Goal: Task Accomplishment & Management: Manage account settings

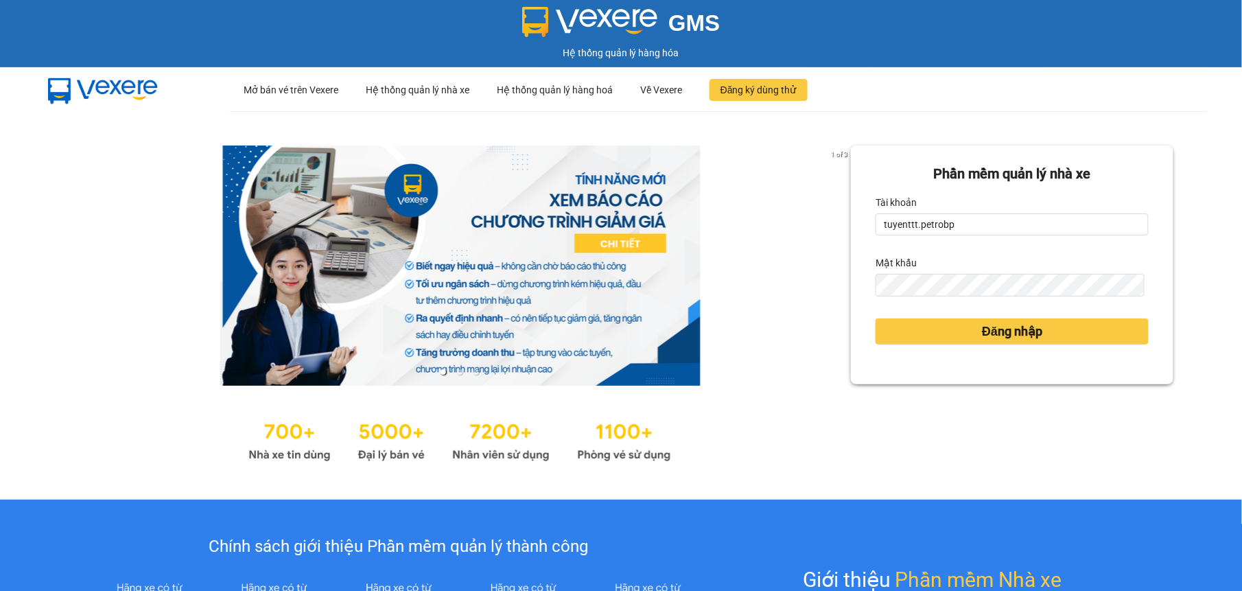
type input "nguyenntt.petrobp"
click at [982, 330] on span "Đăng nhập" at bounding box center [1012, 331] width 60 height 19
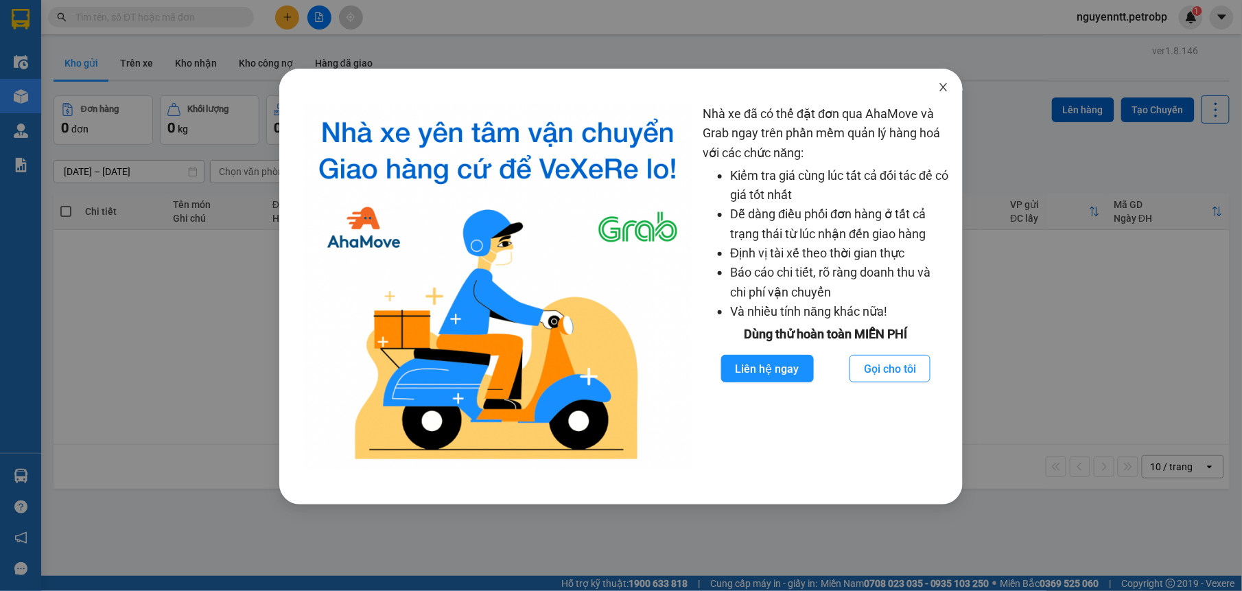
click at [950, 89] on span "Close" at bounding box center [943, 88] width 38 height 38
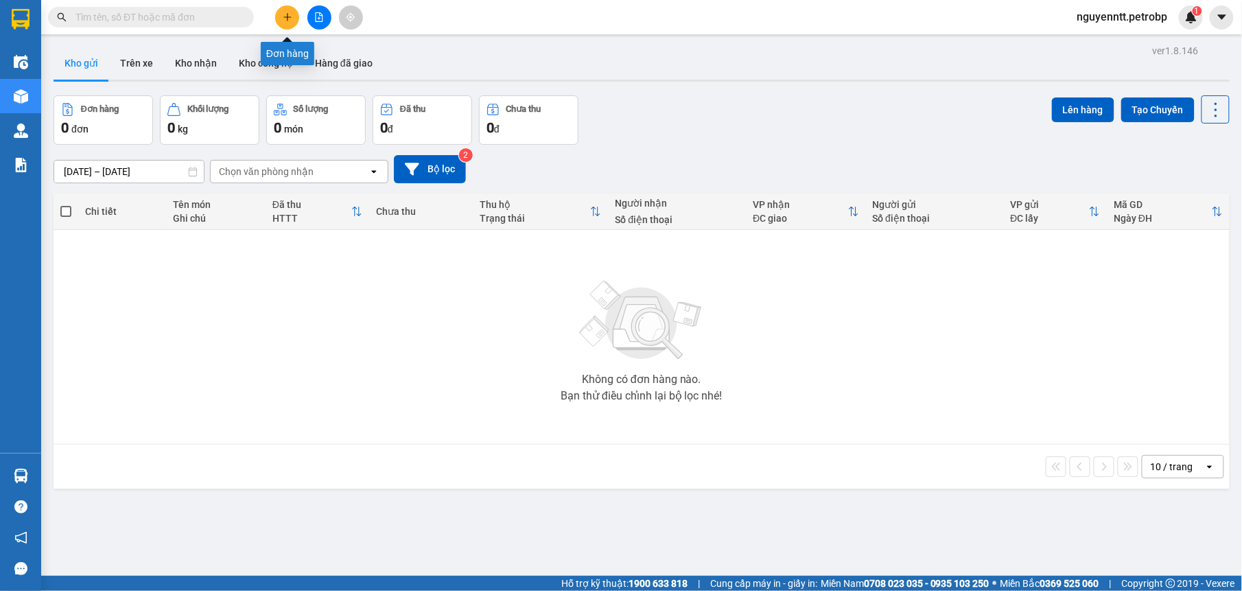
click at [278, 14] on button at bounding box center [287, 17] width 24 height 24
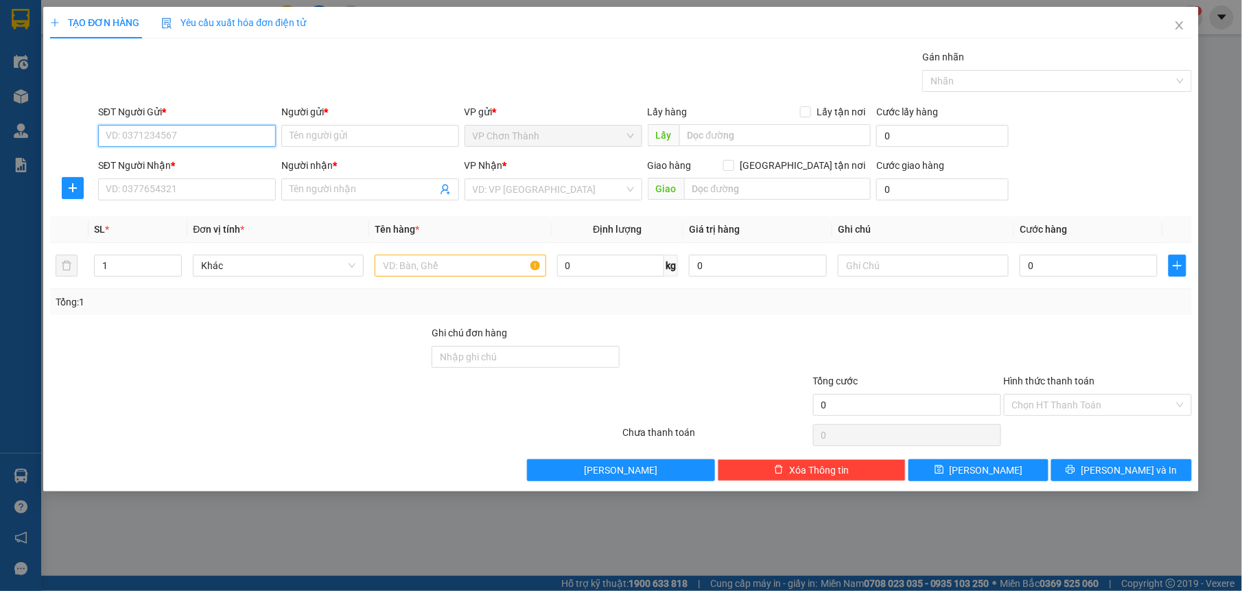
click at [157, 132] on input "SĐT Người Gửi *" at bounding box center [187, 136] width 178 height 22
type input "0793787872"
click at [325, 136] on input "Người gửi *" at bounding box center [370, 136] width 178 height 22
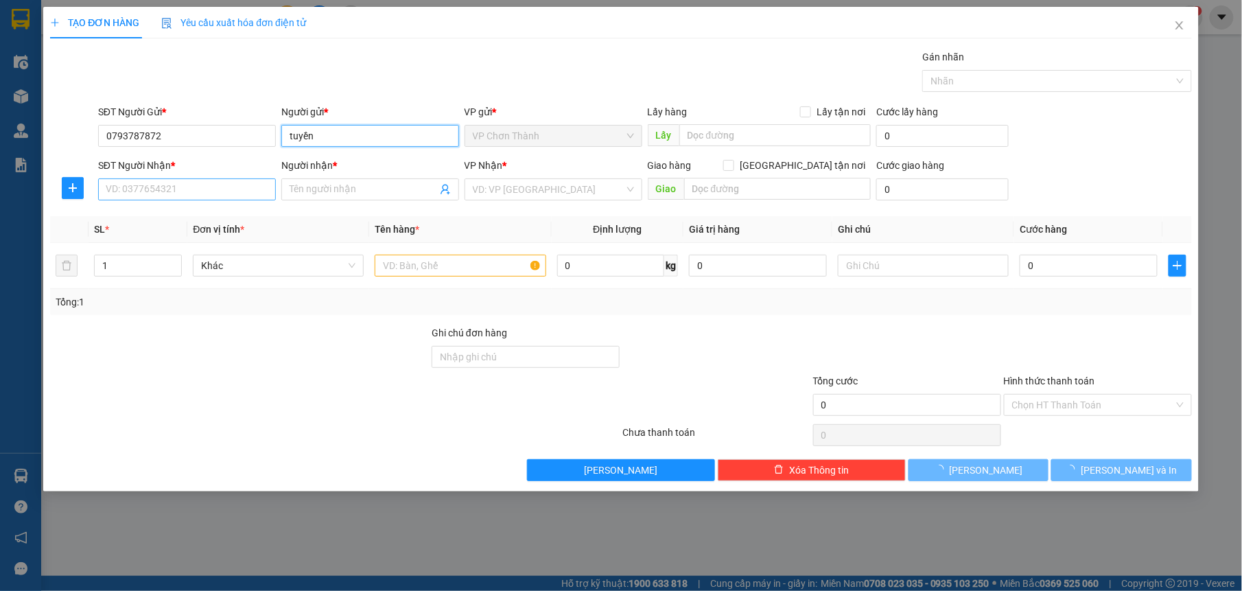
type input "tuyền"
click at [236, 190] on input "SĐT Người Nhận *" at bounding box center [187, 189] width 178 height 22
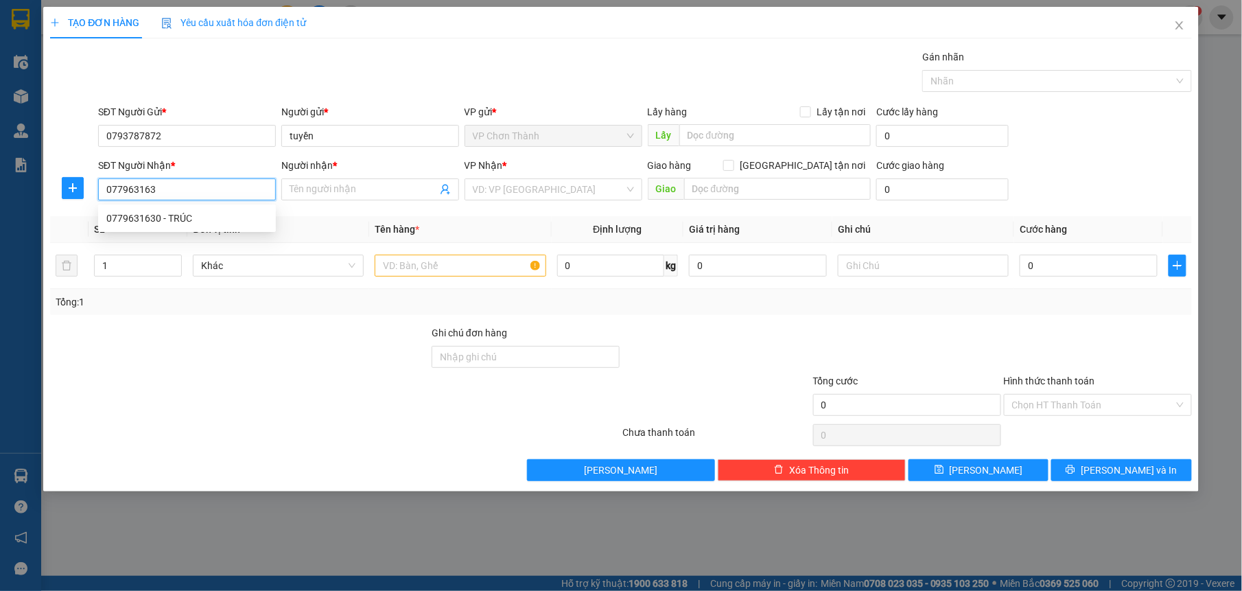
type input "0779631630"
click at [231, 212] on div "0779631630 - TRÚC" at bounding box center [186, 218] width 161 height 15
type input "TRÚC"
type input "50.000"
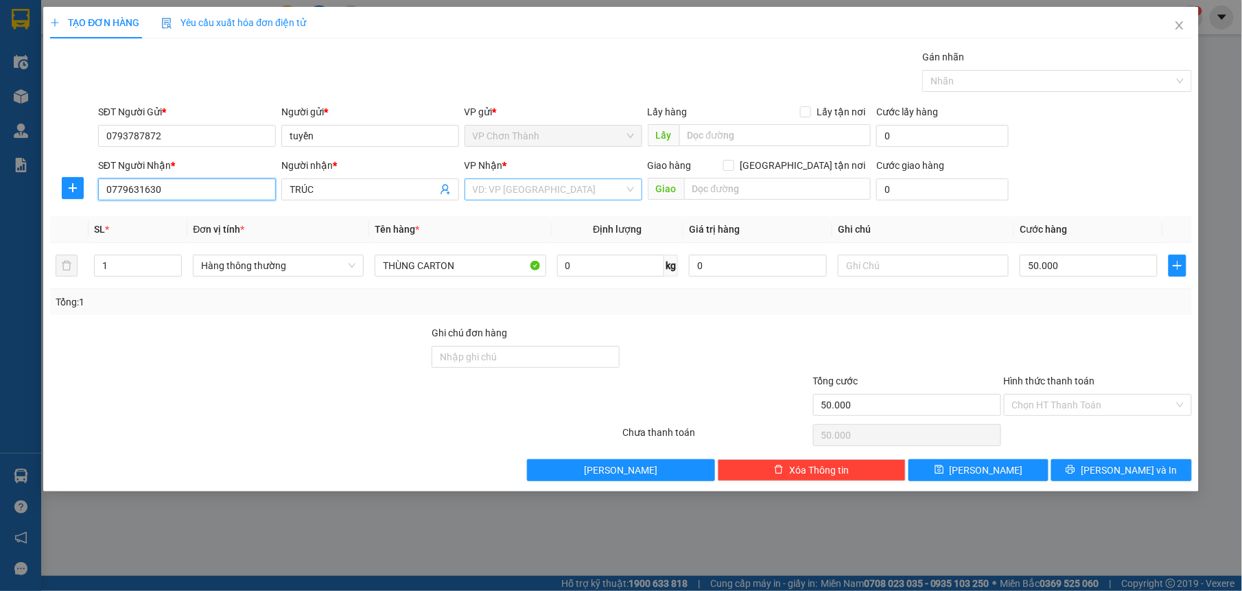
type input "0779631630"
click at [528, 188] on input "search" at bounding box center [549, 189] width 152 height 21
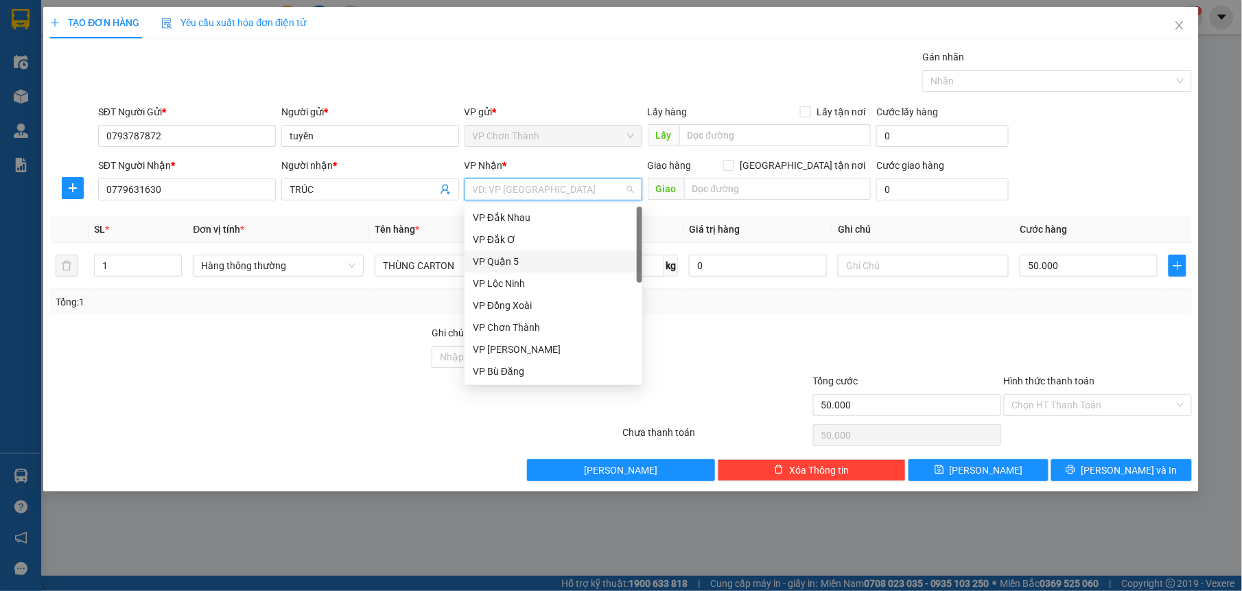
click at [500, 263] on div "VP Quận 5" at bounding box center [553, 261] width 161 height 15
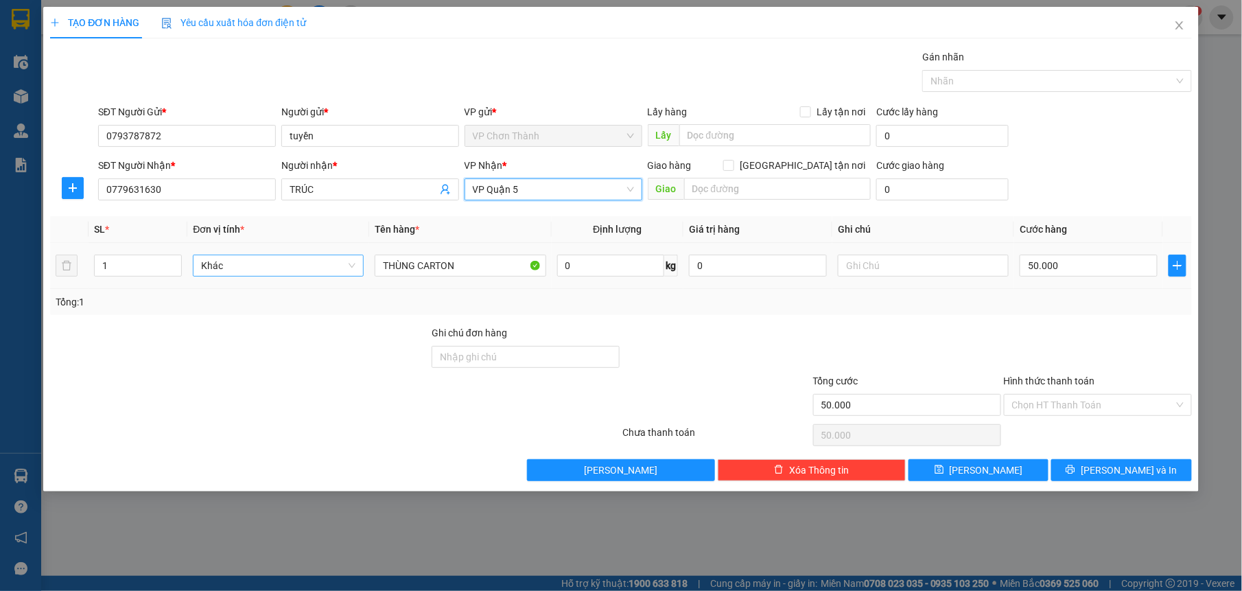
click at [321, 270] on span "Khác" at bounding box center [278, 265] width 154 height 21
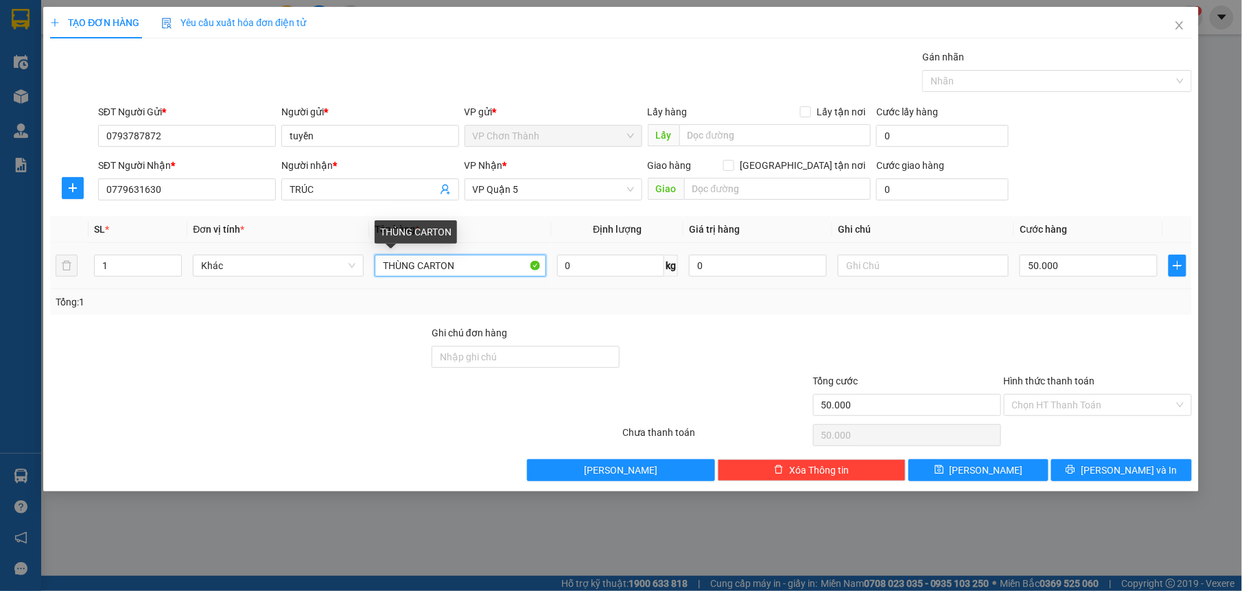
click at [473, 266] on input "THÙNG CARTON" at bounding box center [460, 266] width 171 height 22
type input "T"
type input "crt trái cây"
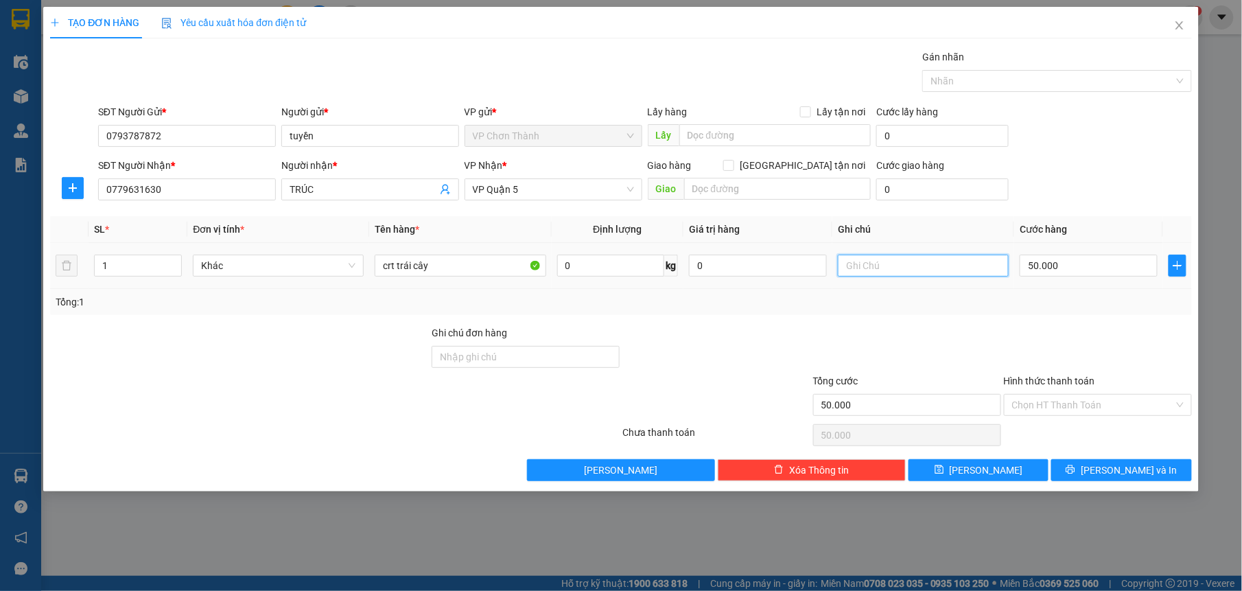
click at [884, 272] on input "text" at bounding box center [923, 266] width 171 height 22
type input "k đảm bảo( nhẹ tay giúp)"
click at [1081, 266] on input "50.000" at bounding box center [1089, 266] width 138 height 22
type input "0"
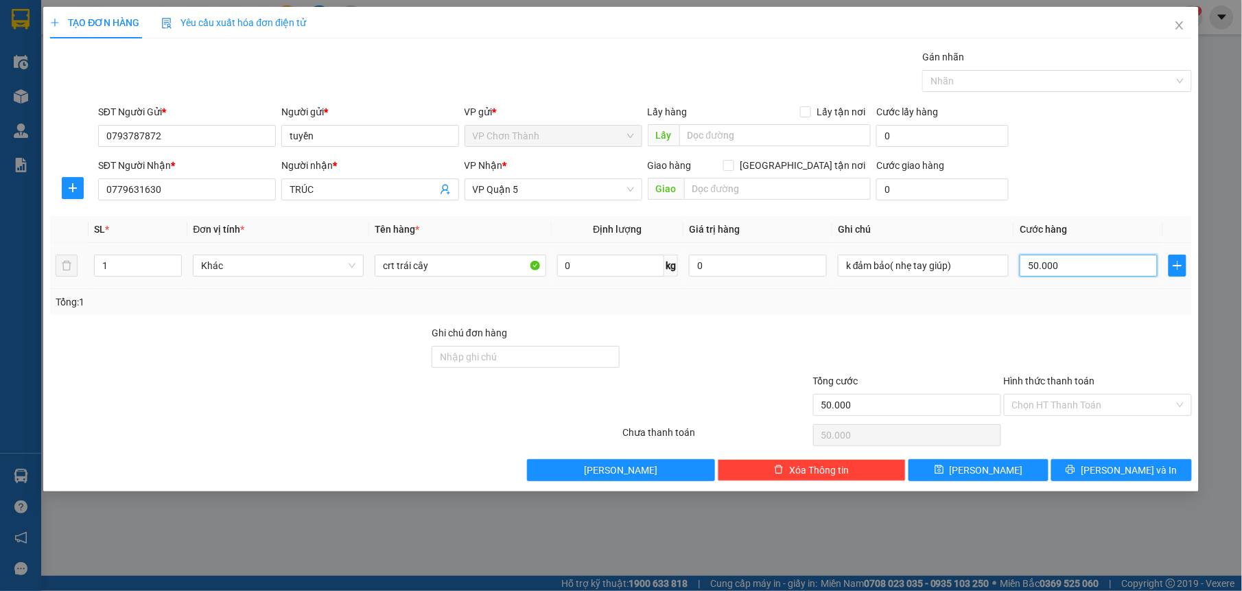
type input "0"
type input "4"
type input "04"
type input "40"
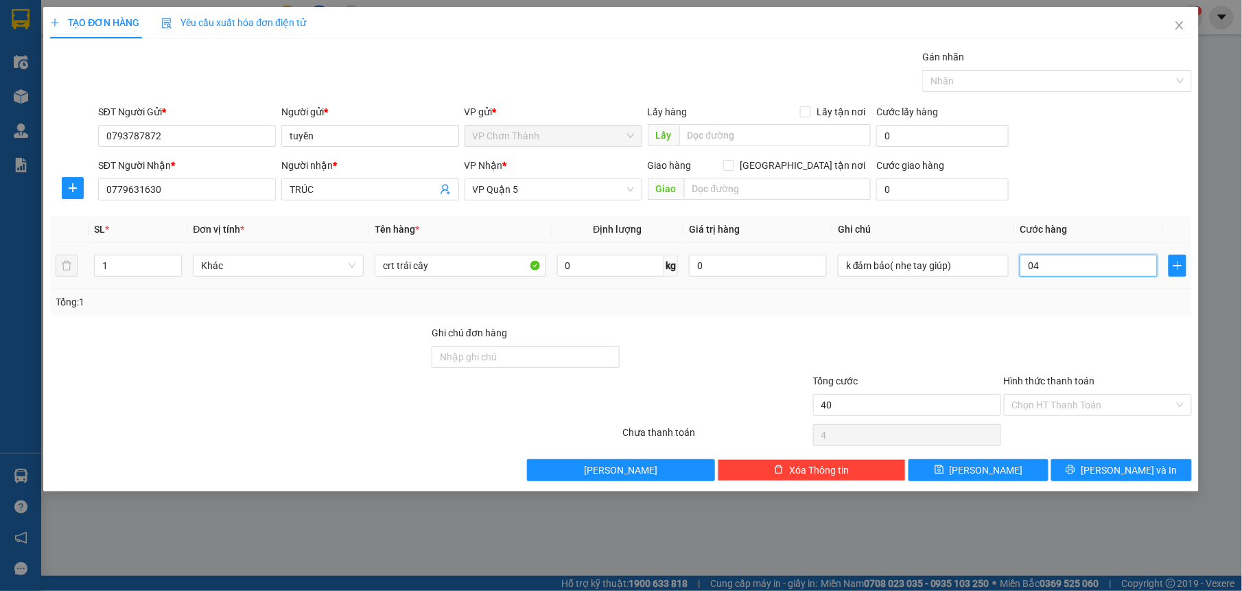
type input "40"
type input "040"
type input "400"
type input "0.400"
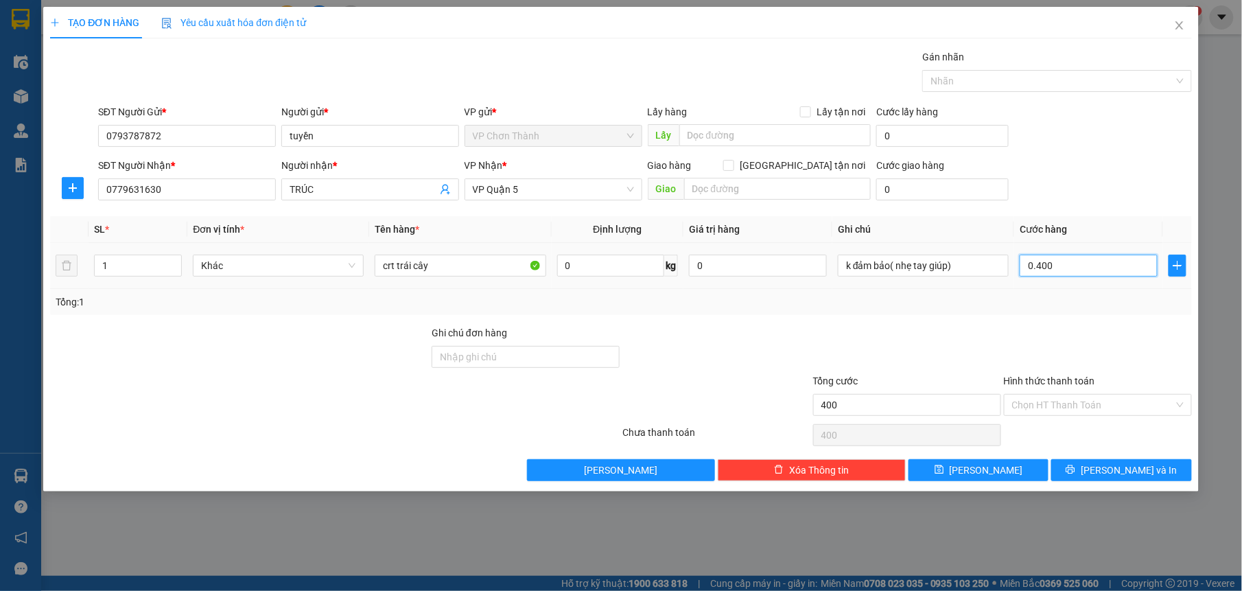
type input "4.000"
type input "04.000"
type input "40.000"
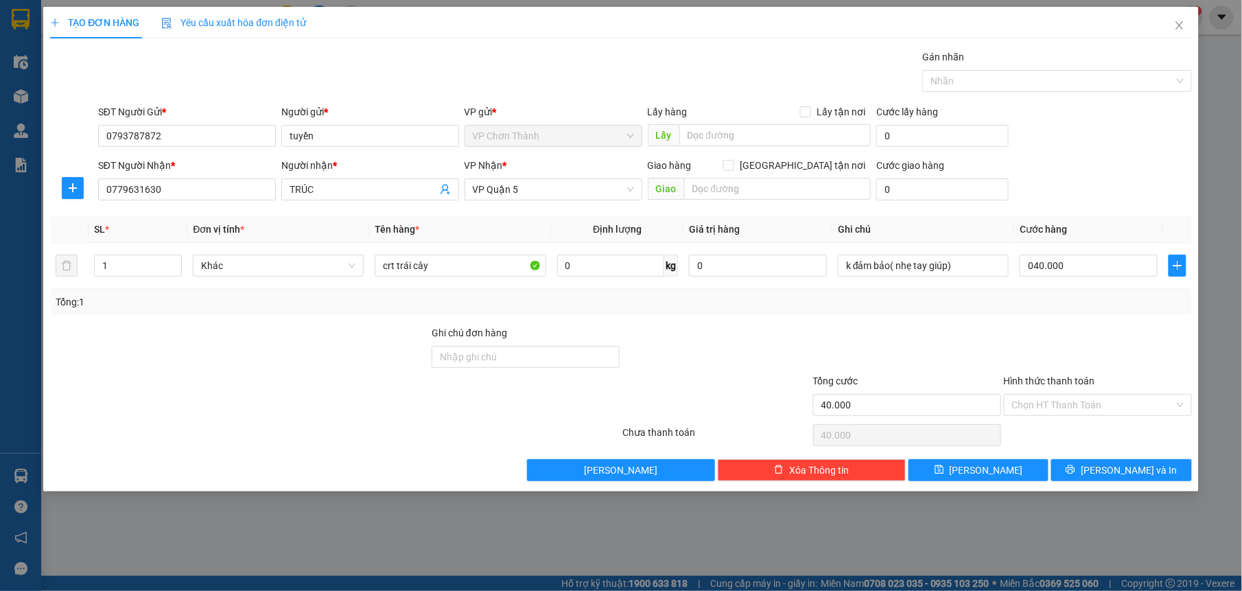
type input "40.000"
click at [1019, 323] on div "Transit Pickup Surcharge Ids Transit Deliver Surcharge Ids Transit Deliver Surc…" at bounding box center [620, 265] width 1141 height 432
click at [1086, 406] on input "Hình thức thanh toán" at bounding box center [1093, 405] width 162 height 21
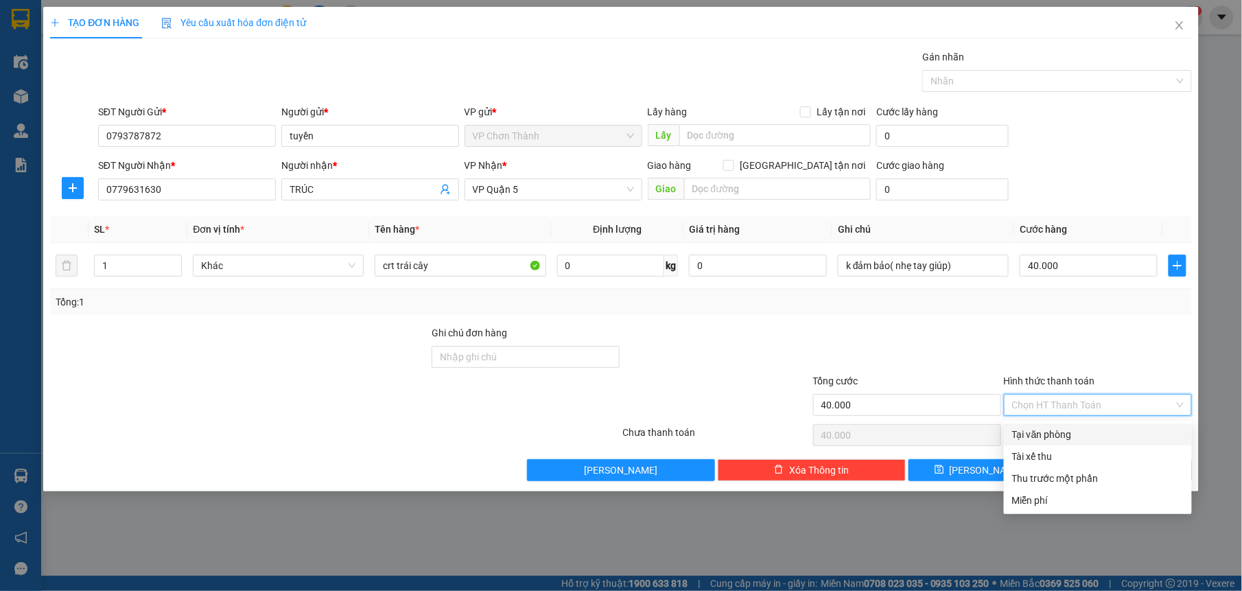
click at [1066, 429] on div "Tại văn phòng" at bounding box center [1098, 434] width 172 height 15
type input "0"
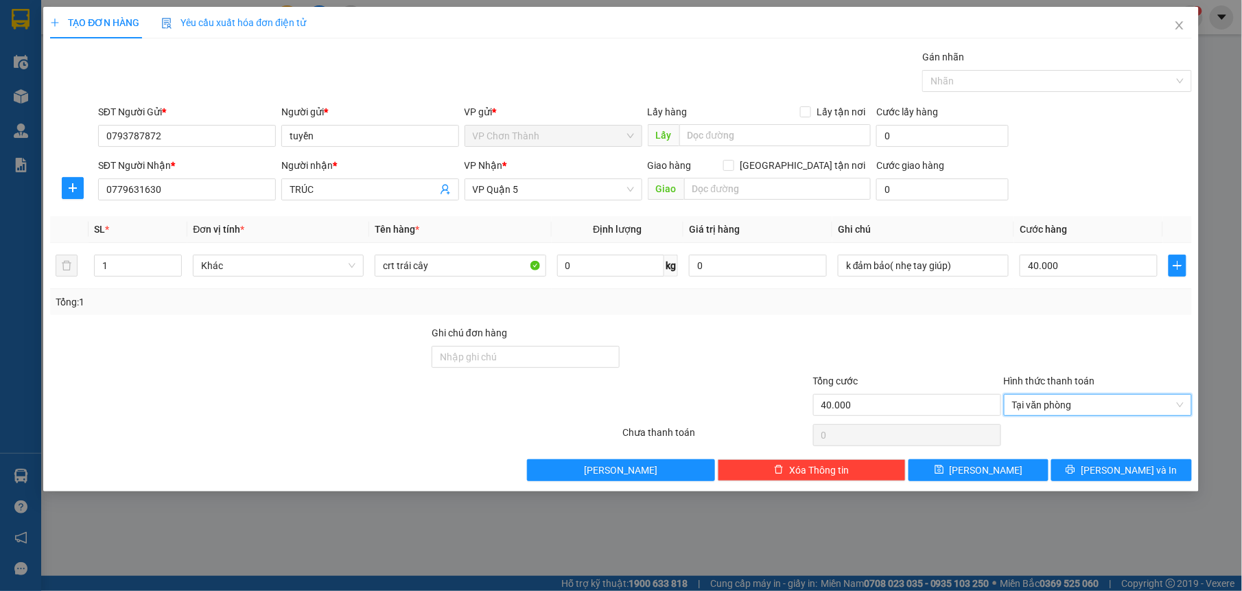
click at [867, 343] on div at bounding box center [907, 349] width 191 height 48
click at [1088, 465] on button "[PERSON_NAME] và In" at bounding box center [1121, 470] width 140 height 22
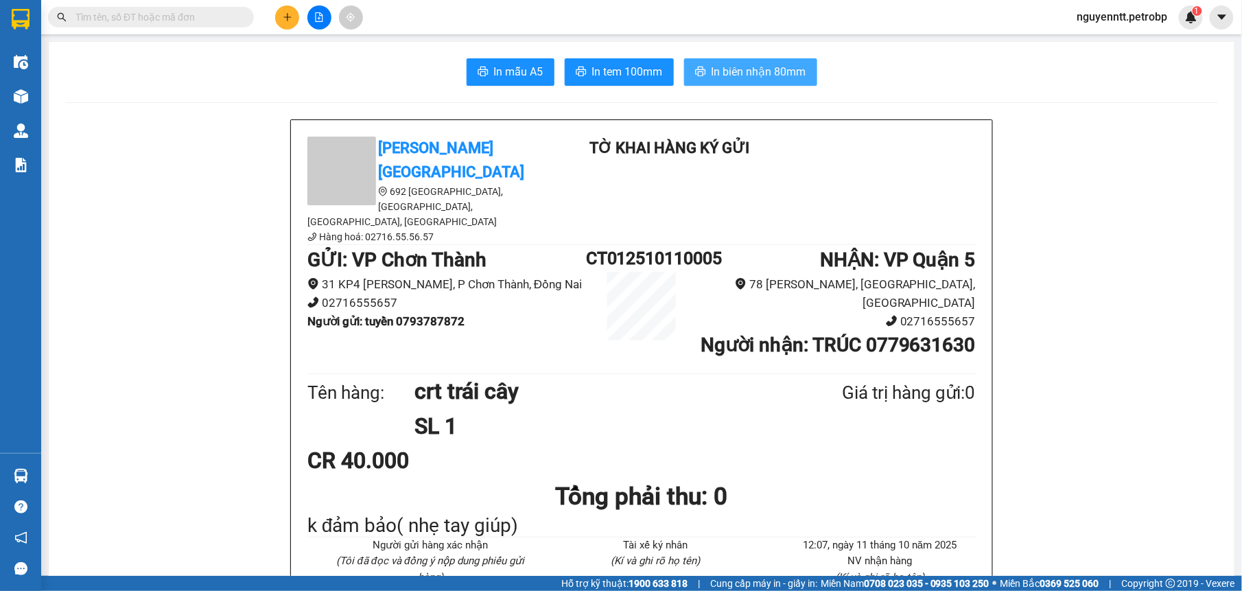
click at [700, 74] on button "In biên nhận 80mm" at bounding box center [750, 71] width 133 height 27
click at [618, 67] on span "In tem 100mm" at bounding box center [627, 71] width 71 height 17
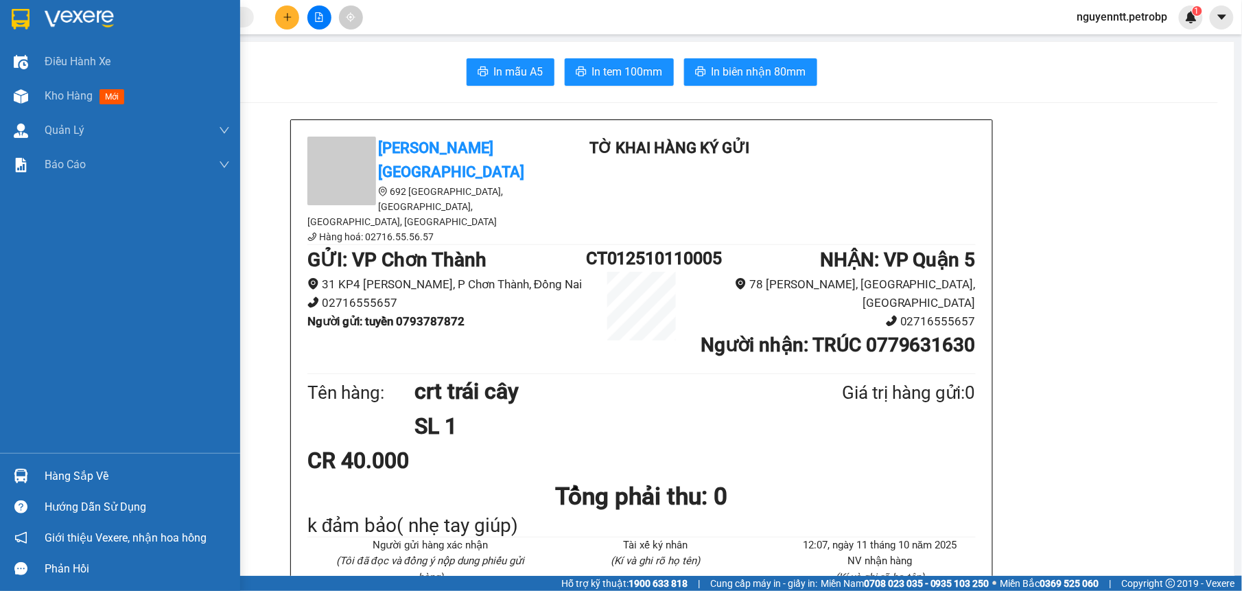
click at [31, 468] on div at bounding box center [21, 476] width 24 height 24
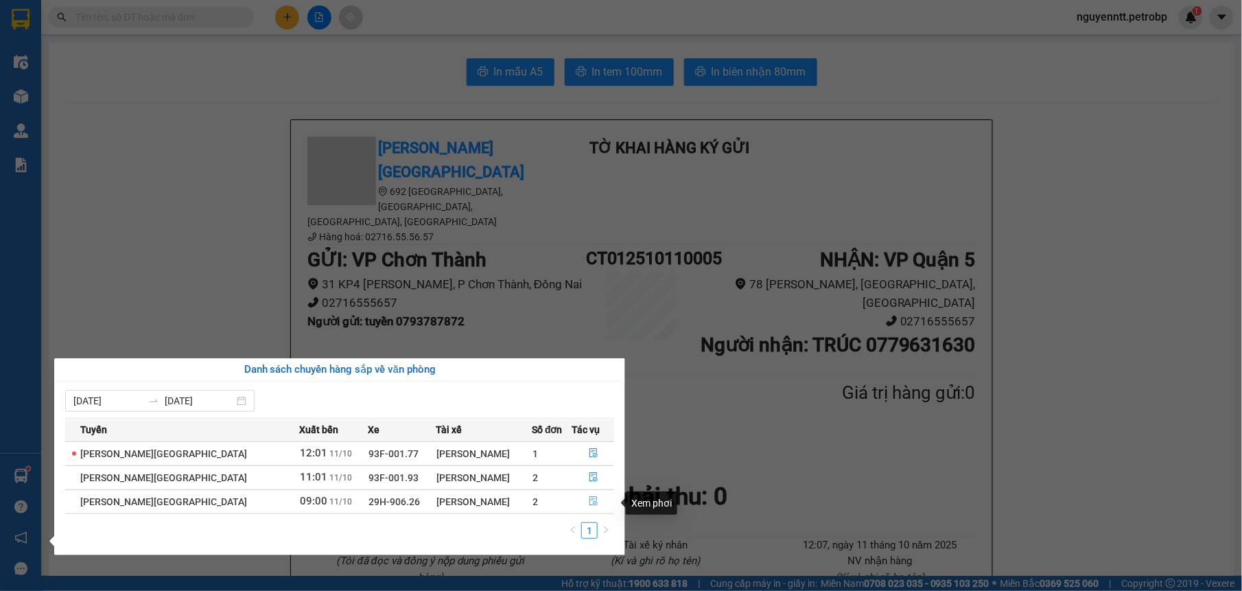
click at [591, 505] on icon "file-done" at bounding box center [593, 502] width 8 height 10
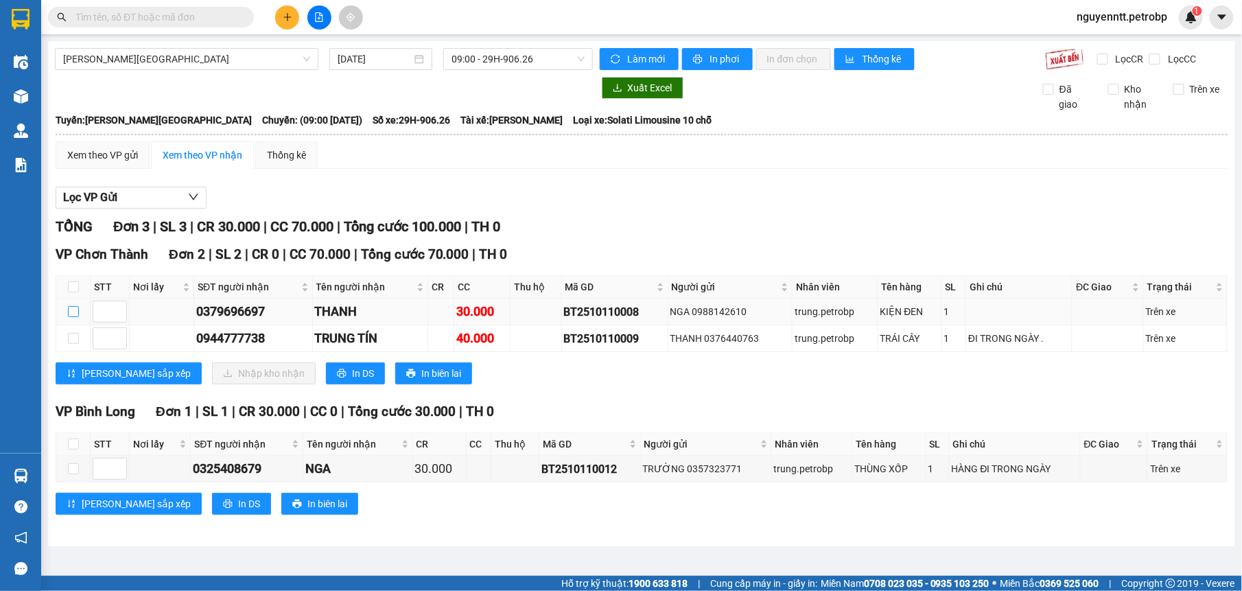
click at [71, 306] on label at bounding box center [73, 311] width 11 height 15
click at [71, 306] on input "checkbox" at bounding box center [73, 311] width 11 height 11
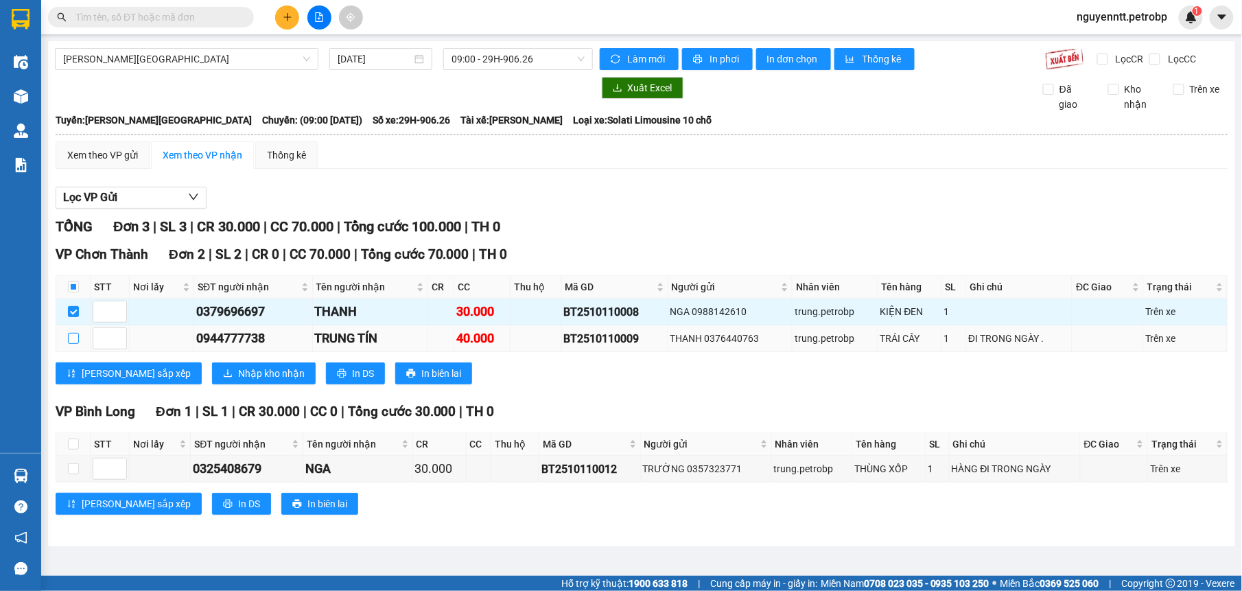
click at [75, 339] on input "checkbox" at bounding box center [73, 338] width 11 height 11
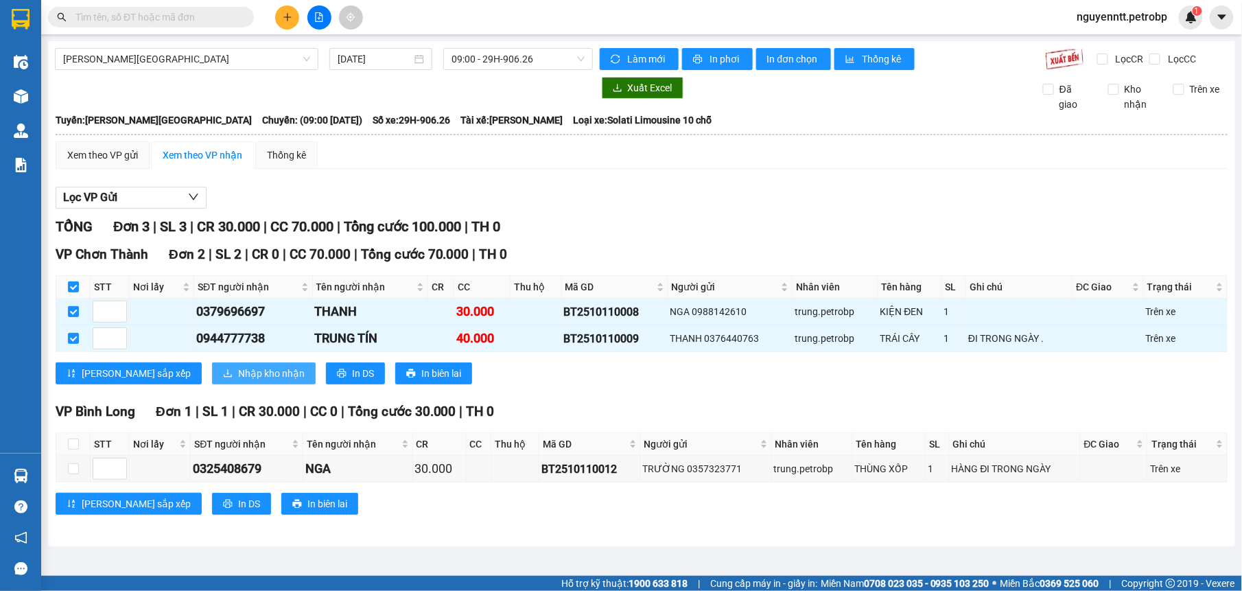
click at [238, 369] on span "Nhập kho nhận" at bounding box center [271, 373] width 67 height 15
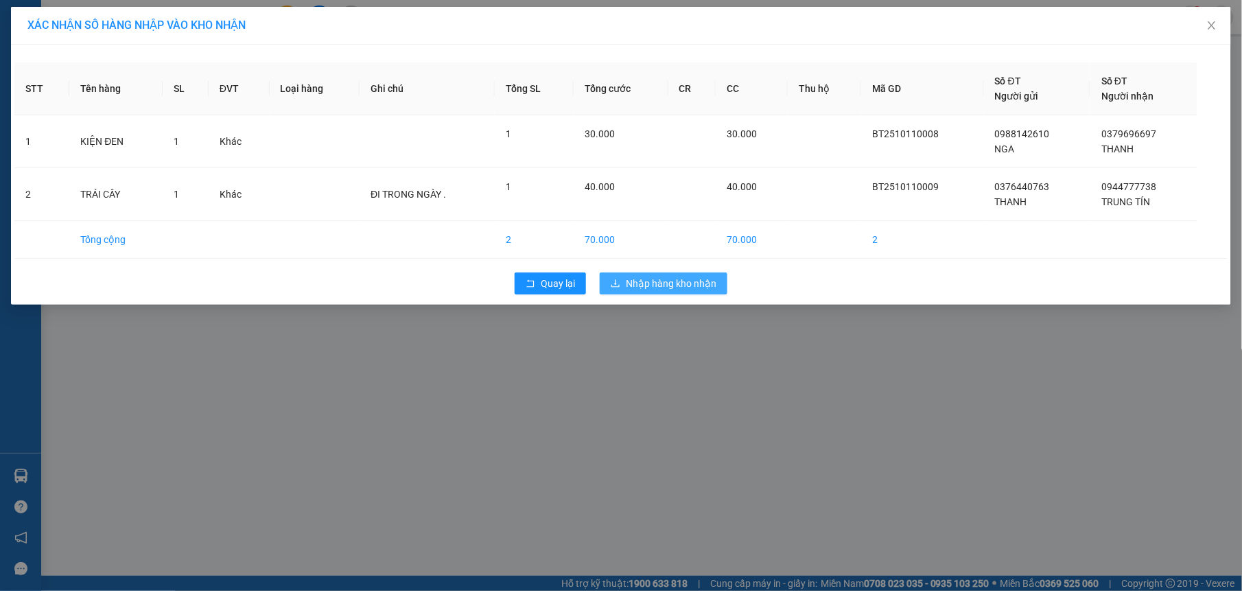
click at [675, 284] on span "Nhập hàng kho nhận" at bounding box center [671, 283] width 91 height 15
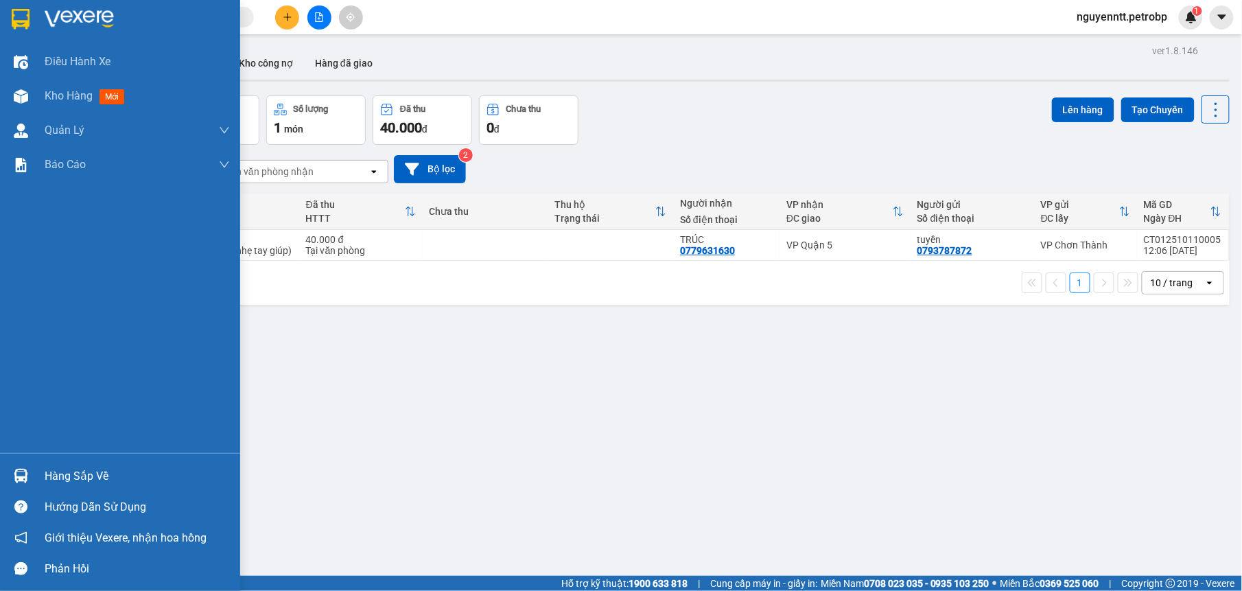
click at [27, 458] on div "Hàng sắp về Hướng dẫn sử dụng Giới thiệu Vexere, nhận hoa hồng Phản hồi" at bounding box center [120, 518] width 240 height 131
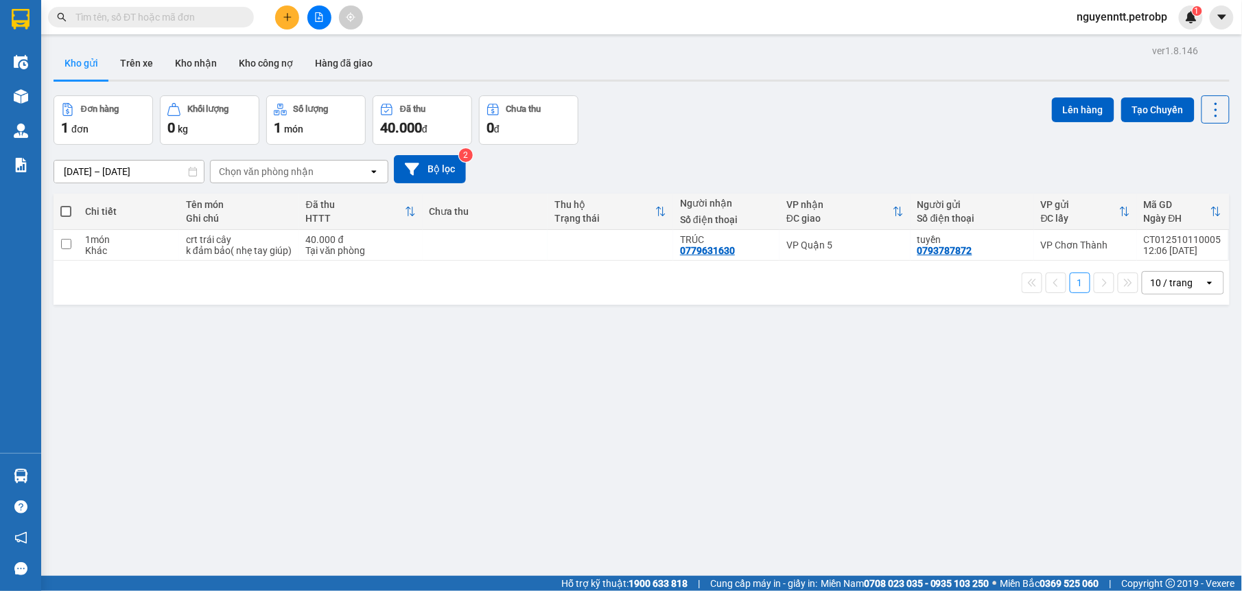
click at [550, 305] on div "1 10 / trang open" at bounding box center [642, 283] width 1176 height 44
drag, startPoint x: 626, startPoint y: 244, endPoint x: 659, endPoint y: 240, distance: 32.5
click at [626, 244] on td at bounding box center [611, 245] width 126 height 31
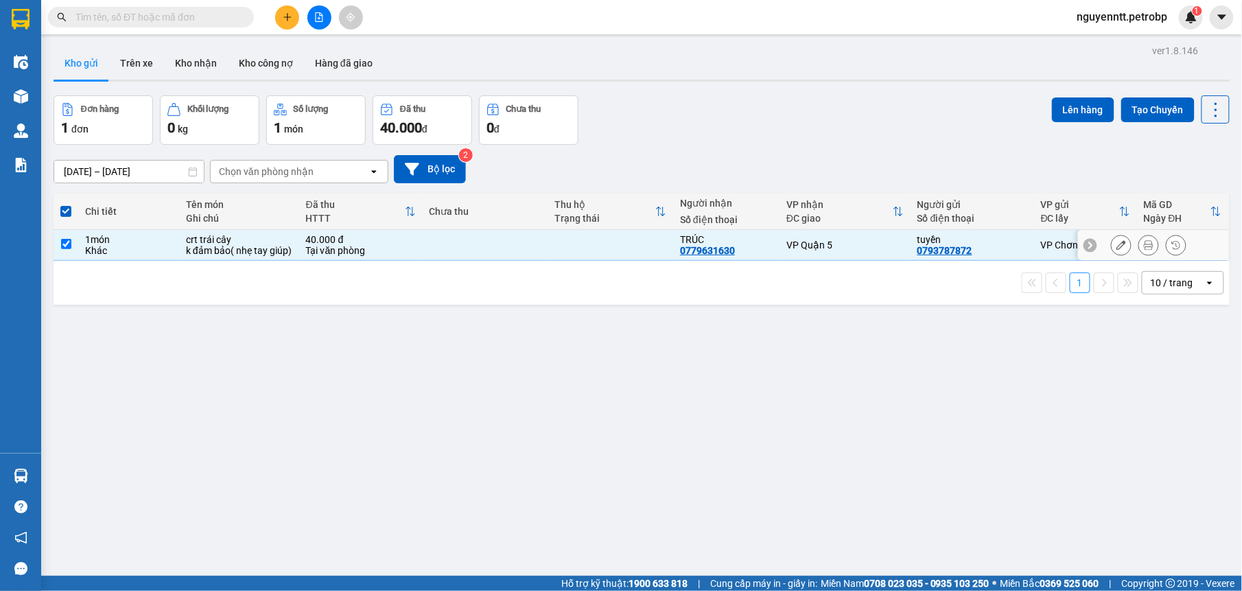
click at [593, 250] on td at bounding box center [611, 245] width 126 height 31
checkbox input "false"
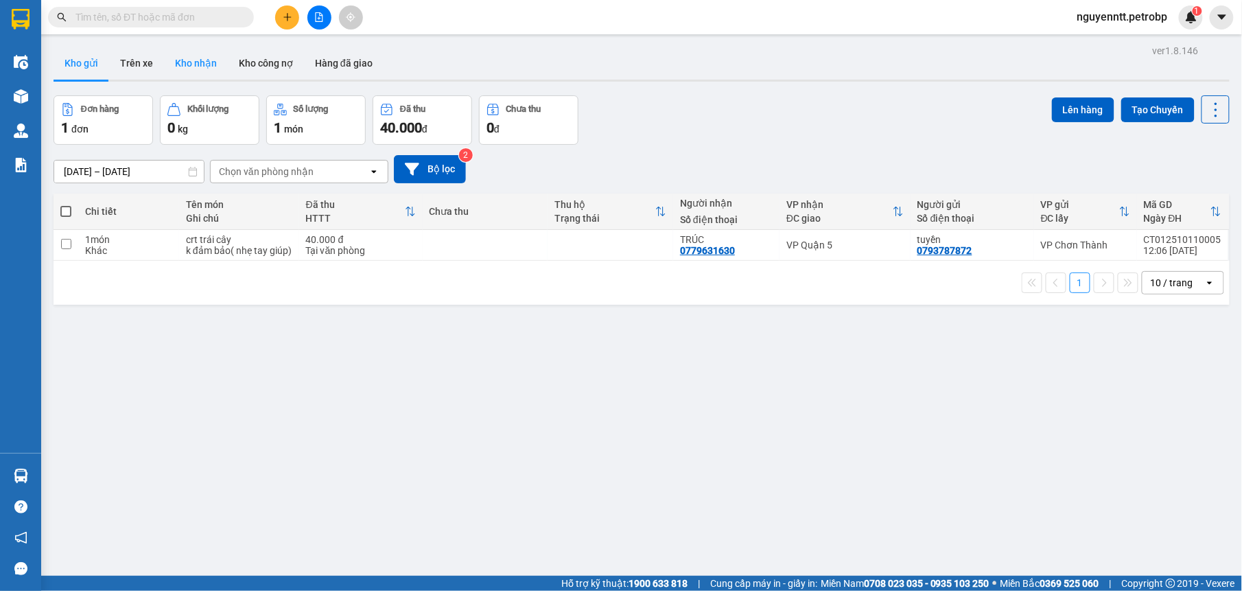
click at [209, 61] on button "Kho nhận" at bounding box center [196, 63] width 64 height 33
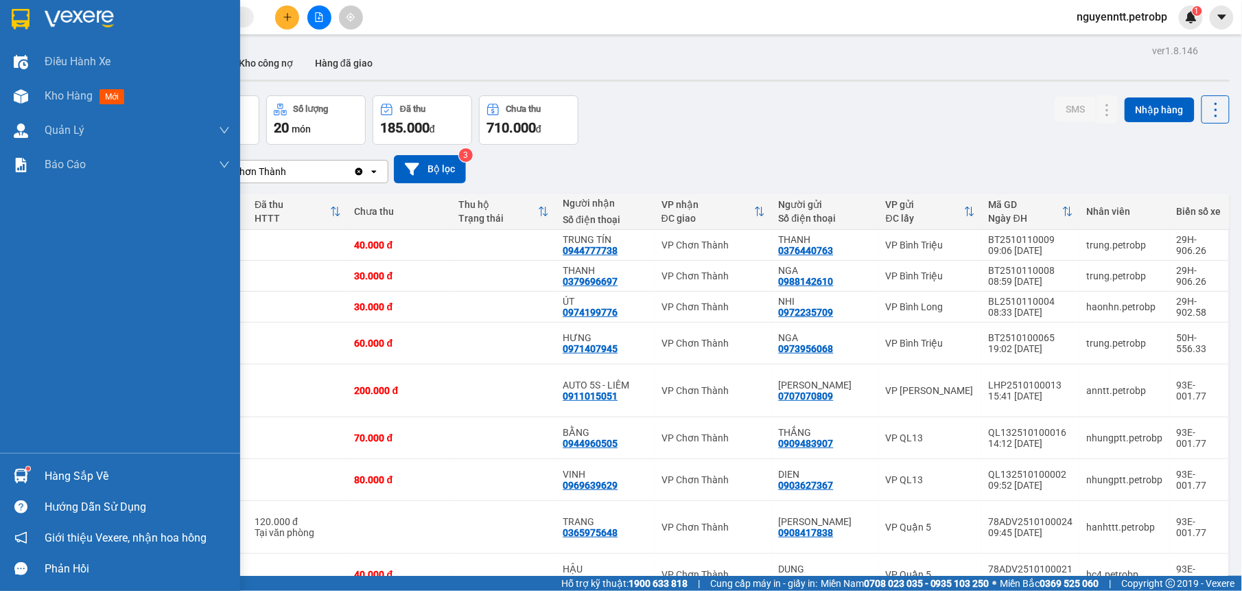
click at [19, 469] on img at bounding box center [21, 476] width 14 height 14
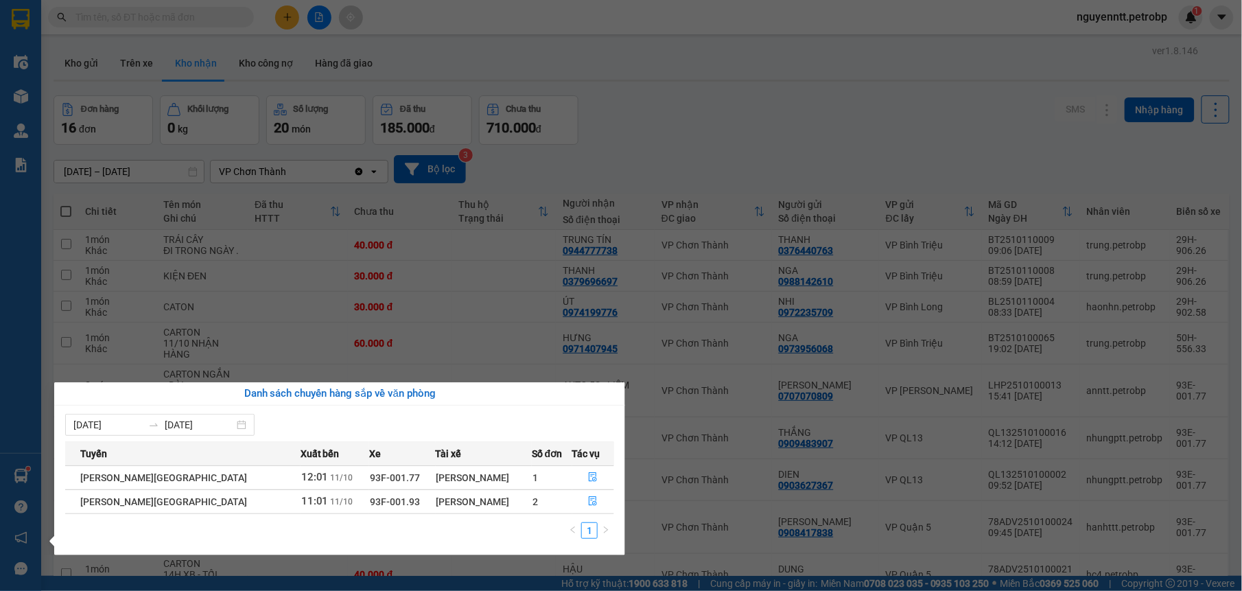
click at [608, 63] on section "Kết quả tìm kiếm ( 0 ) Bộ lọc No Data nguyenntt.petrobp 1 Điều hành xe Kho hàng…" at bounding box center [621, 295] width 1242 height 591
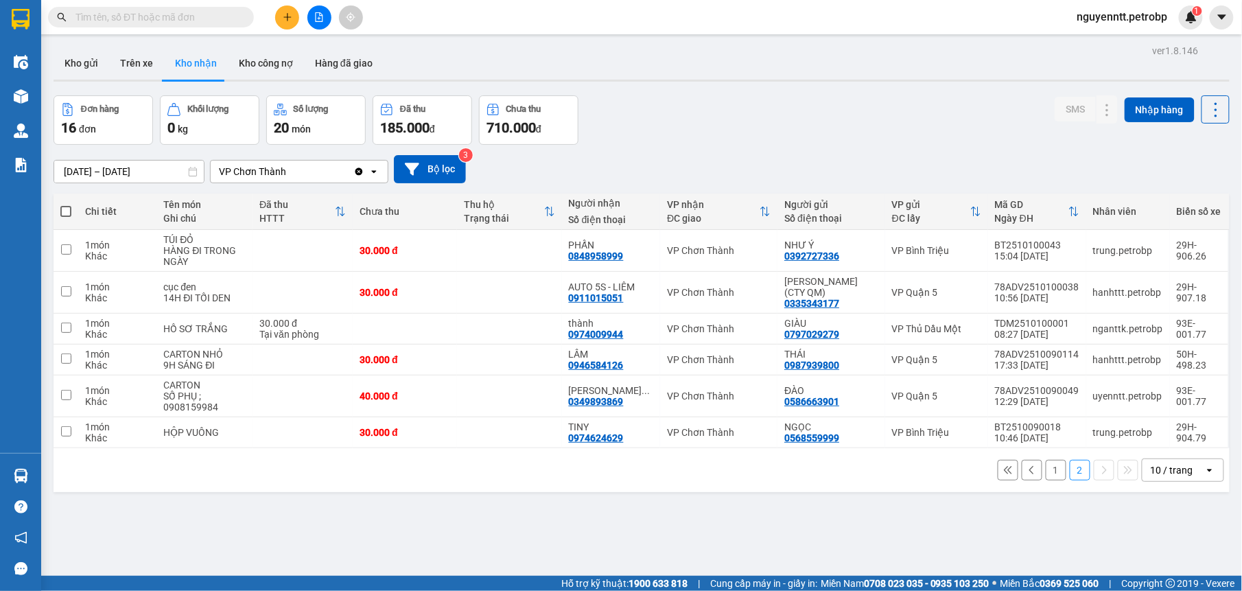
click at [214, 14] on input "text" at bounding box center [156, 17] width 162 height 15
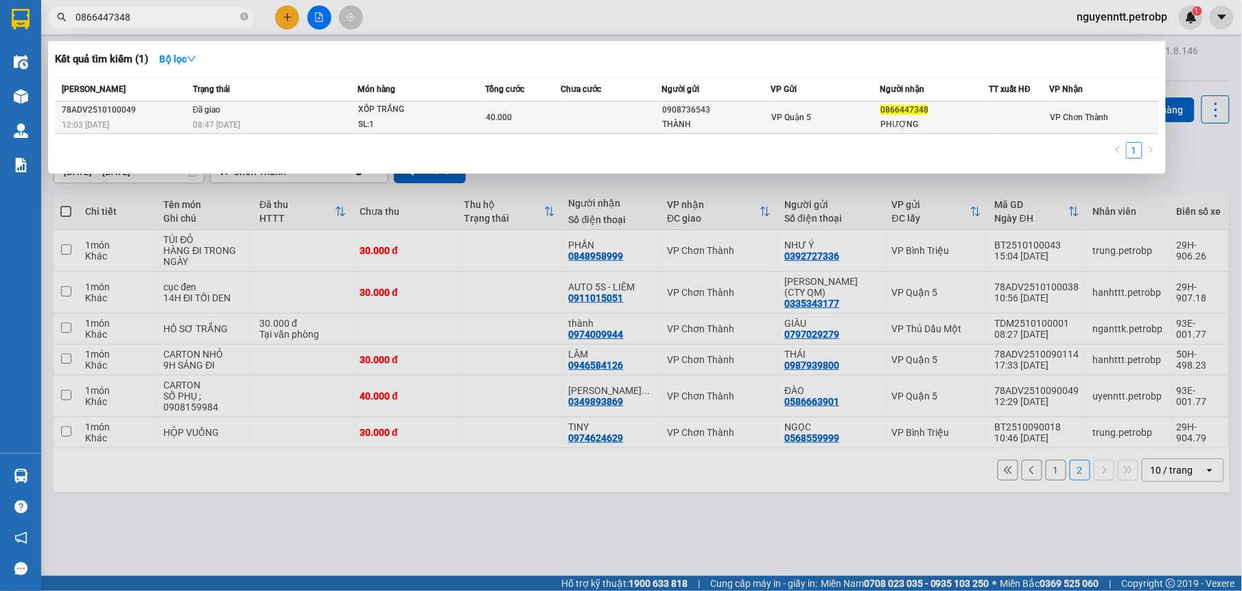
type input "0866447348"
click at [547, 110] on div "40.000" at bounding box center [523, 117] width 74 height 15
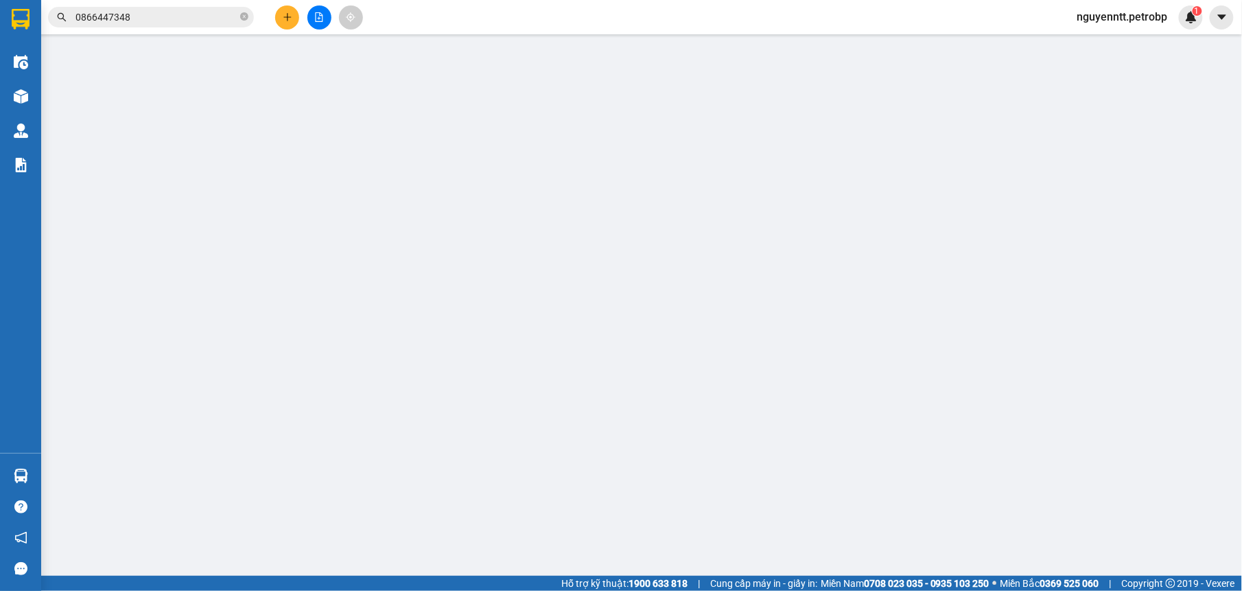
type input "0908736543"
type input "THÀNH"
type input "0866447348"
type input "PHƯỢNG"
type input "40.000"
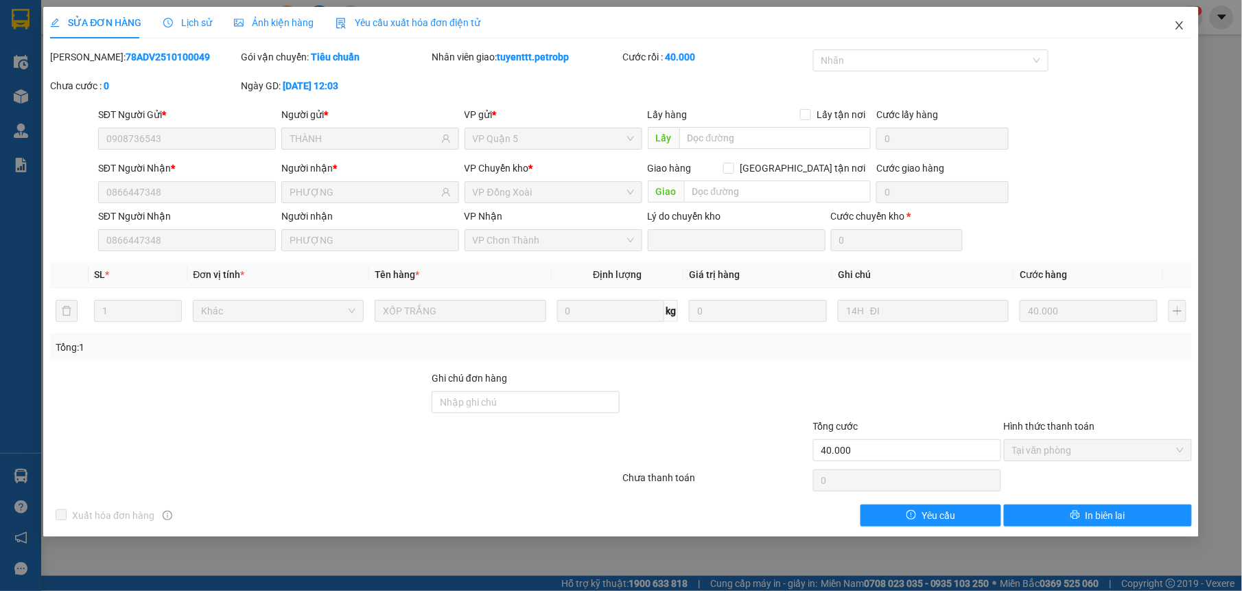
click at [1188, 29] on span "Close" at bounding box center [1179, 26] width 38 height 38
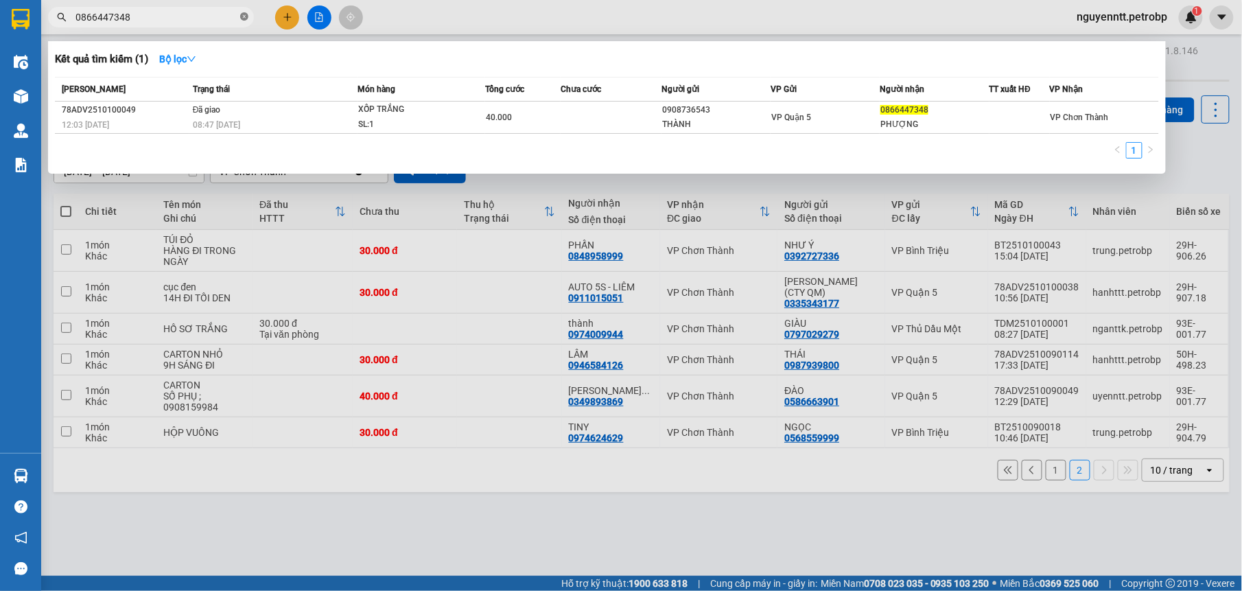
click at [243, 19] on icon "close-circle" at bounding box center [244, 16] width 8 height 8
type input "0935019696"
click at [365, 495] on div at bounding box center [621, 295] width 1242 height 591
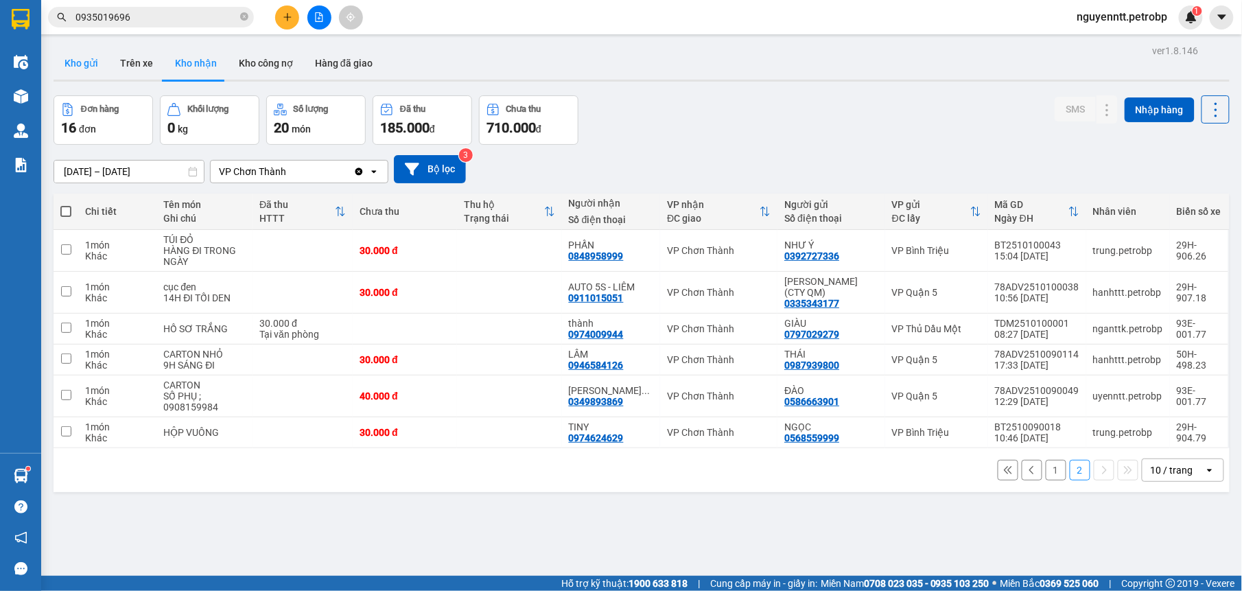
click at [81, 56] on button "Kho gửi" at bounding box center [82, 63] width 56 height 33
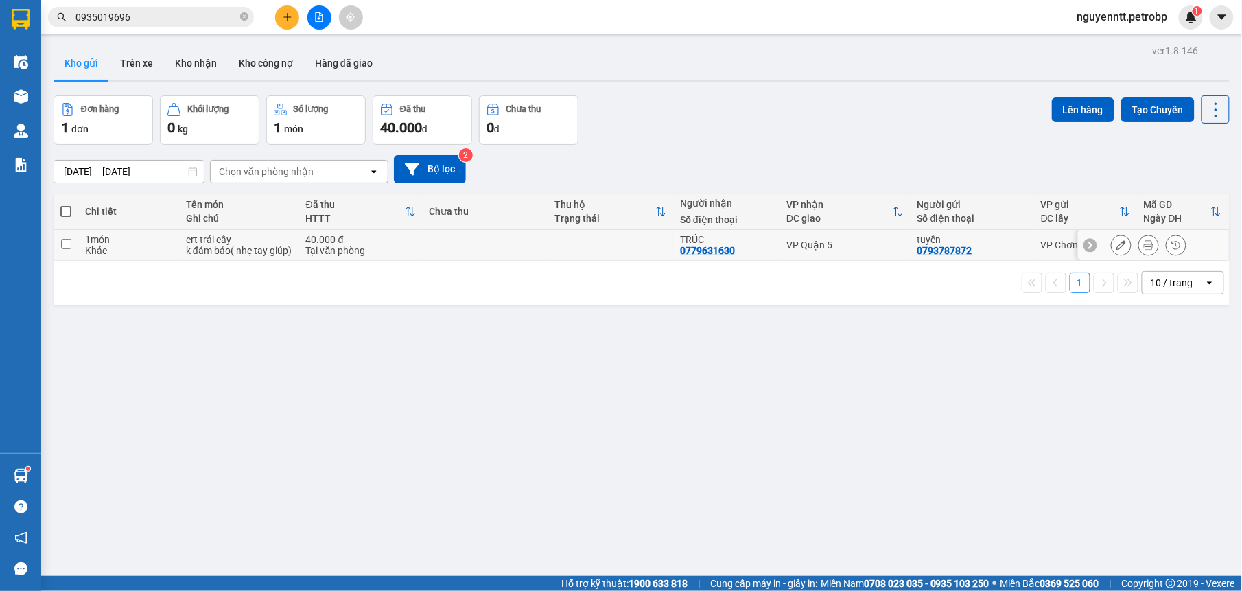
click at [567, 258] on td at bounding box center [611, 245] width 126 height 31
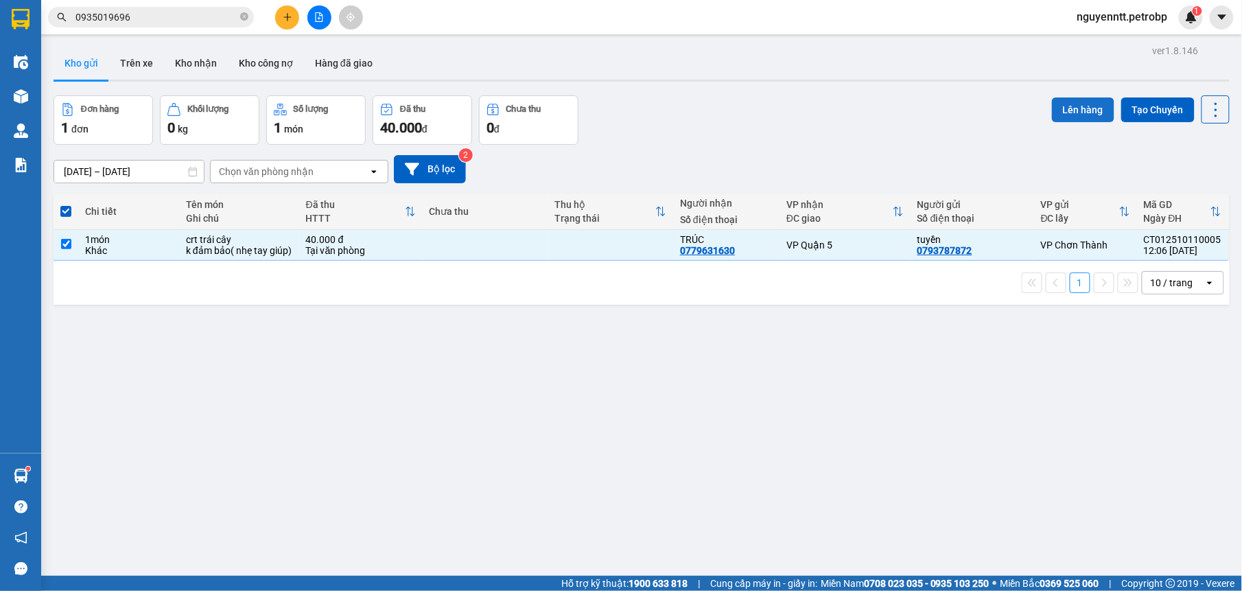
click at [1076, 110] on button "Lên hàng" at bounding box center [1083, 109] width 62 height 25
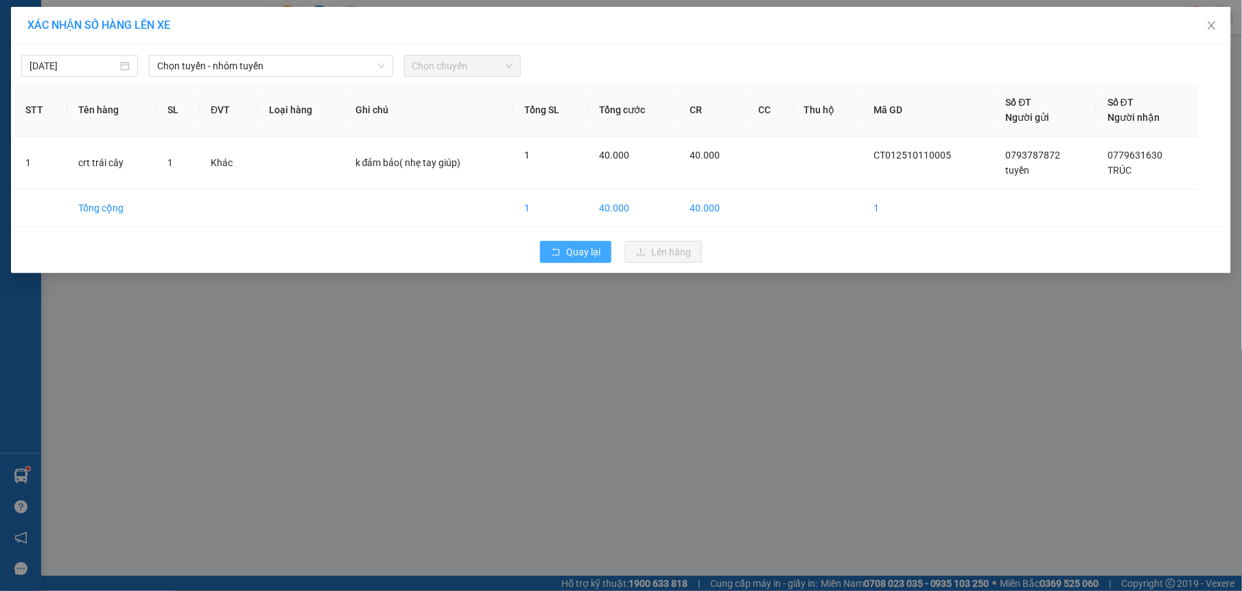
click at [582, 257] on span "Quay lại" at bounding box center [583, 251] width 34 height 15
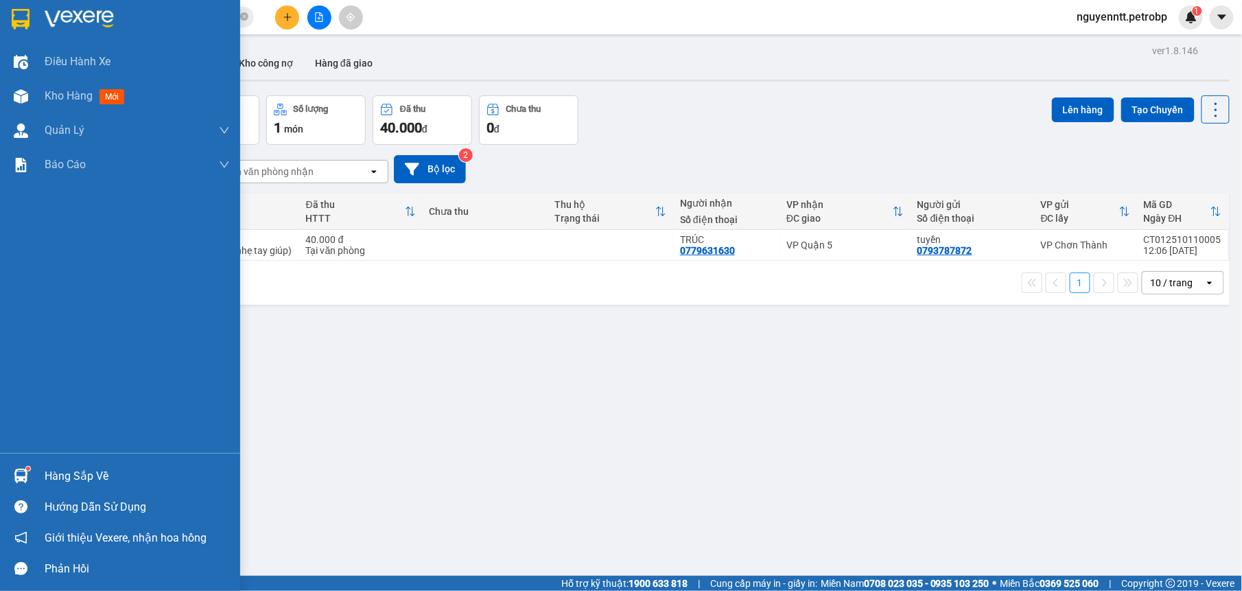
click at [27, 465] on div at bounding box center [21, 476] width 24 height 24
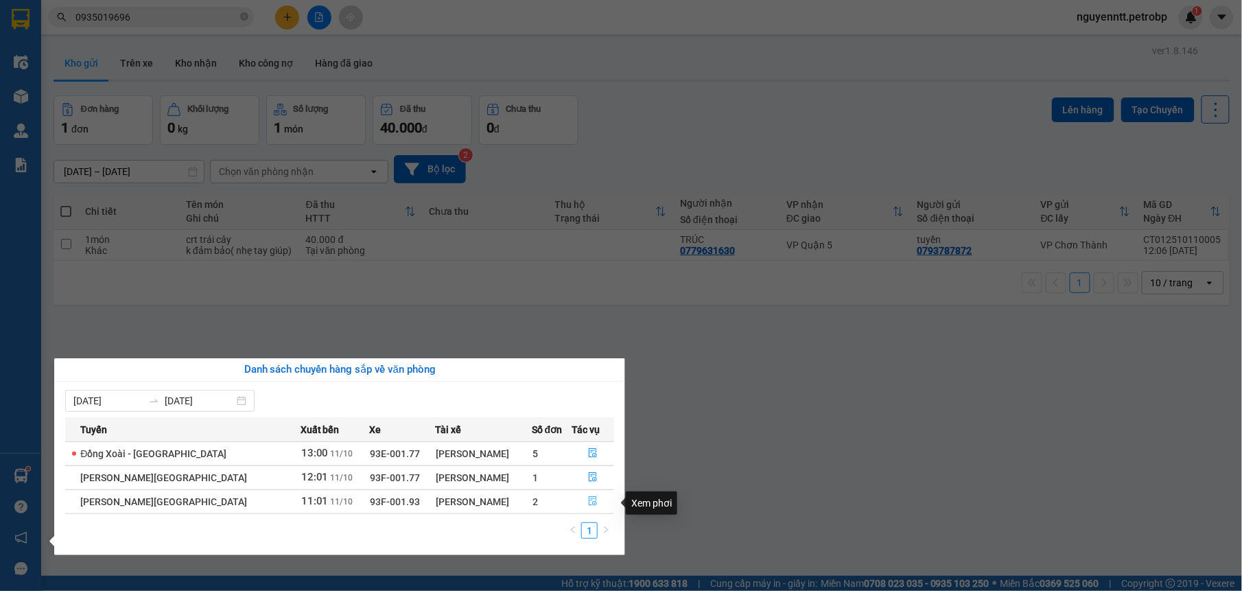
click at [594, 500] on button "button" at bounding box center [593, 502] width 41 height 22
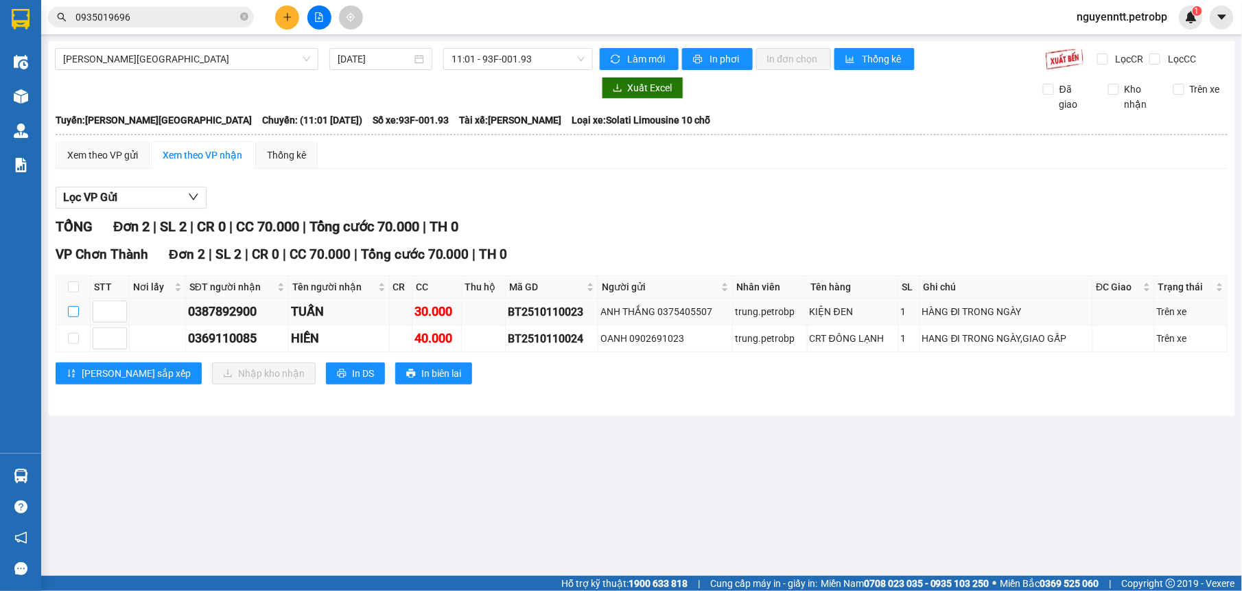
click at [74, 317] on input "checkbox" at bounding box center [73, 311] width 11 height 11
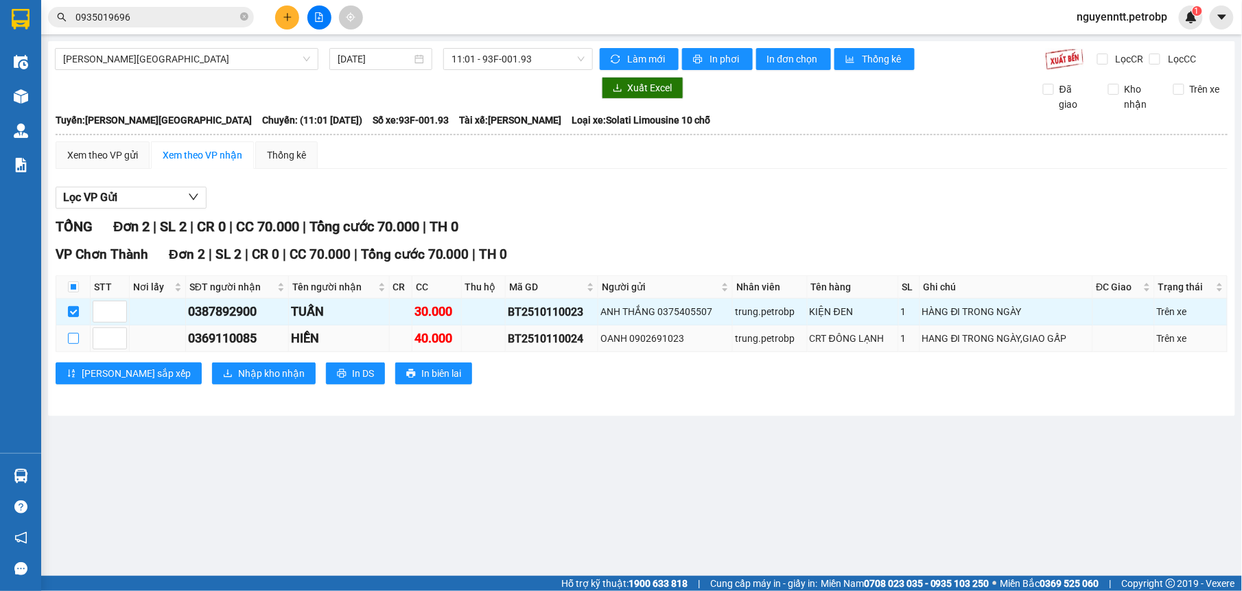
click at [73, 341] on input "checkbox" at bounding box center [73, 338] width 11 height 11
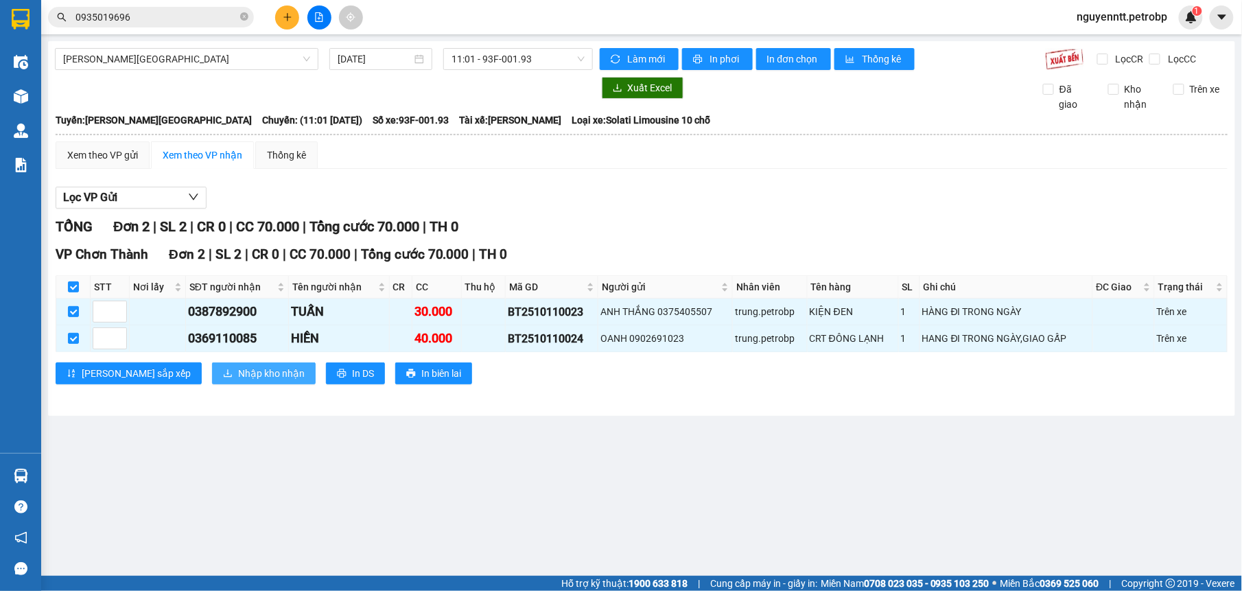
click at [212, 375] on button "Nhập kho nhận" at bounding box center [264, 373] width 104 height 22
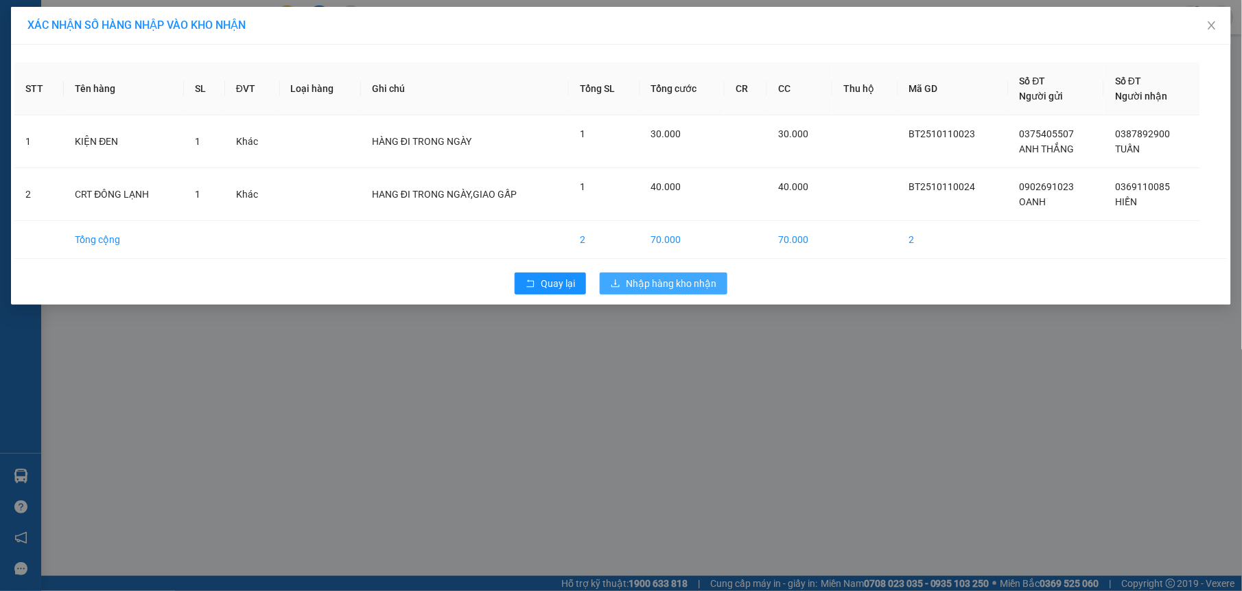
click at [720, 225] on td "70.000" at bounding box center [682, 240] width 84 height 38
click at [707, 284] on span "Nhập hàng kho nhận" at bounding box center [671, 283] width 91 height 15
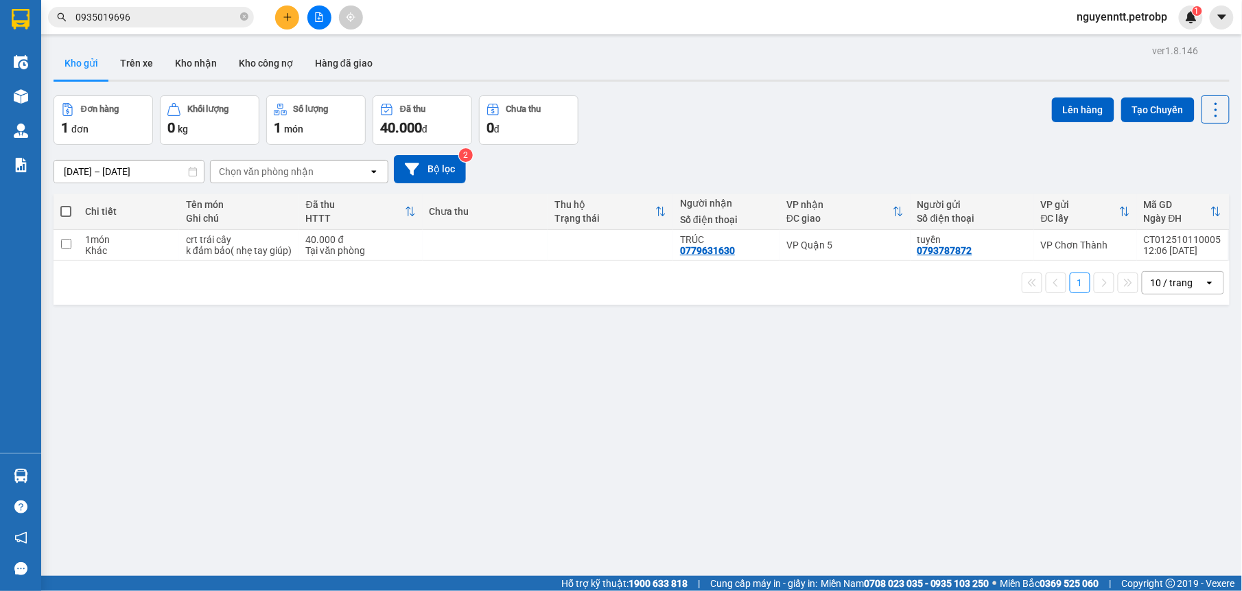
click at [294, 21] on button at bounding box center [287, 17] width 24 height 24
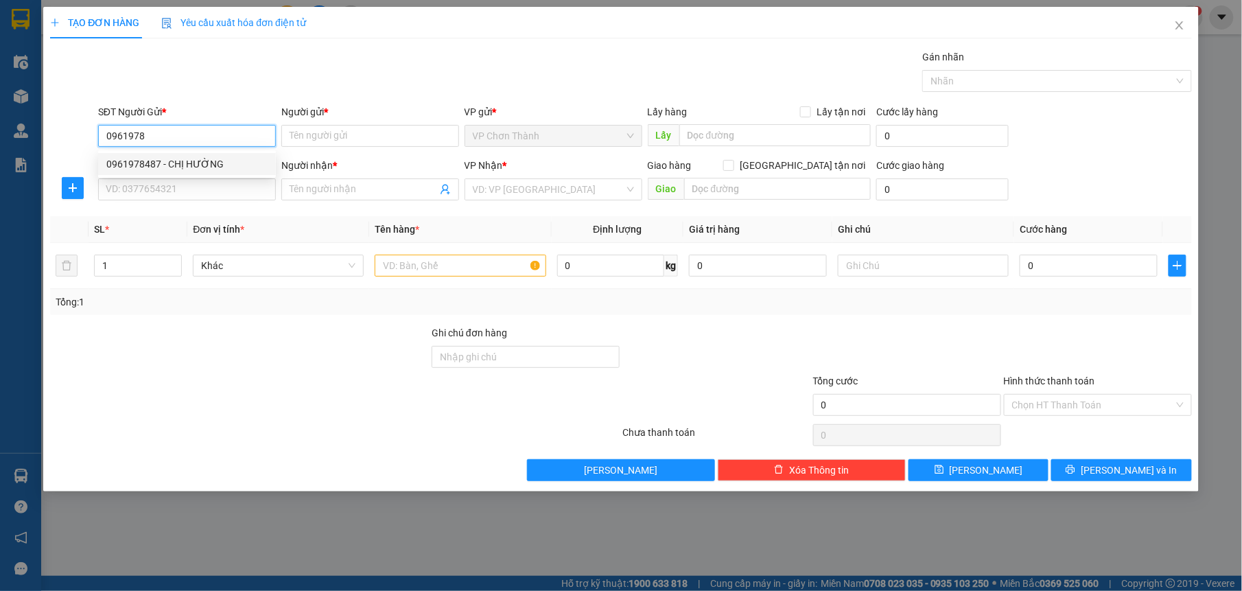
click at [189, 160] on div "0961978487 - CHỊ HƯỜNG" at bounding box center [186, 163] width 161 height 15
type input "0961978487"
type input "CHỊ HƯỜNG"
type input "0374796923"
type input "TRÂM"
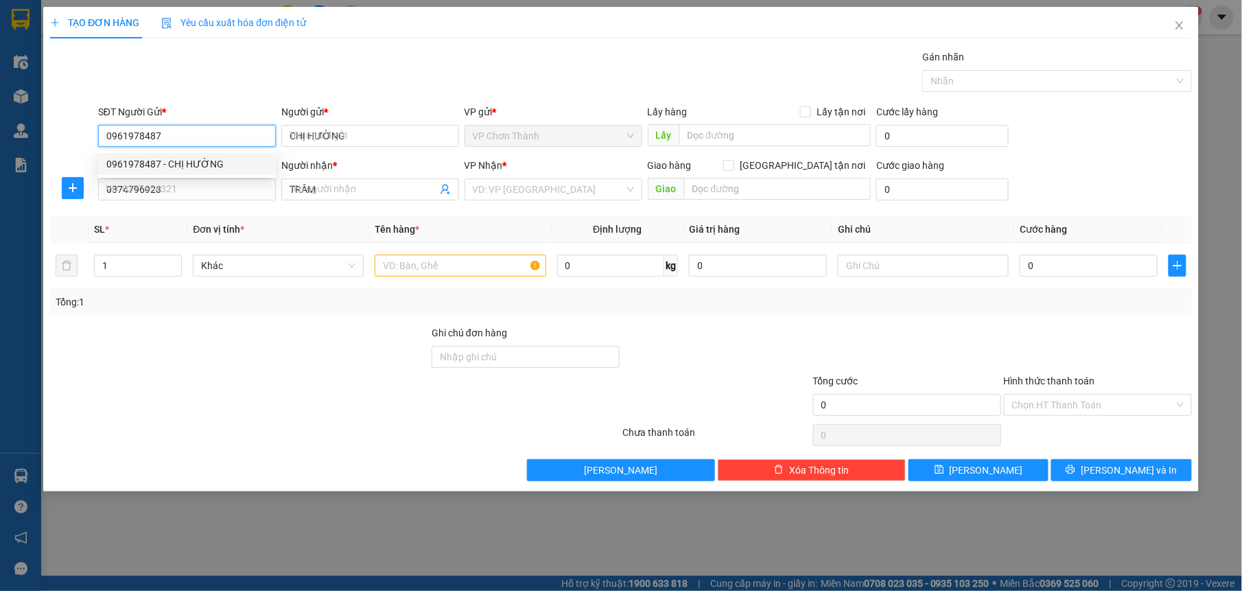
type input "30.000"
type input "0961978487"
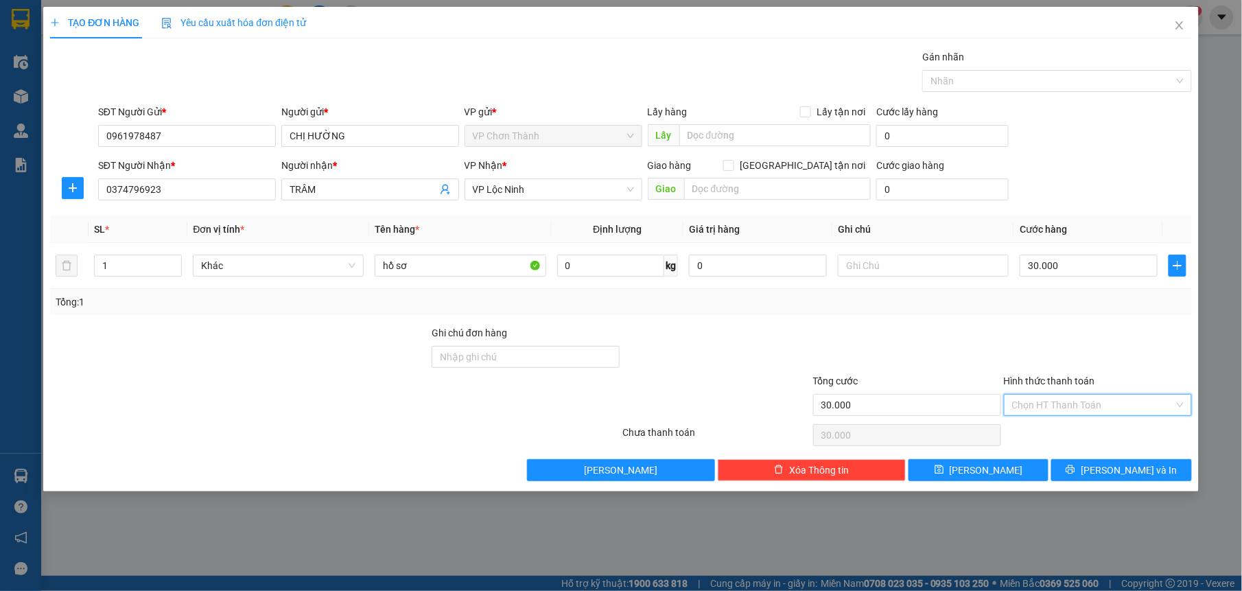
click at [1054, 412] on input "Hình thức thanh toán" at bounding box center [1093, 405] width 162 height 21
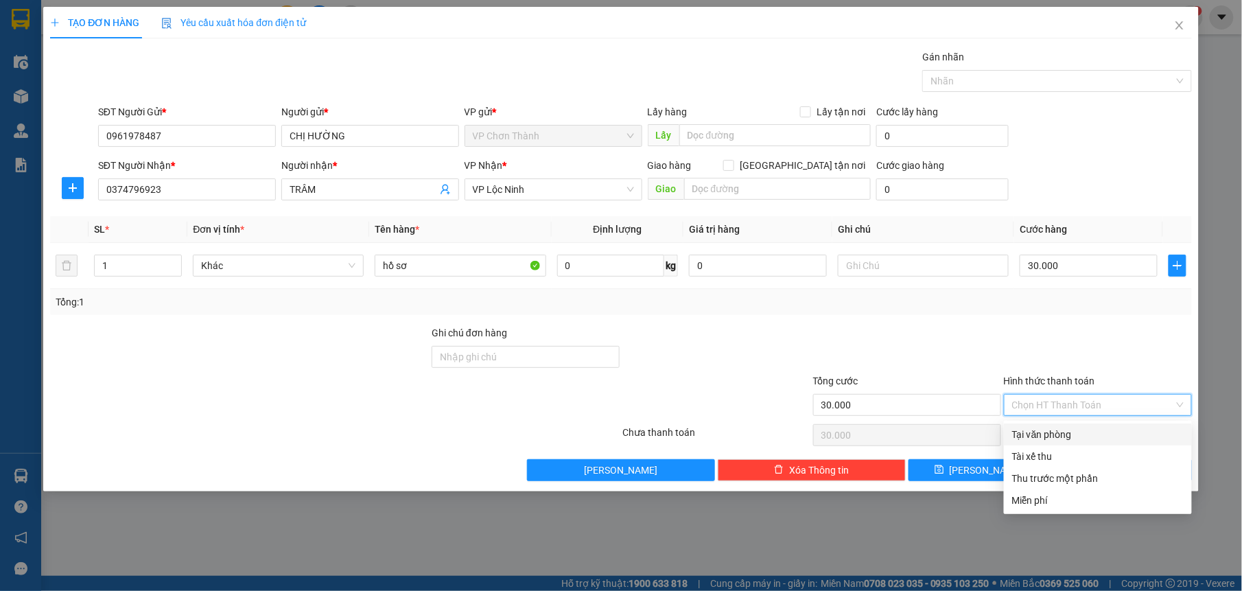
click at [1038, 432] on div "Tại văn phòng" at bounding box center [1098, 434] width 172 height 15
type input "0"
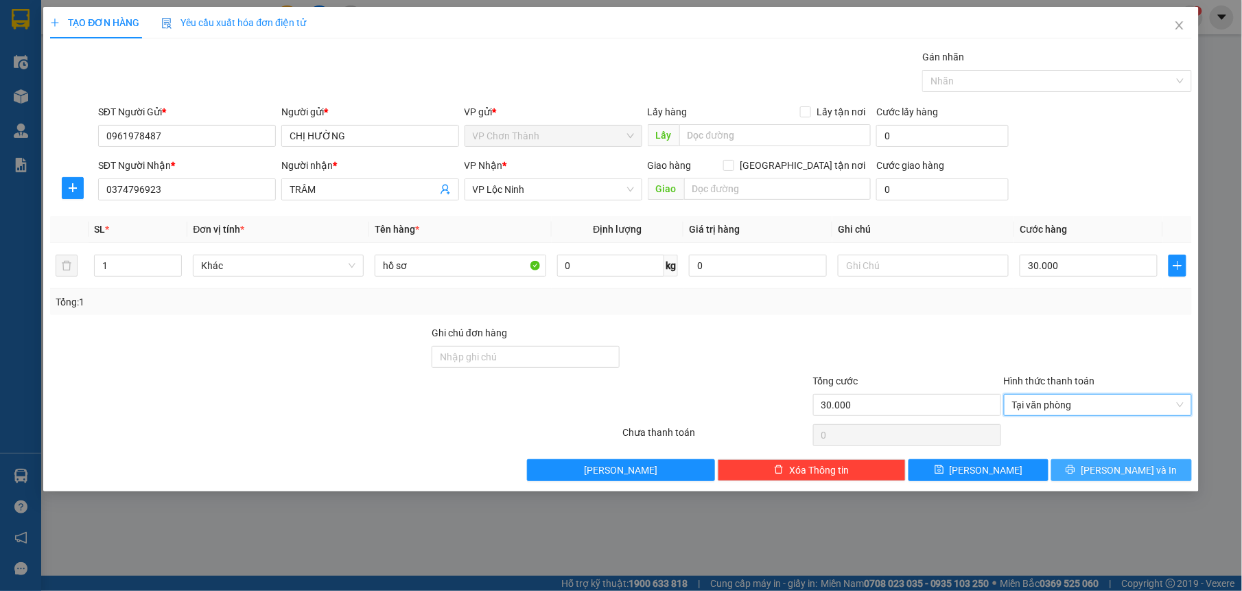
click at [1091, 465] on button "[PERSON_NAME] và In" at bounding box center [1121, 470] width 140 height 22
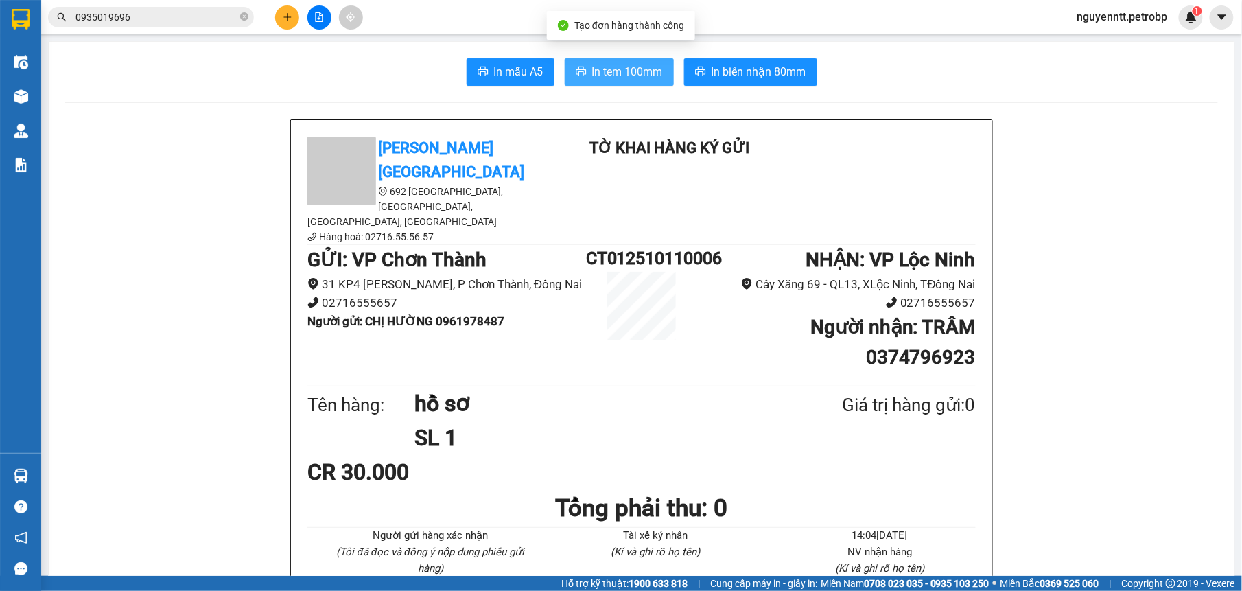
click at [622, 74] on span "In tem 100mm" at bounding box center [627, 71] width 71 height 17
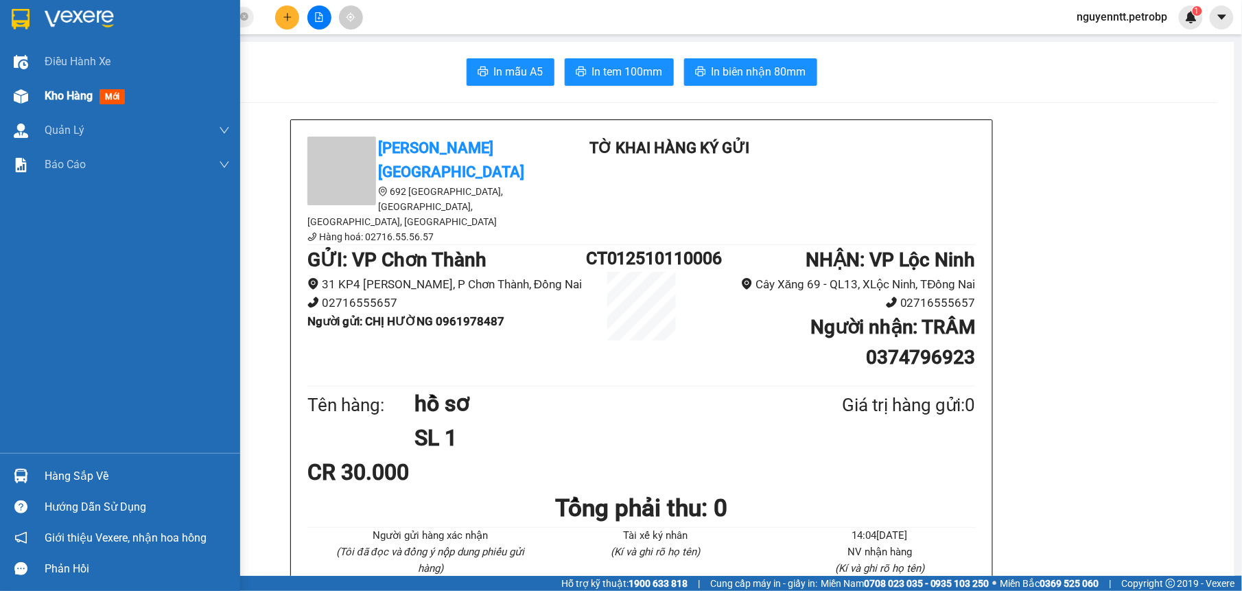
click at [19, 94] on img at bounding box center [21, 96] width 14 height 14
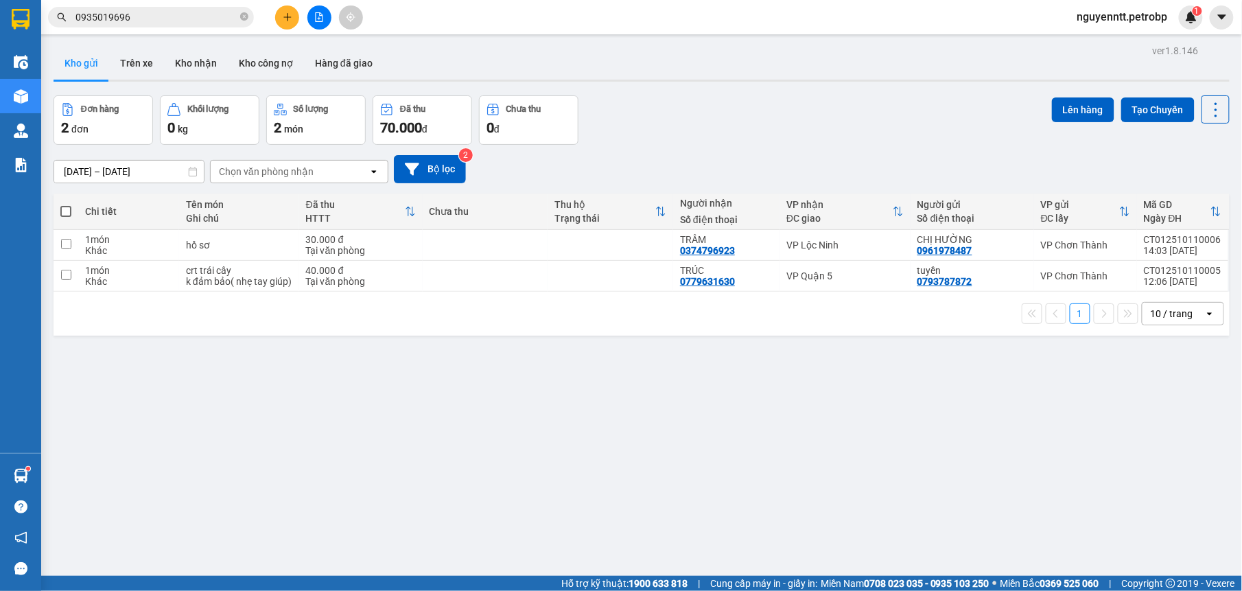
click at [209, 50] on button "Kho nhận" at bounding box center [196, 63] width 64 height 33
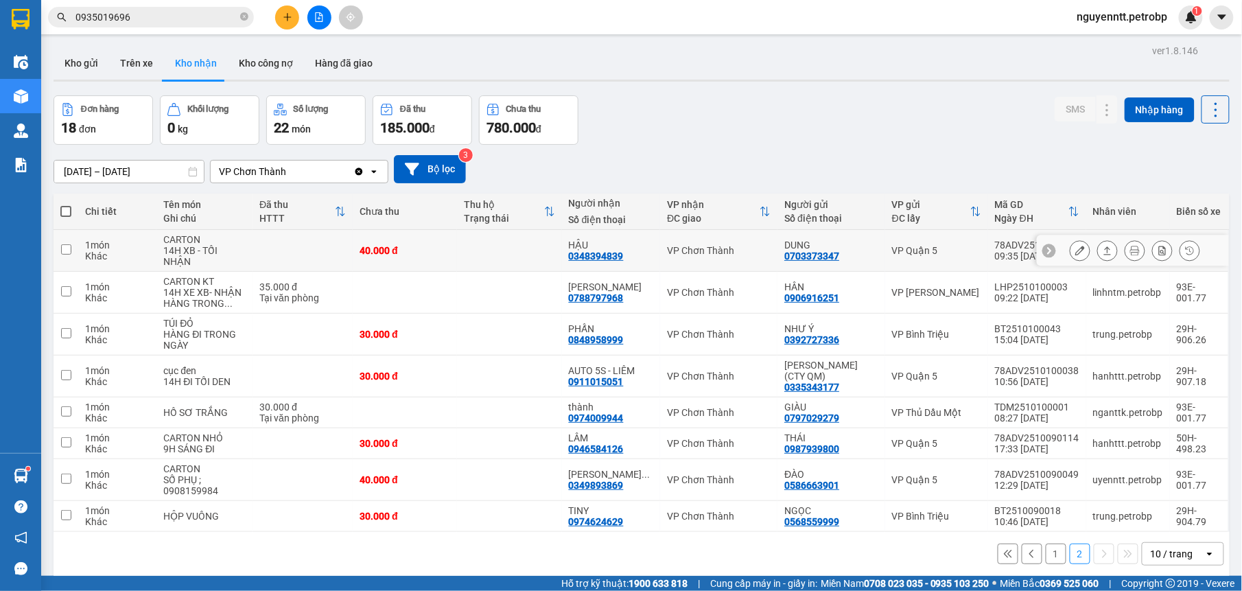
click at [722, 246] on div "VP Chơn Thành" at bounding box center [719, 250] width 104 height 11
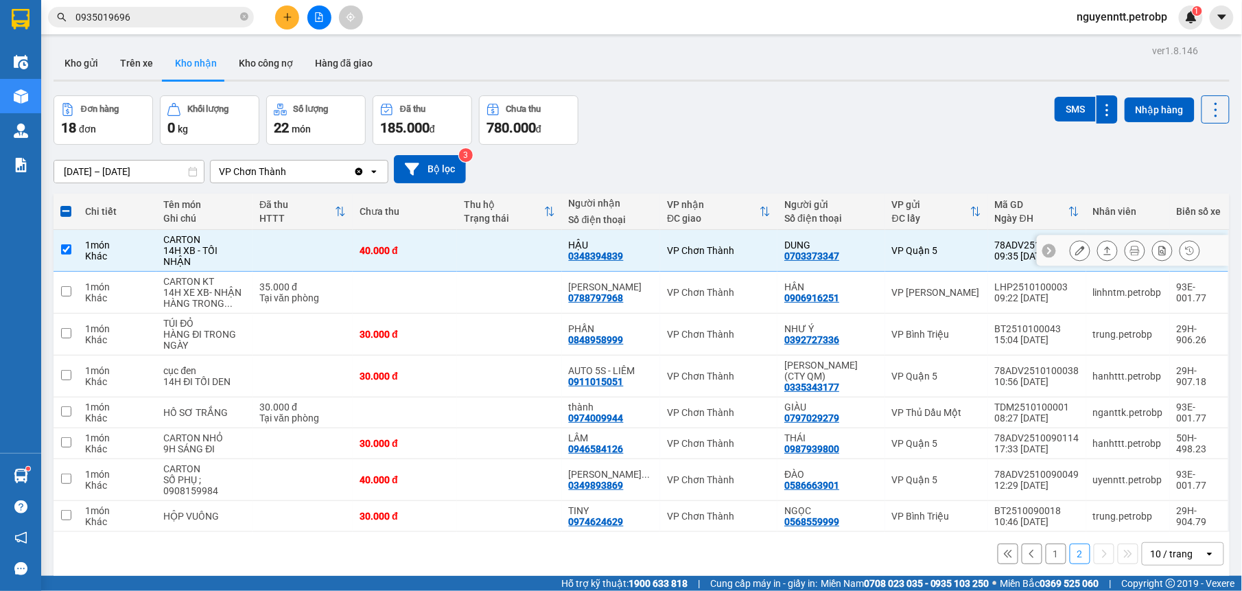
click at [1098, 248] on button at bounding box center [1107, 251] width 19 height 24
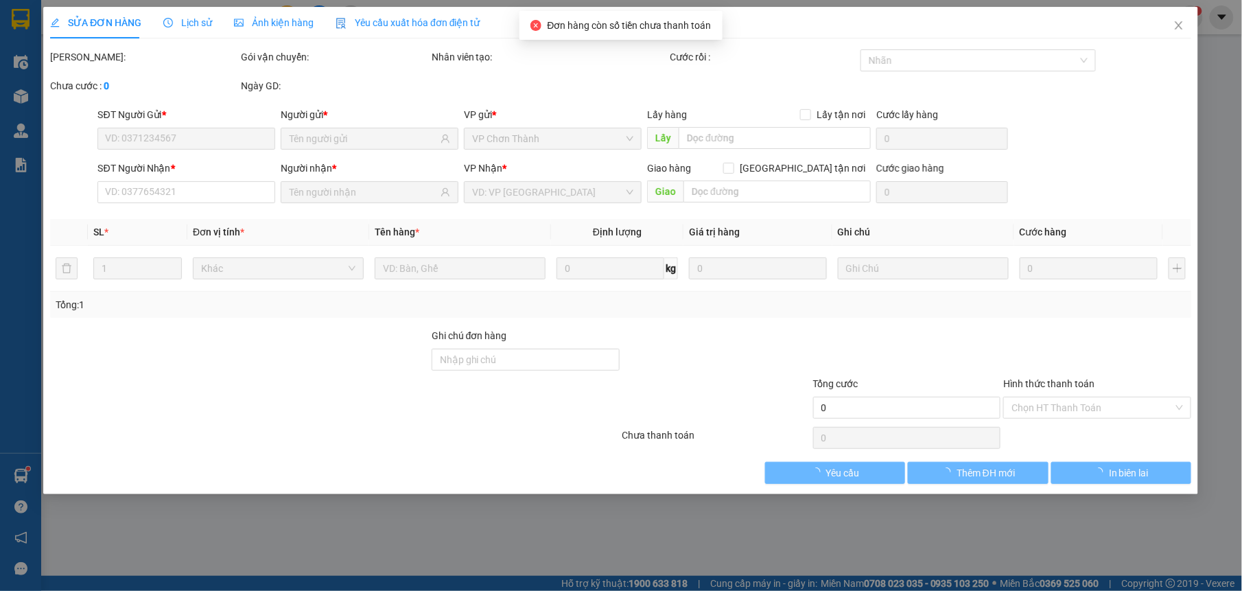
type input "0703373347"
type input "DUNG"
type input "0348394839"
type input "HẬU"
type input "40.000"
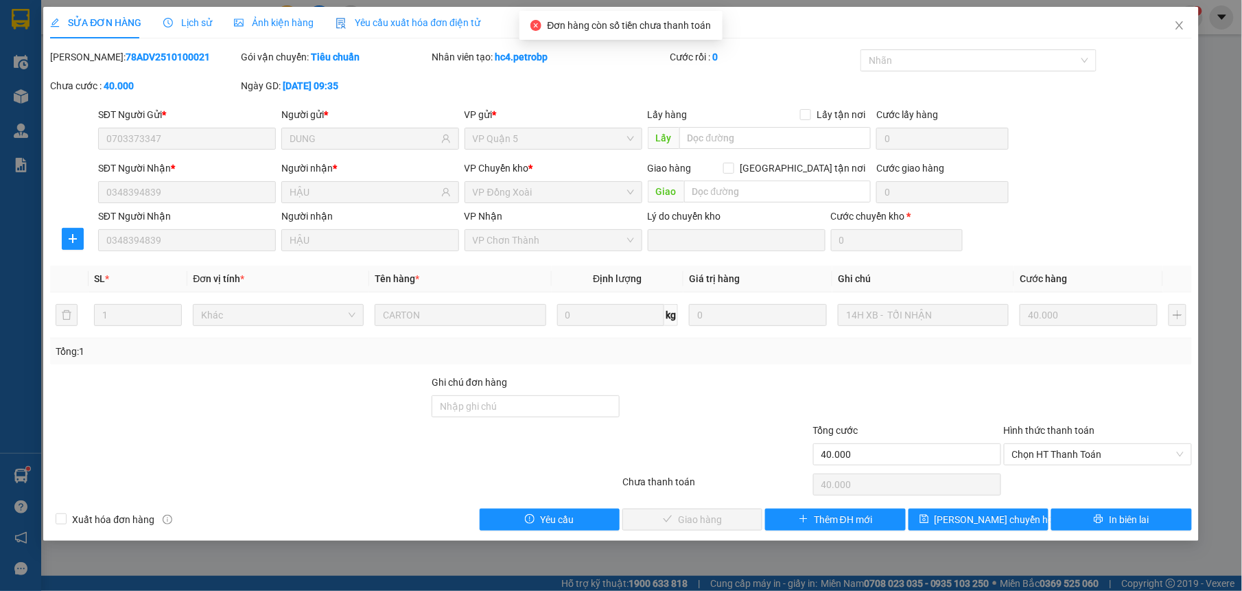
click at [1083, 467] on div "Hình thức thanh toán Chọn HT Thanh Toán" at bounding box center [1098, 447] width 188 height 48
click at [1077, 456] on span "Chọn HT Thanh Toán" at bounding box center [1098, 454] width 172 height 21
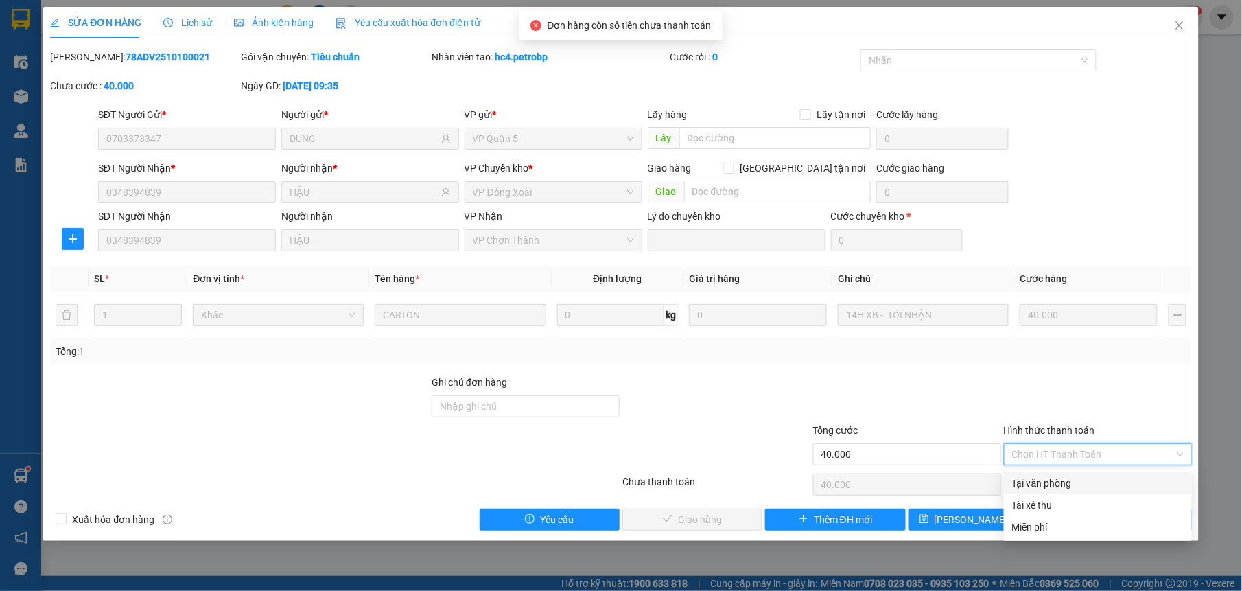
click at [1068, 489] on div "Tại văn phòng" at bounding box center [1098, 483] width 172 height 15
type input "0"
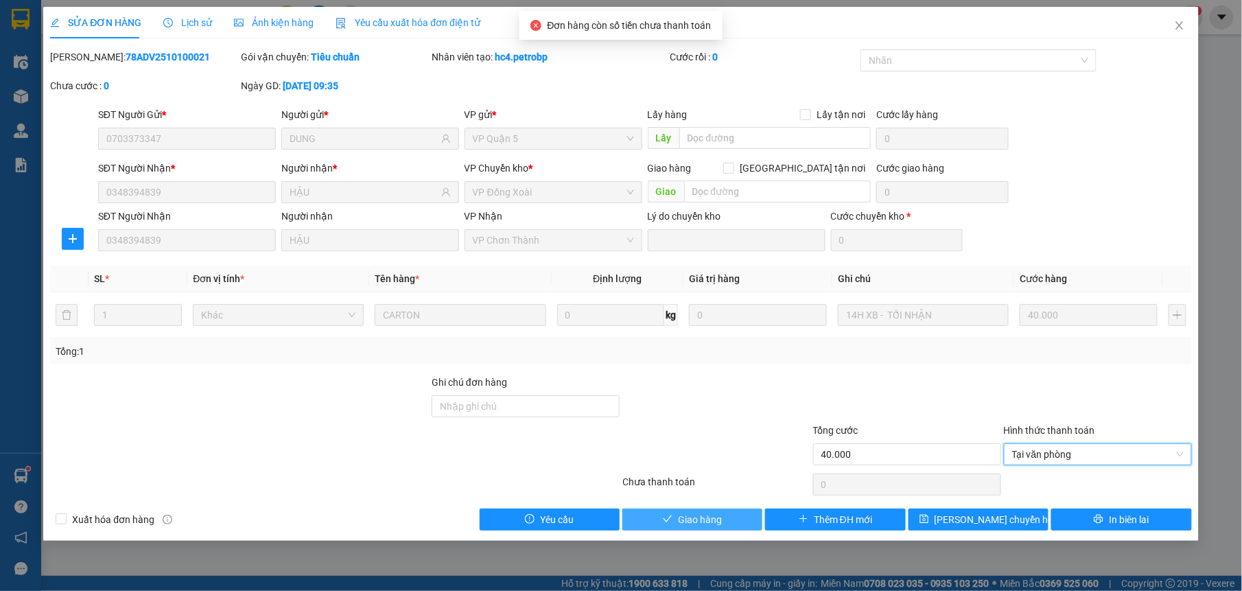
click at [683, 516] on span "Giao hàng" at bounding box center [700, 519] width 44 height 15
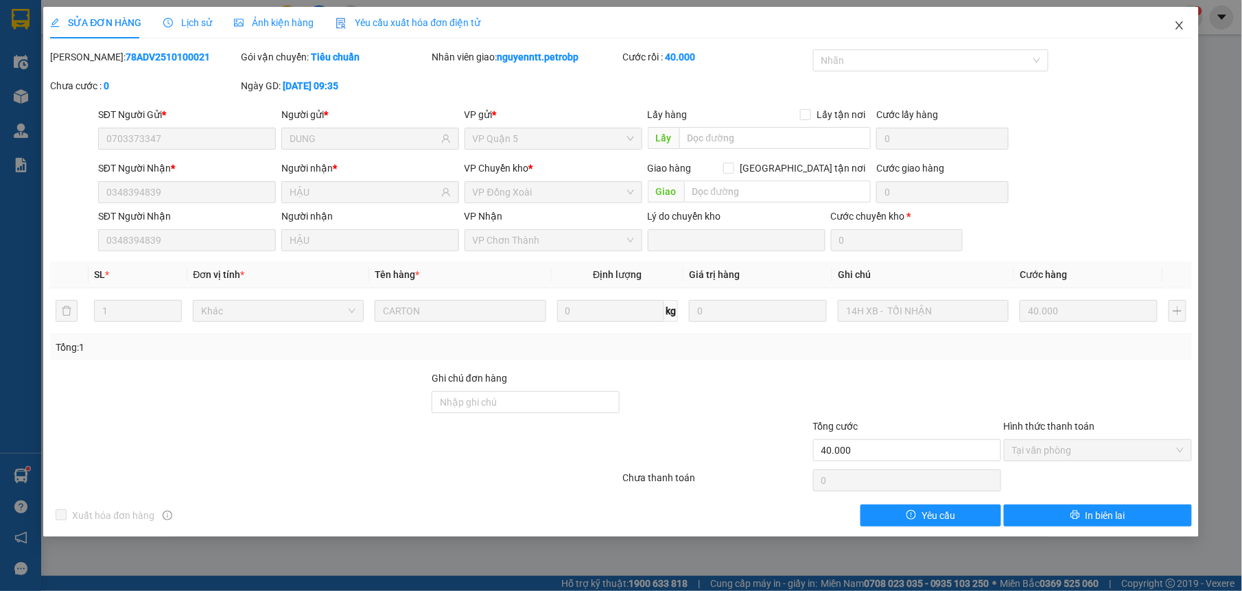
click at [1174, 25] on icon "close" at bounding box center [1179, 25] width 11 height 11
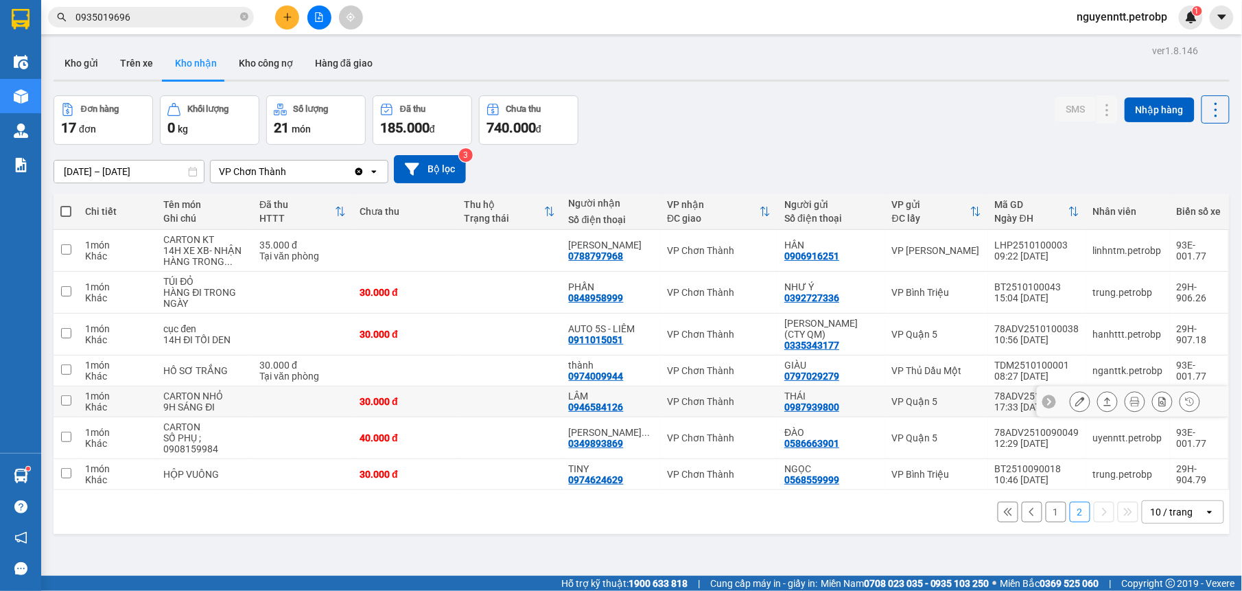
click at [742, 396] on div "VP Chơn Thành" at bounding box center [719, 401] width 104 height 11
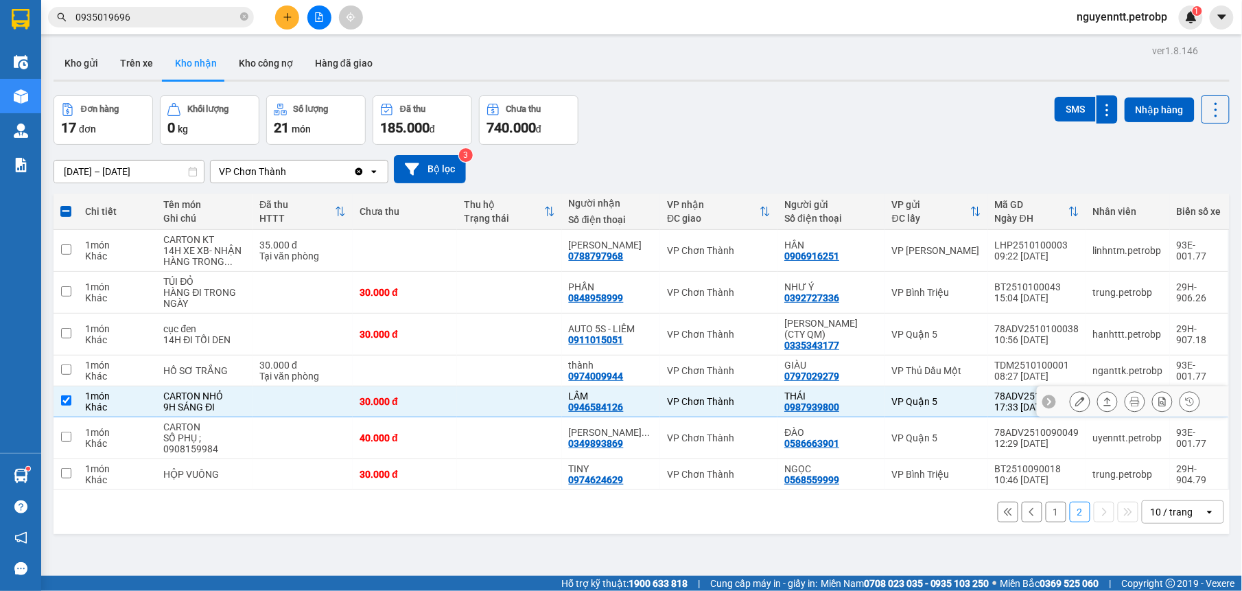
click at [1098, 391] on button at bounding box center [1107, 402] width 19 height 24
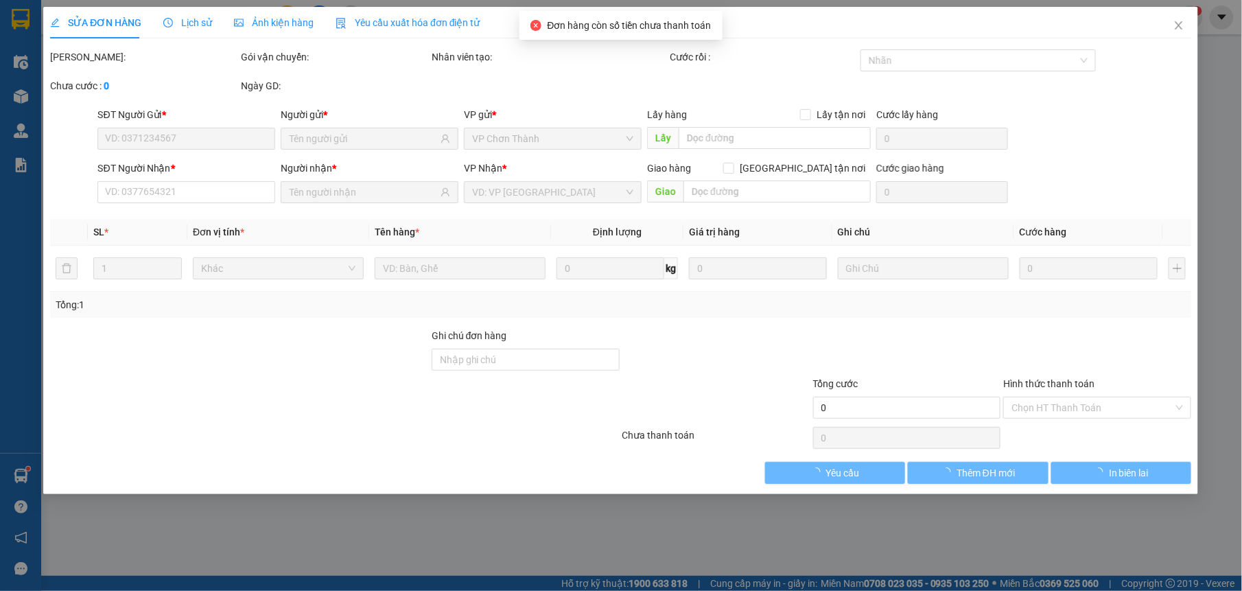
type input "0987939800"
type input "THÁI"
type input "0946584126"
type input "LÂM"
type input "30.000"
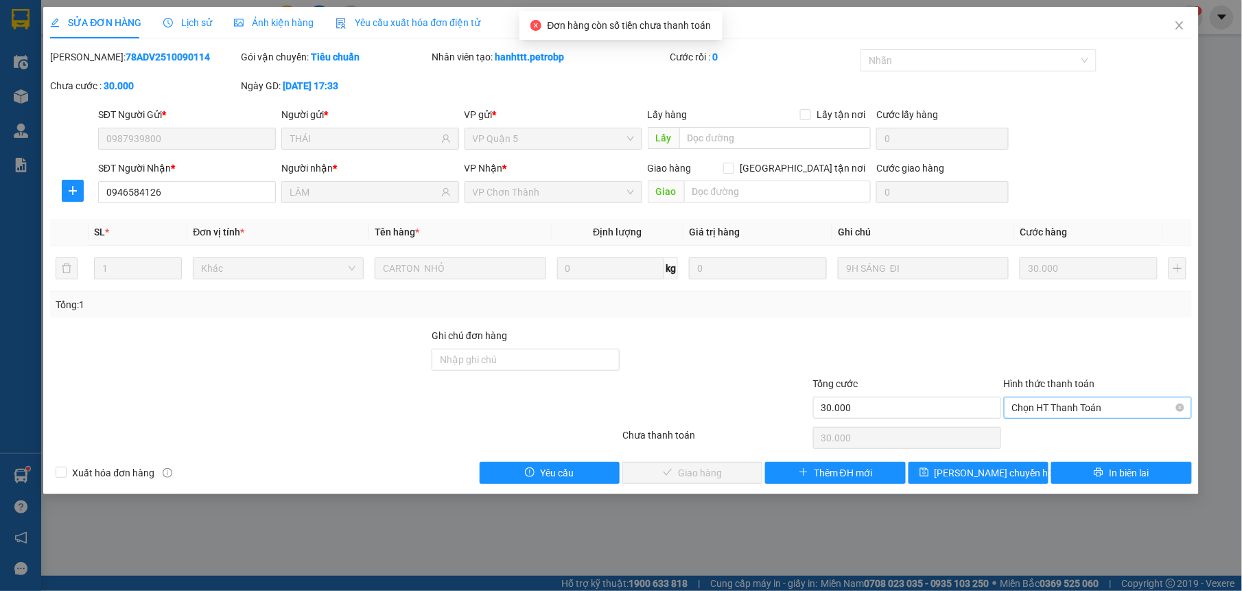
click at [1098, 412] on span "Chọn HT Thanh Toán" at bounding box center [1098, 407] width 172 height 21
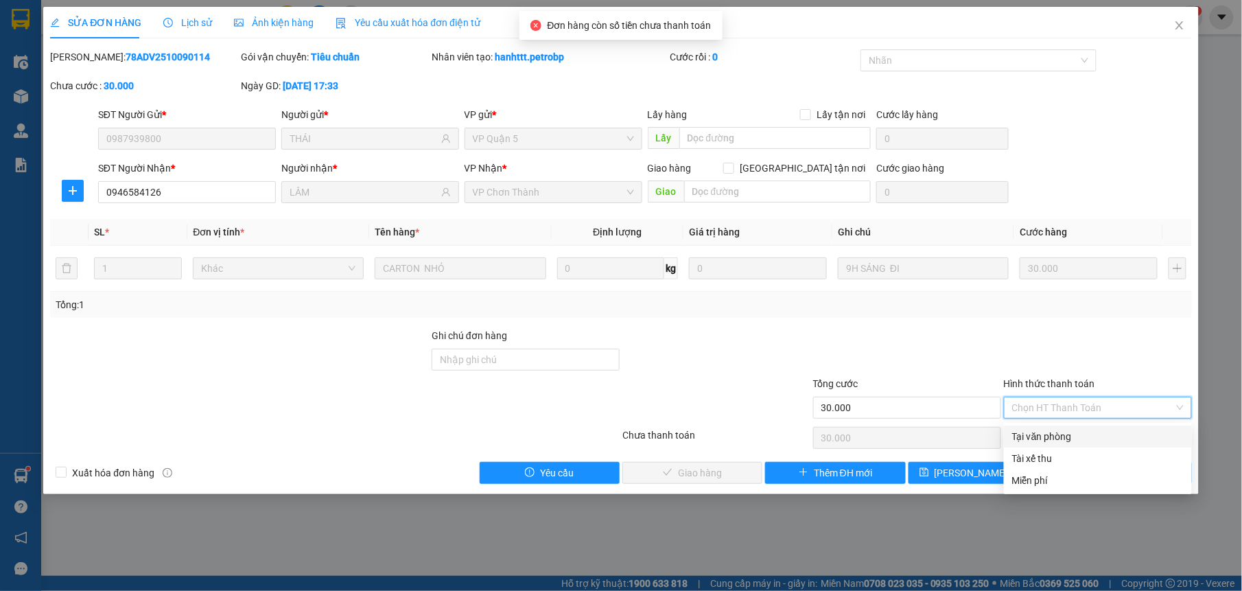
click at [1063, 424] on div "Total Paid Fee 0 Total UnPaid Fee 30.000 Cash Collection Total Fee Mã ĐH: 78ADV…" at bounding box center [620, 266] width 1141 height 434
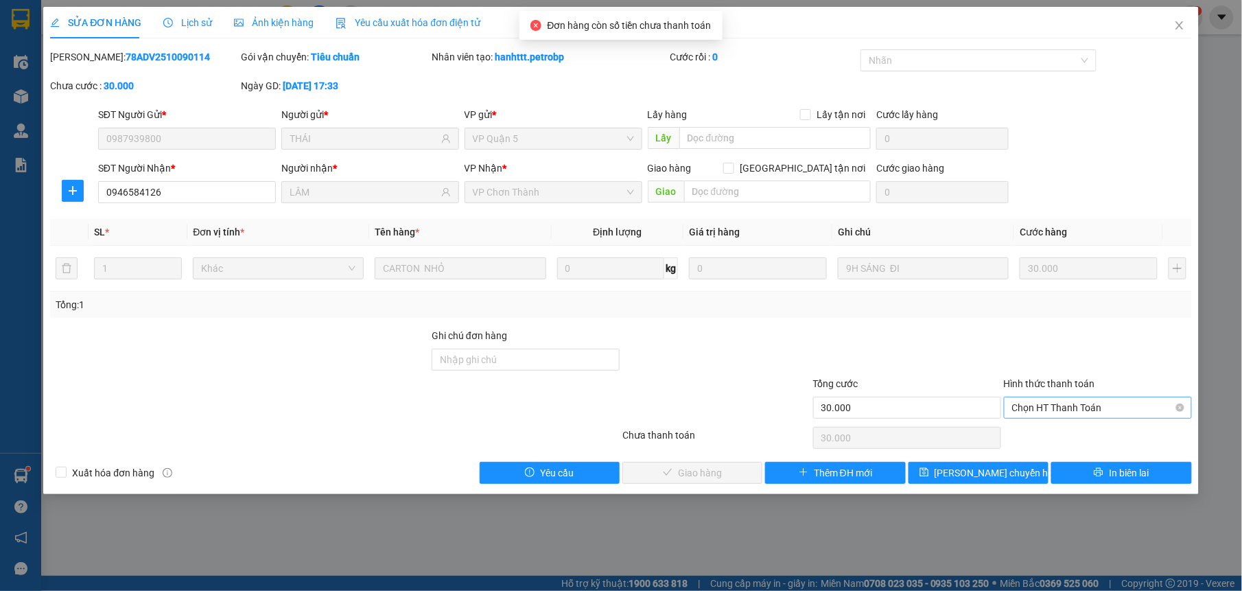
click at [1124, 416] on span "Chọn HT Thanh Toán" at bounding box center [1098, 407] width 172 height 21
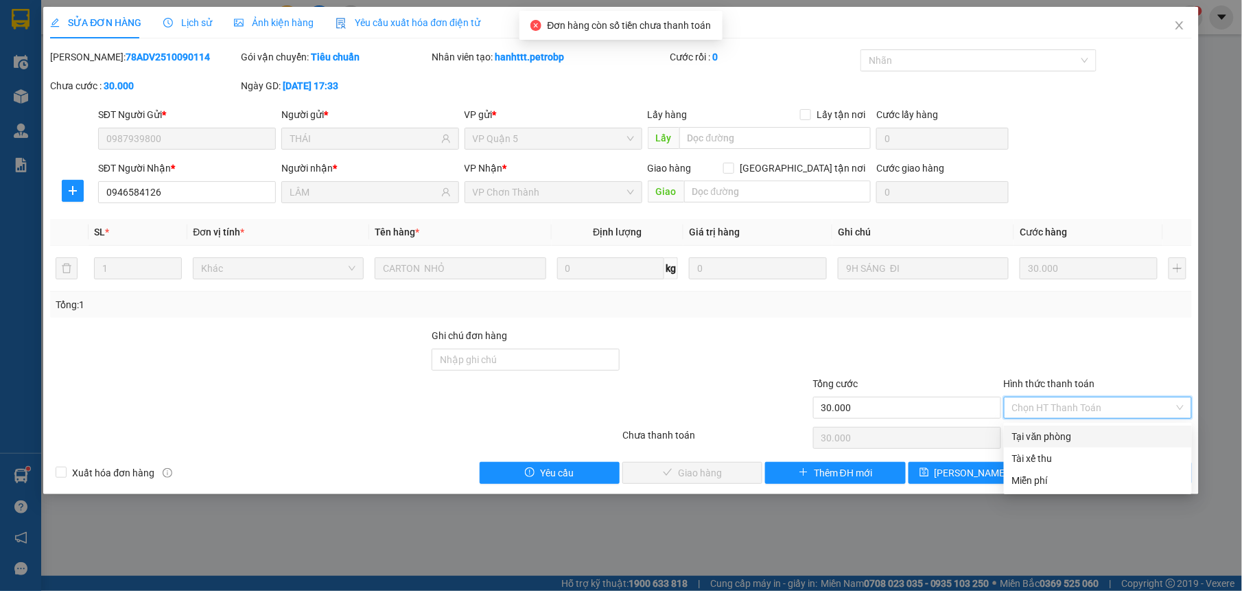
click at [1101, 434] on div "Tại văn phòng" at bounding box center [1098, 436] width 172 height 15
type input "0"
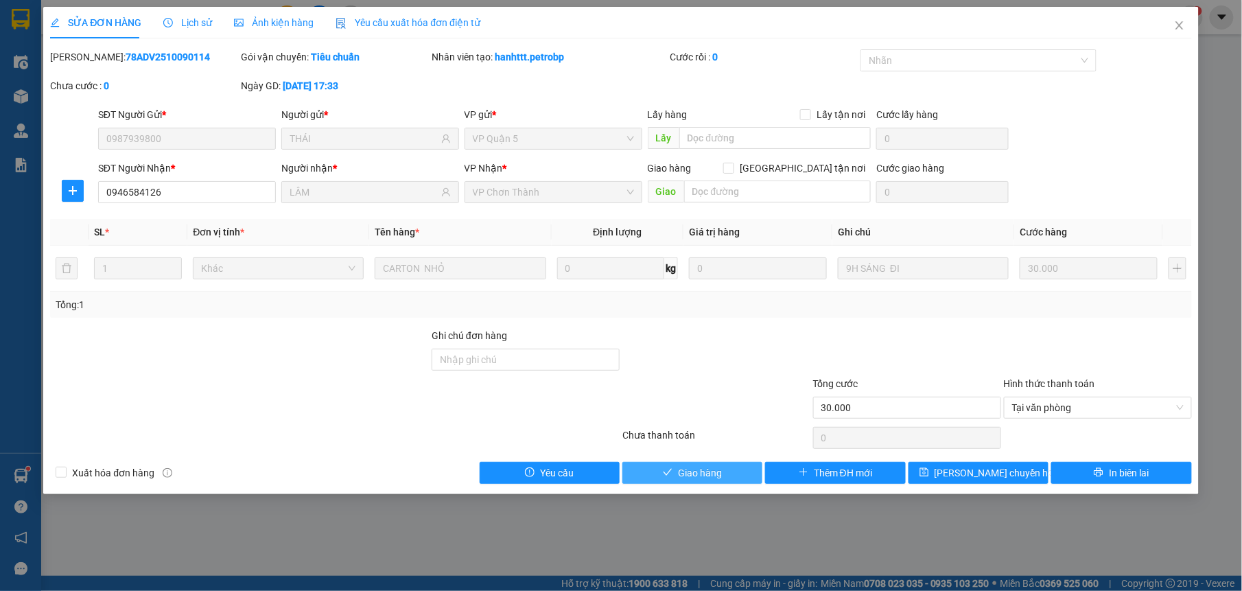
click at [733, 478] on button "Giao hàng" at bounding box center [692, 473] width 140 height 22
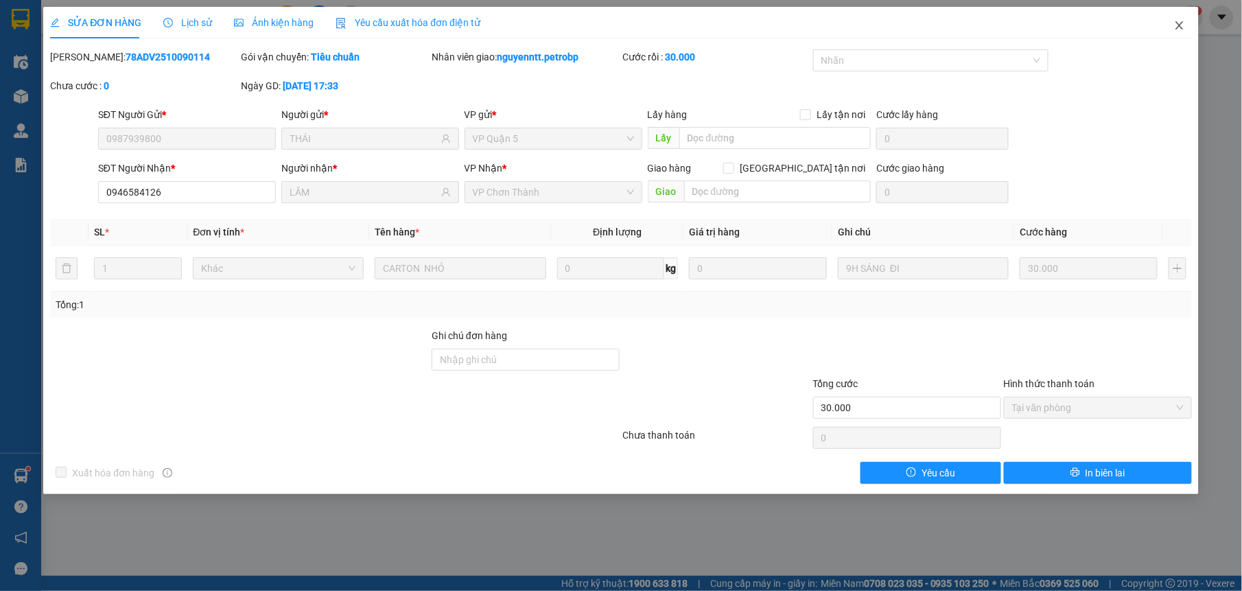
click at [1183, 26] on icon "close" at bounding box center [1179, 25] width 11 height 11
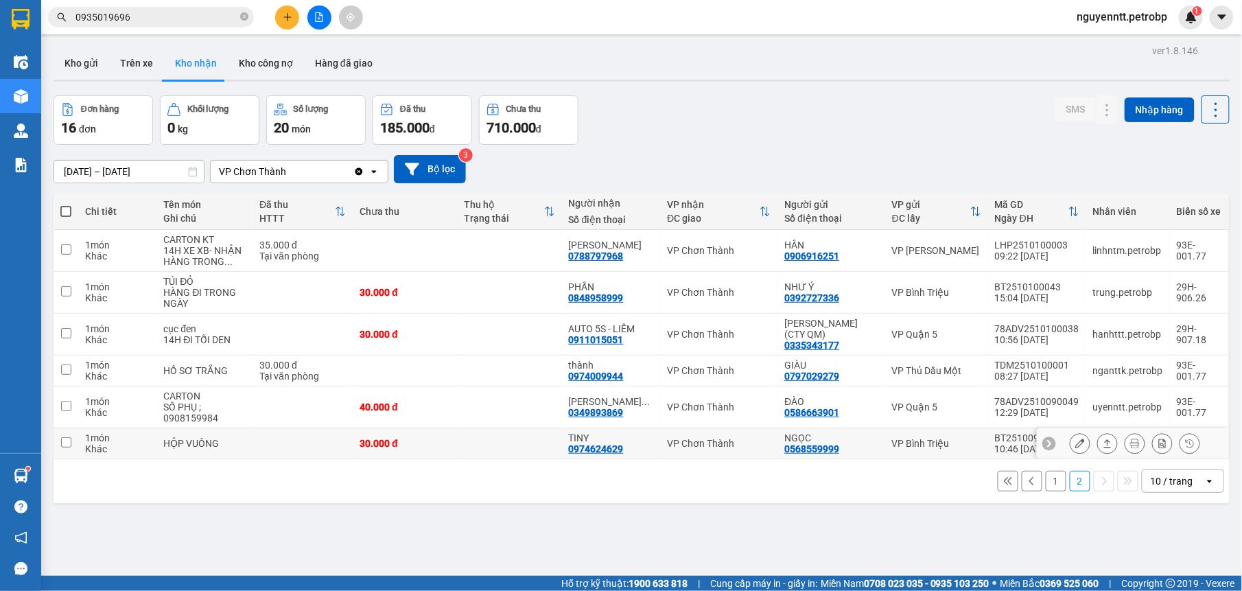
click at [519, 445] on td at bounding box center [509, 443] width 104 height 31
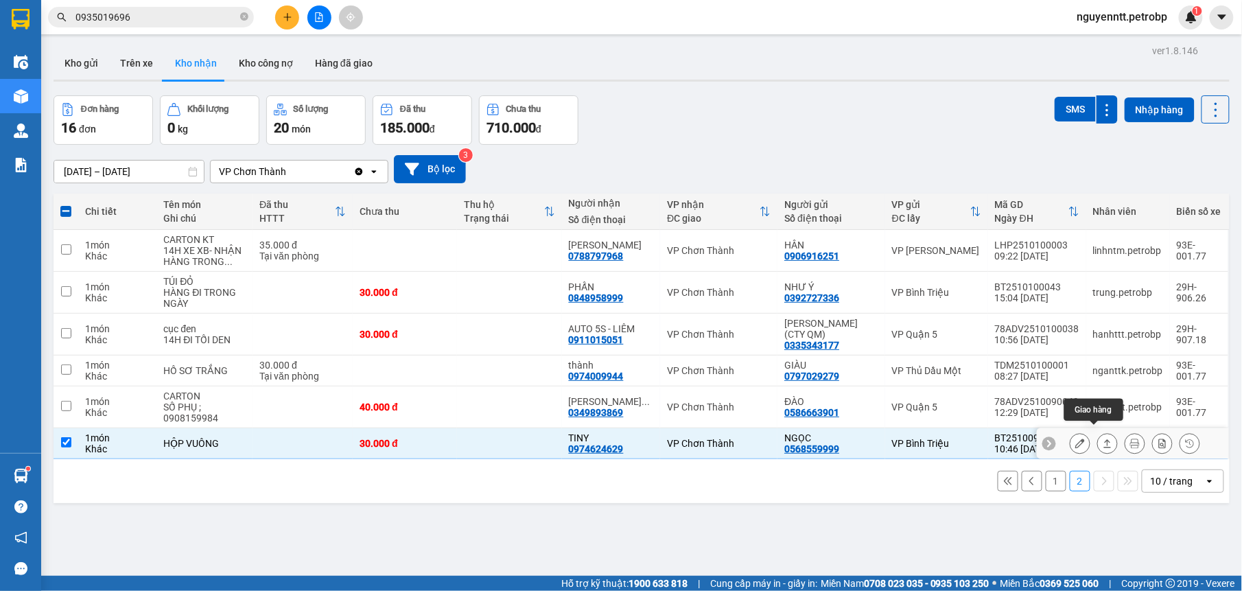
click at [1098, 440] on button at bounding box center [1107, 444] width 19 height 24
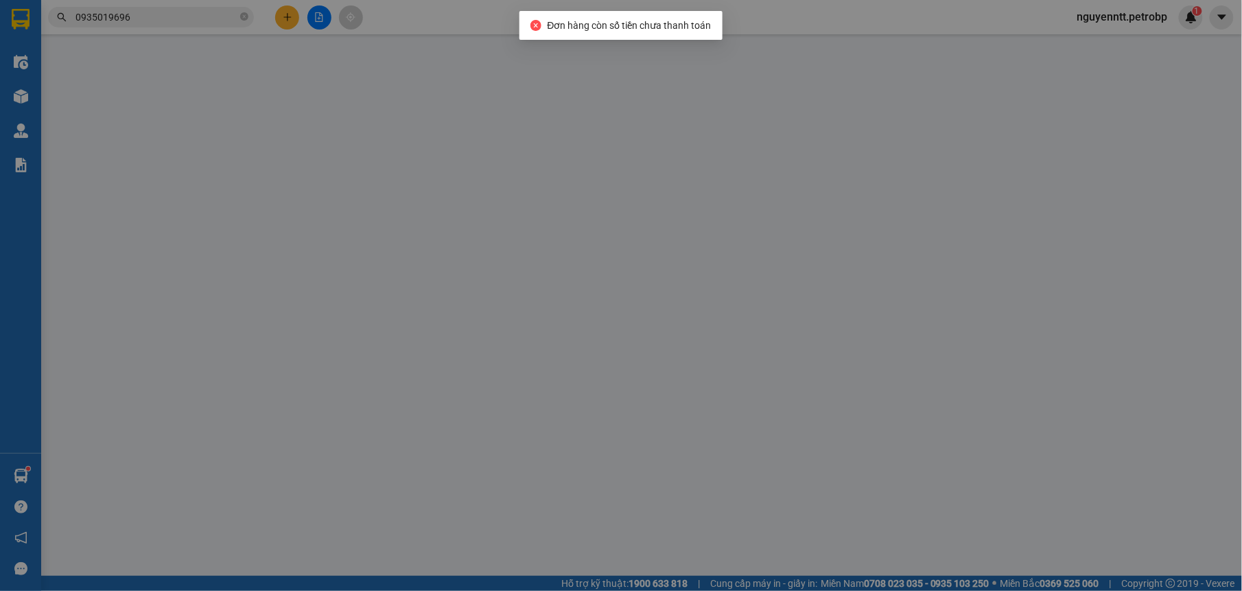
type input "0568559999"
type input "NGỌC"
type input "0974624629"
type input "TINY"
type input "30.000"
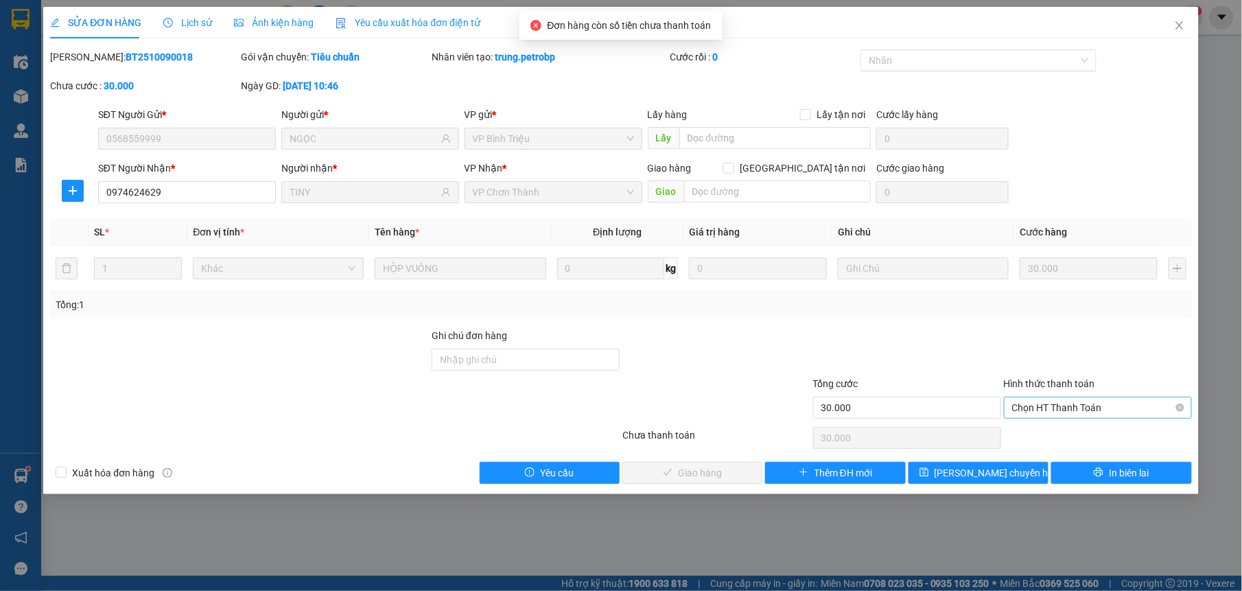
click at [1074, 406] on span "Chọn HT Thanh Toán" at bounding box center [1098, 407] width 172 height 21
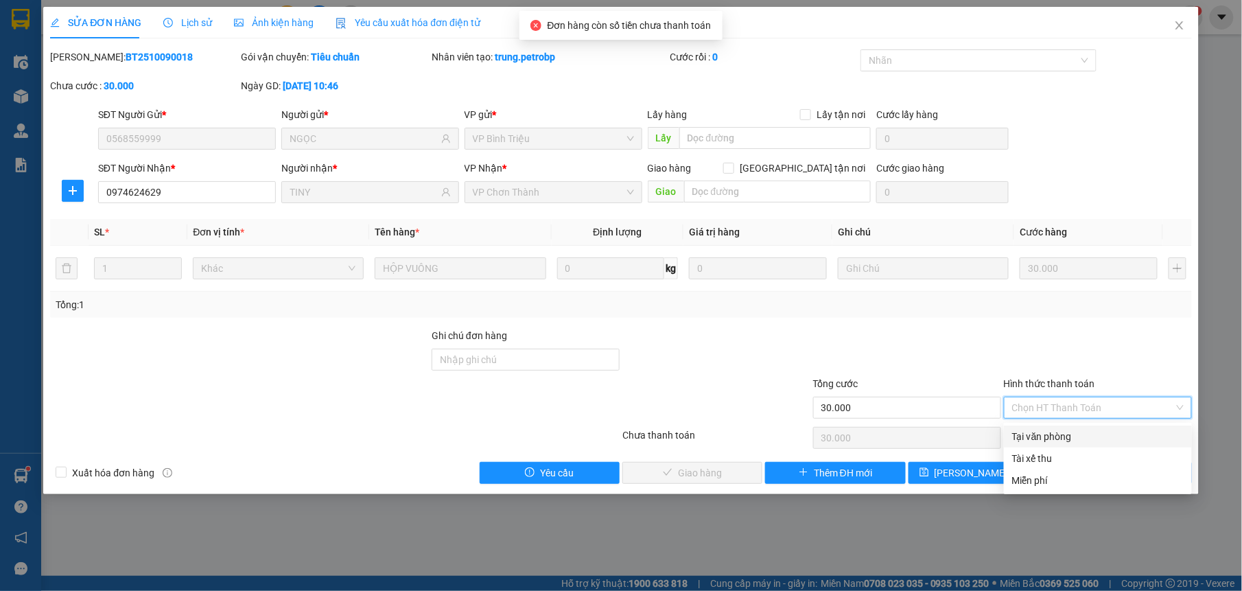
click at [1024, 426] on div "Tại văn phòng" at bounding box center [1098, 436] width 188 height 22
type input "0"
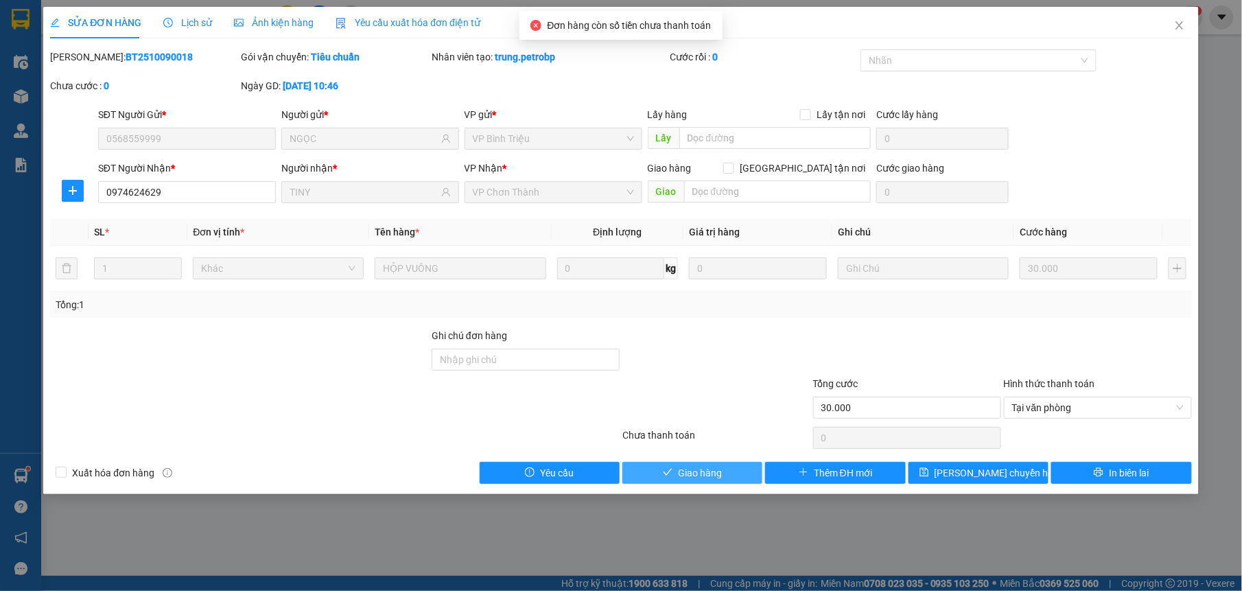
click at [697, 473] on span "Giao hàng" at bounding box center [700, 472] width 44 height 15
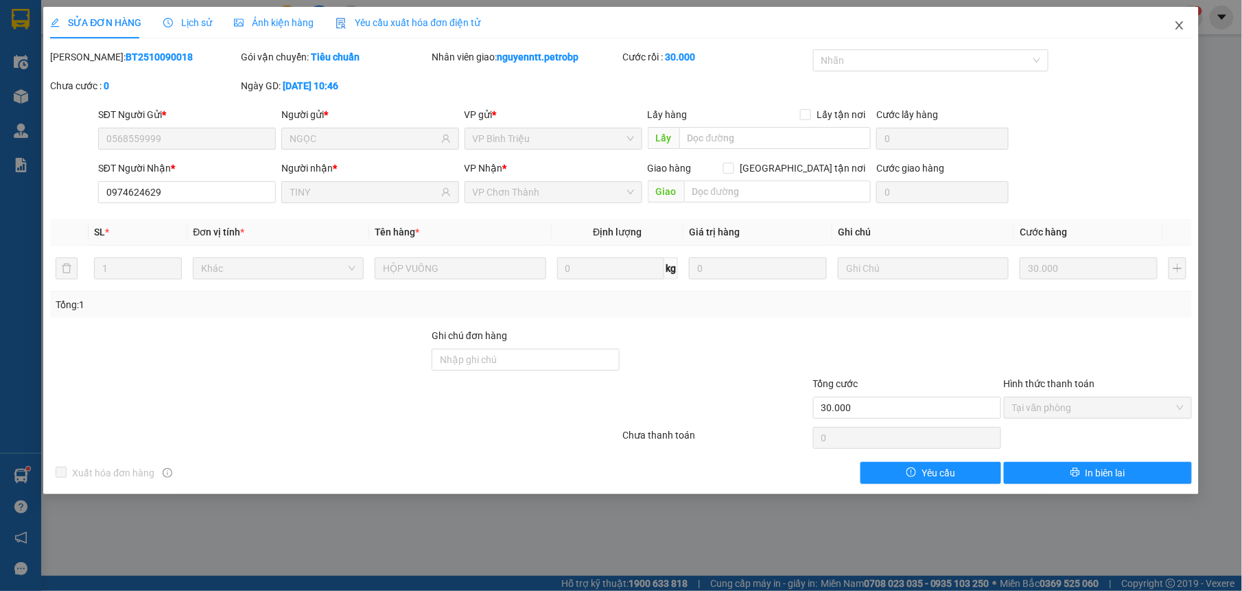
click at [1183, 25] on icon "close" at bounding box center [1179, 25] width 11 height 11
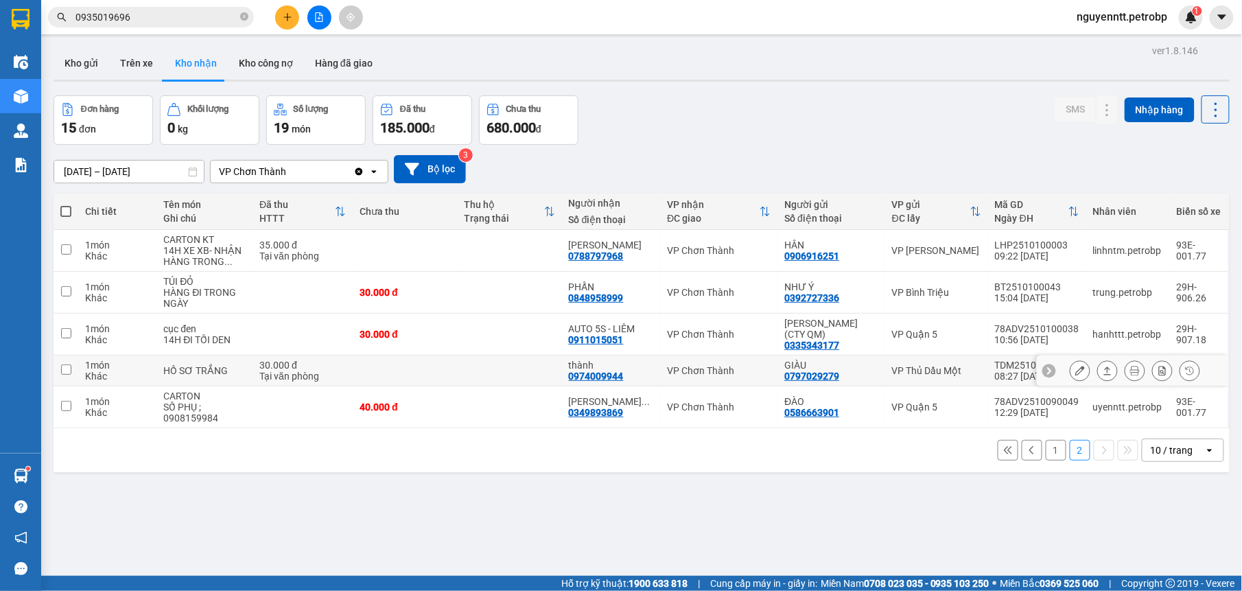
click at [535, 364] on td at bounding box center [509, 370] width 104 height 31
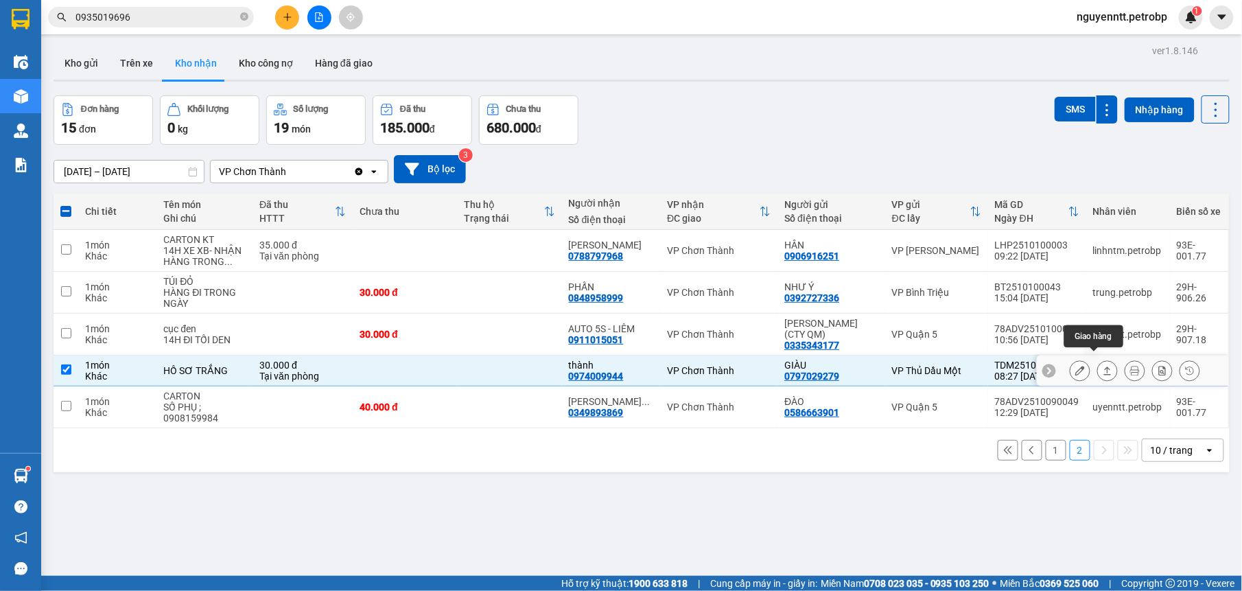
click at [1101, 366] on button at bounding box center [1107, 371] width 19 height 24
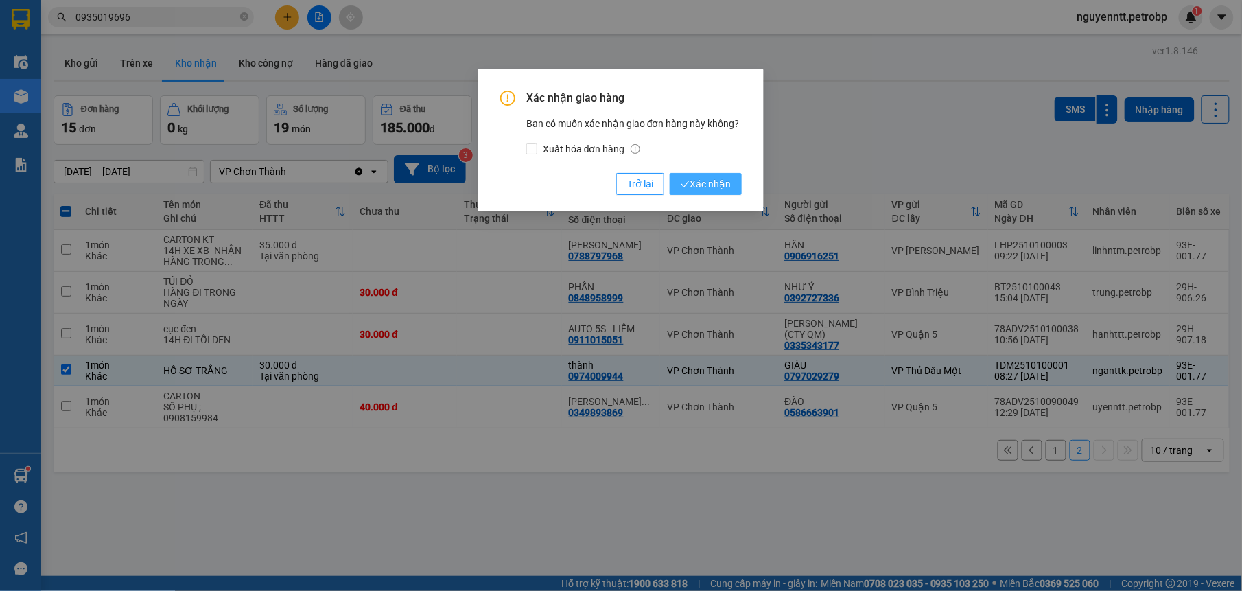
click at [700, 185] on span "Xác nhận" at bounding box center [706, 183] width 50 height 15
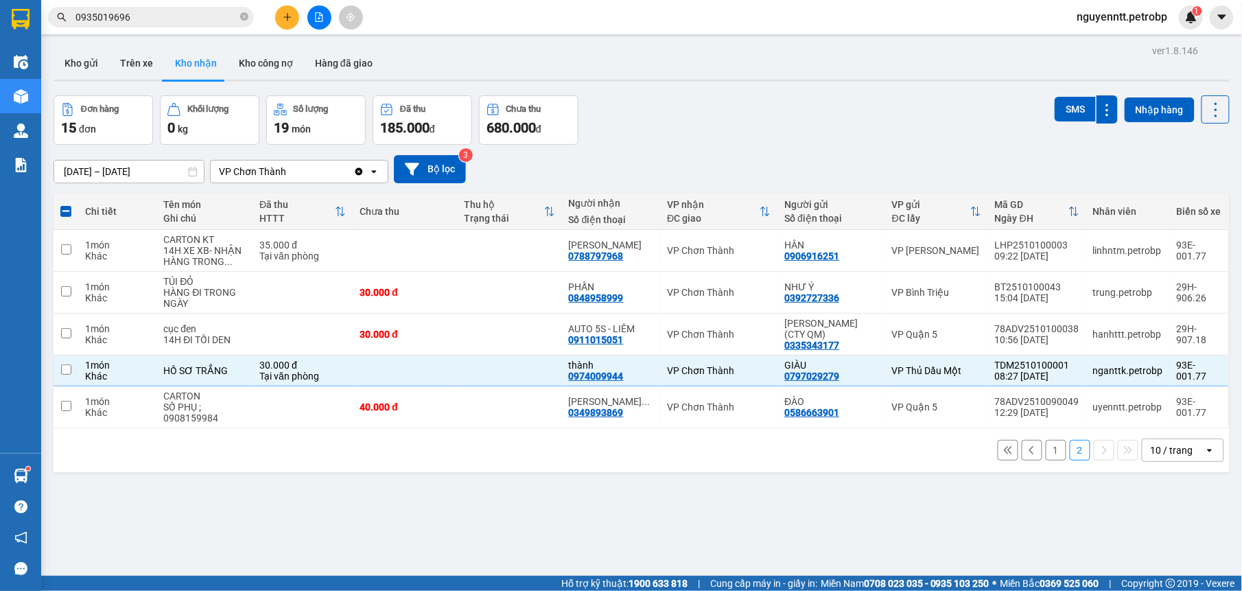
checkbox input "false"
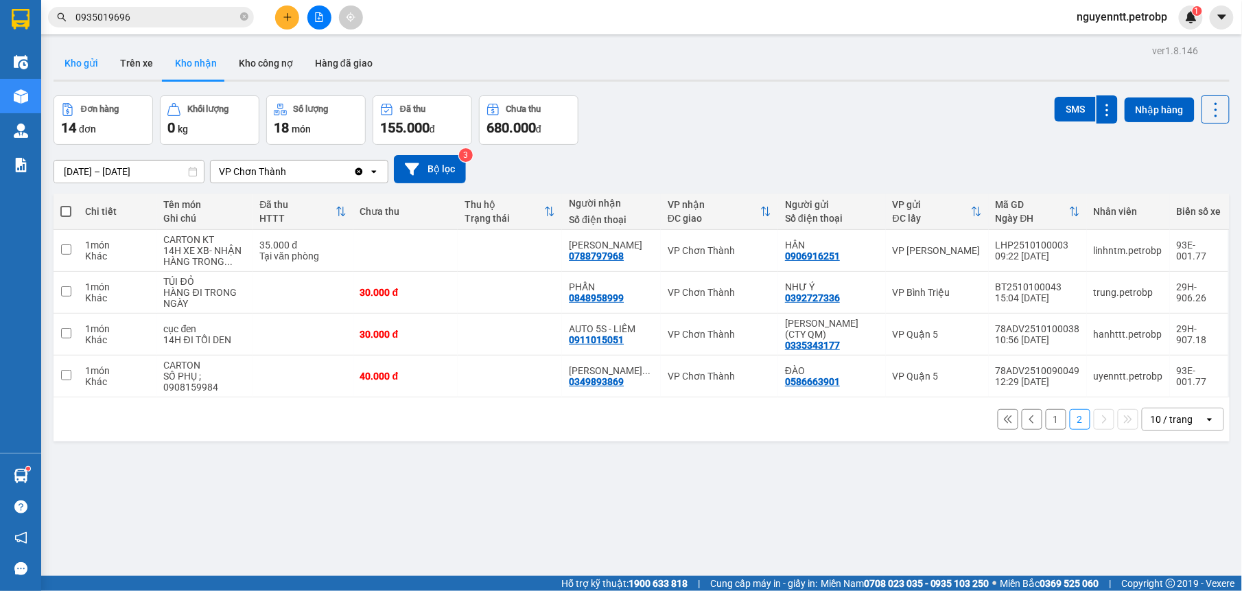
click at [95, 72] on button "Kho gửi" at bounding box center [82, 63] width 56 height 33
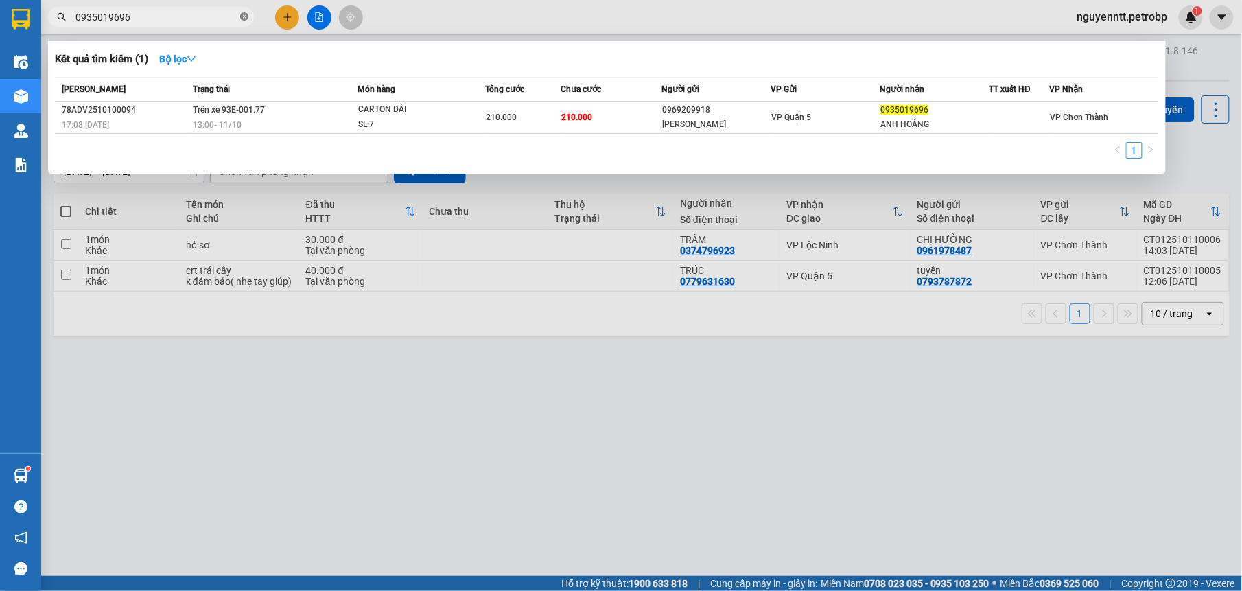
click at [247, 17] on icon "close-circle" at bounding box center [244, 16] width 8 height 8
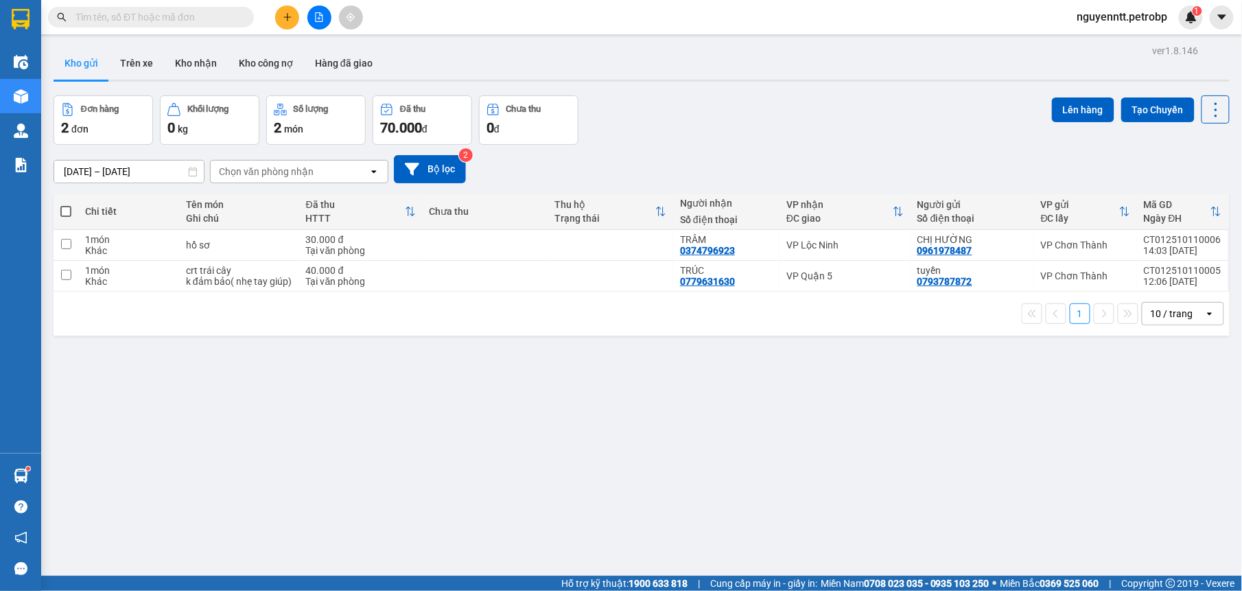
click at [228, 15] on input "text" at bounding box center [156, 17] width 162 height 15
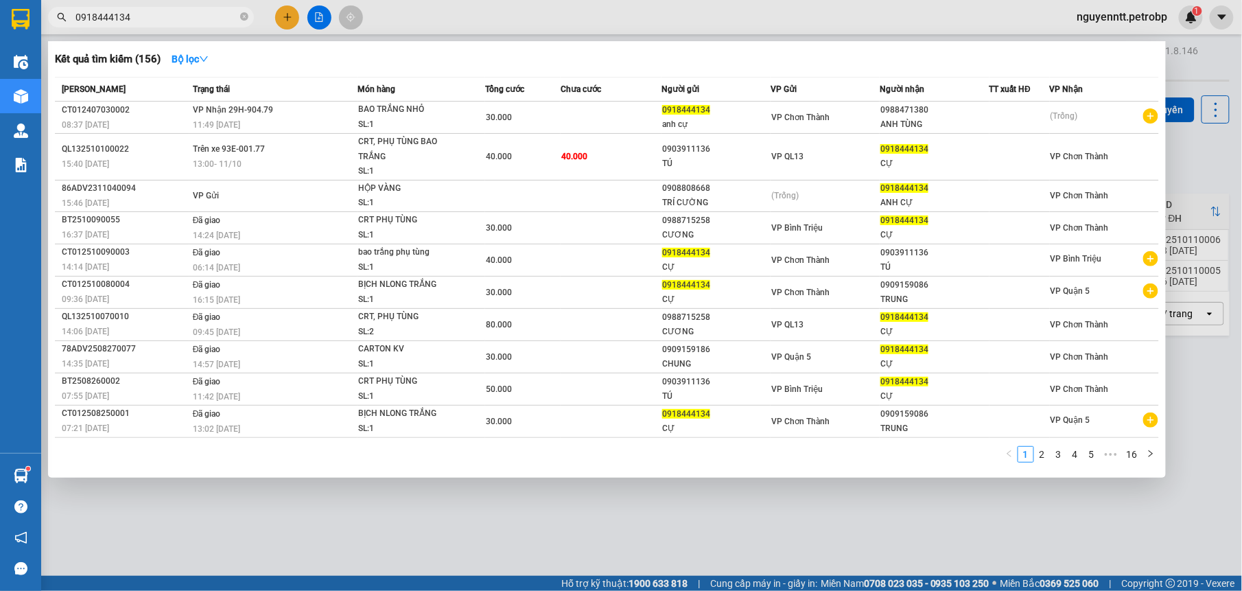
type input "0918444134"
click at [655, 523] on div at bounding box center [621, 295] width 1242 height 591
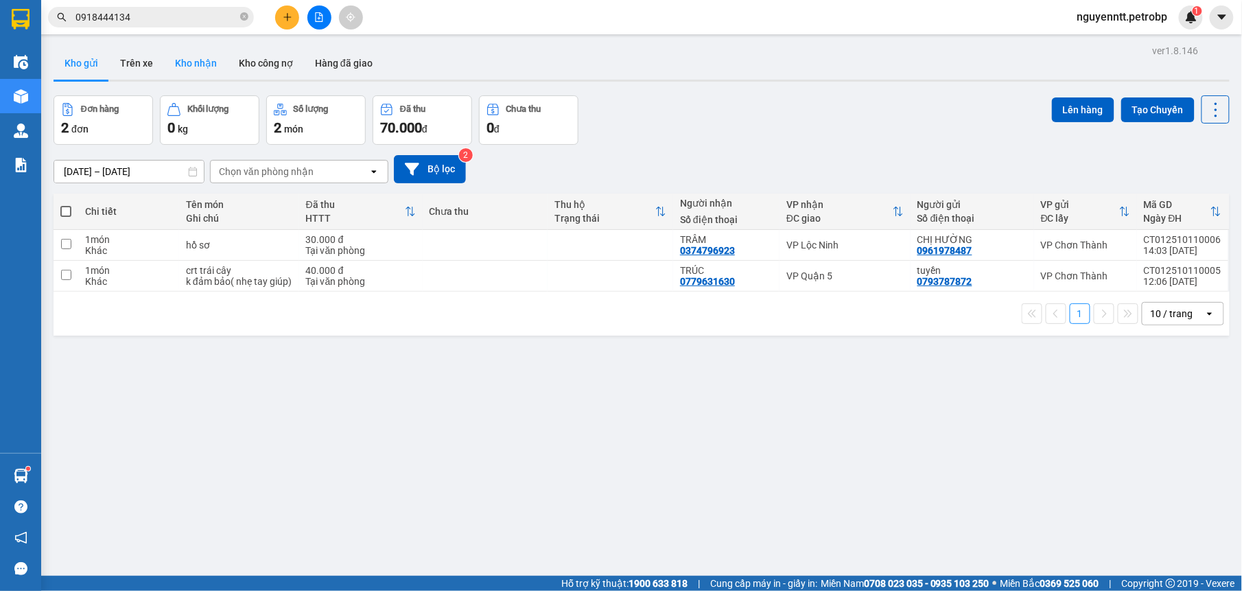
click at [203, 67] on button "Kho nhận" at bounding box center [196, 63] width 64 height 33
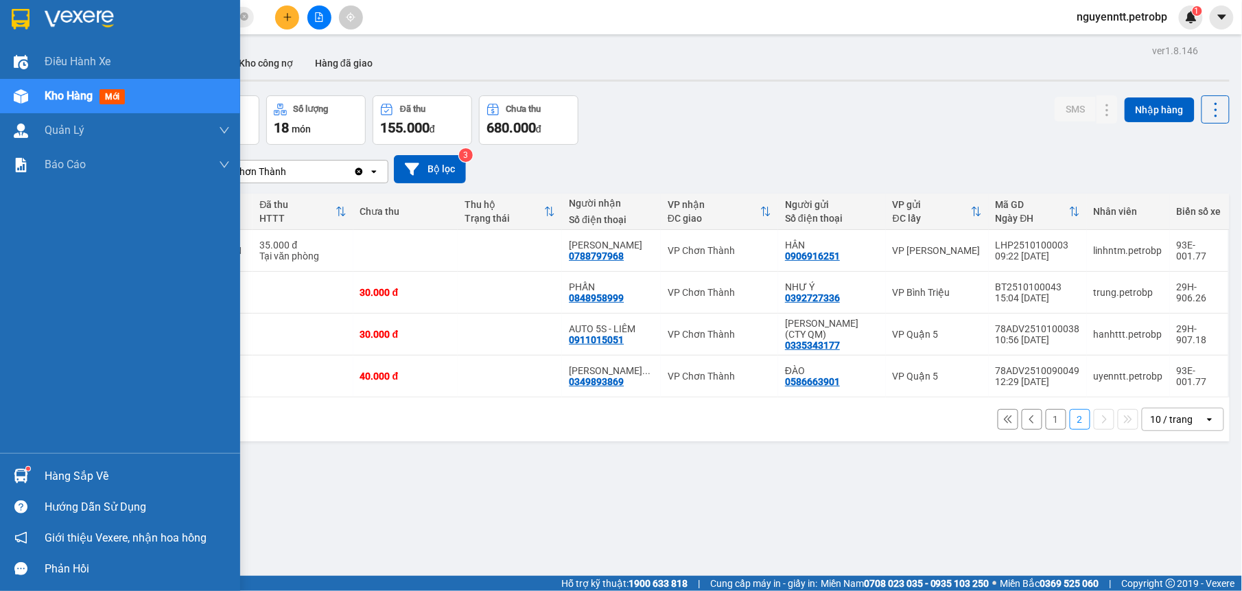
click at [26, 473] on img at bounding box center [21, 476] width 14 height 14
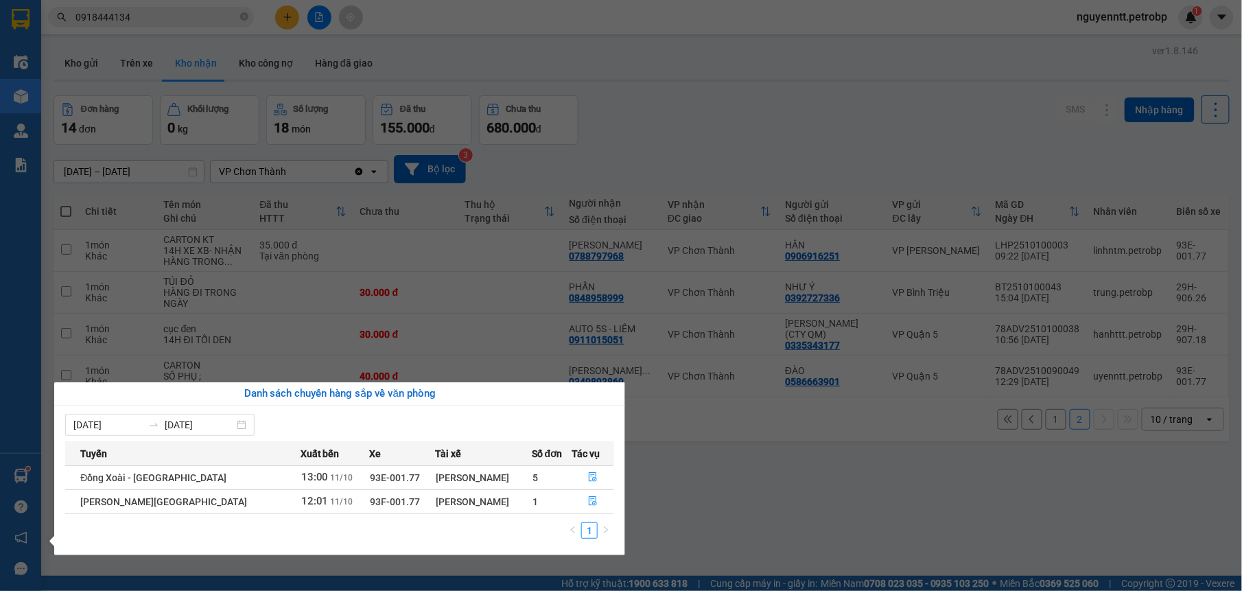
click at [734, 480] on section "Kết quả tìm kiếm ( 156 ) Bộ lọc Mã ĐH Trạng thái Món hàng Tổng cước Chưa cước N…" at bounding box center [621, 295] width 1242 height 591
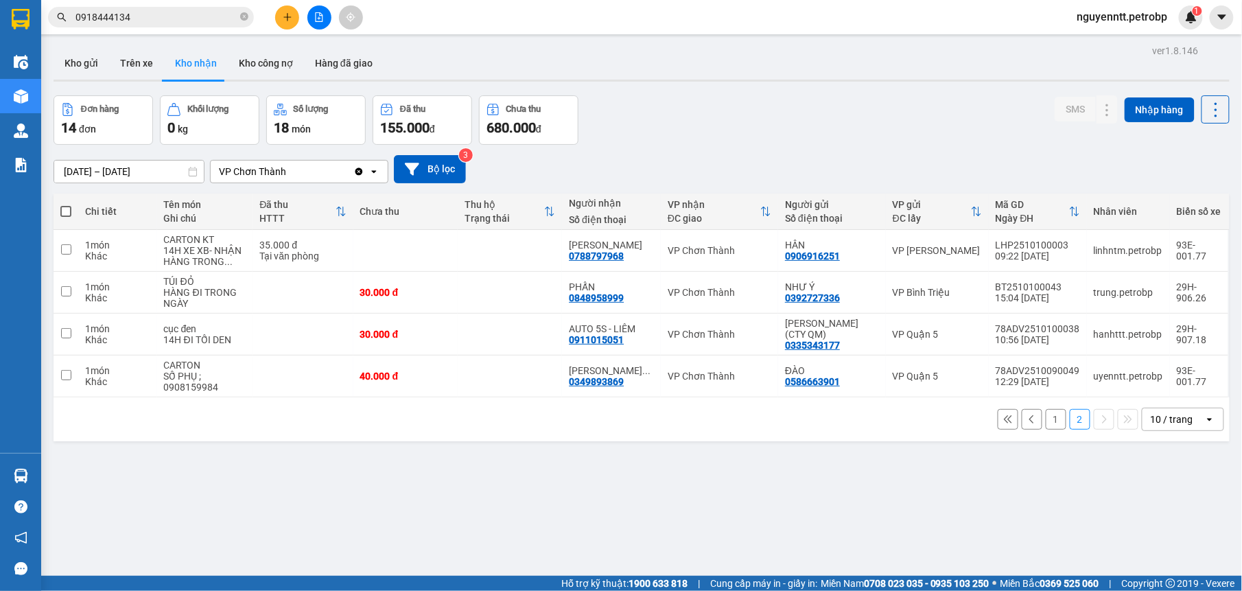
click at [1046, 410] on button "1" at bounding box center [1056, 419] width 21 height 21
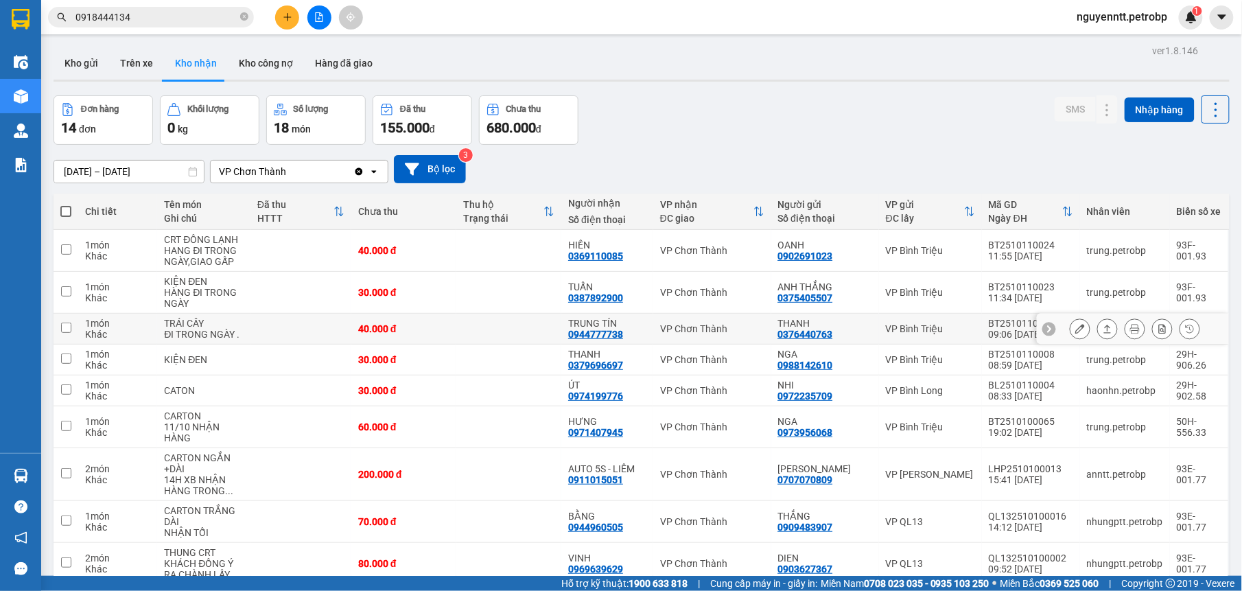
click at [541, 314] on td at bounding box center [508, 329] width 105 height 31
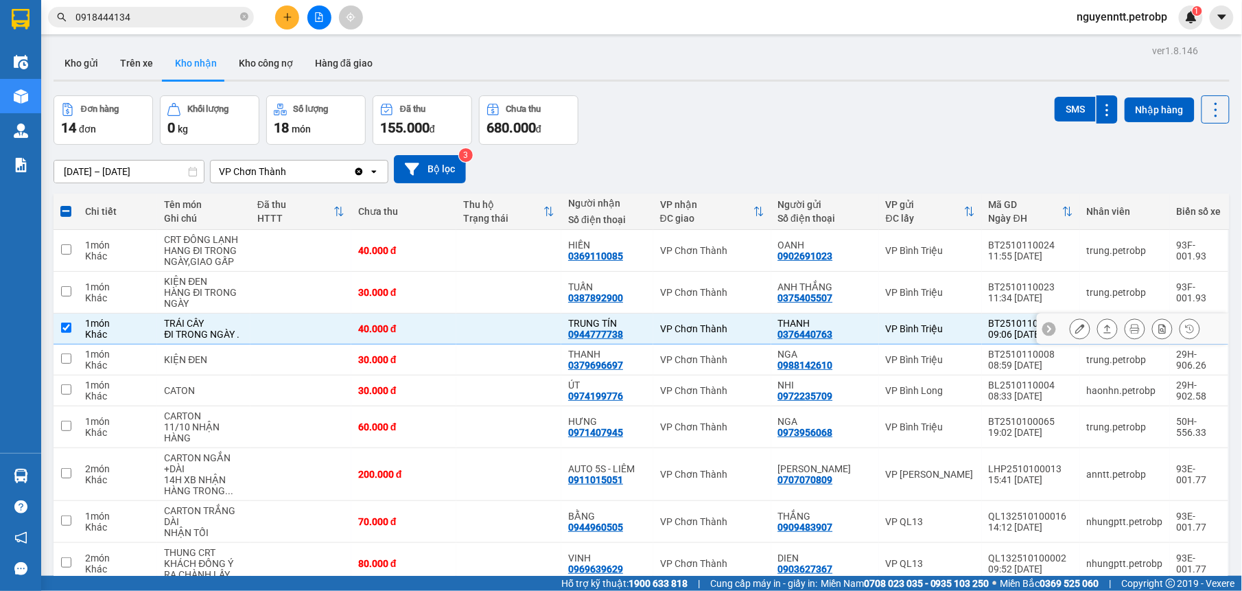
click at [1098, 317] on button at bounding box center [1107, 329] width 19 height 24
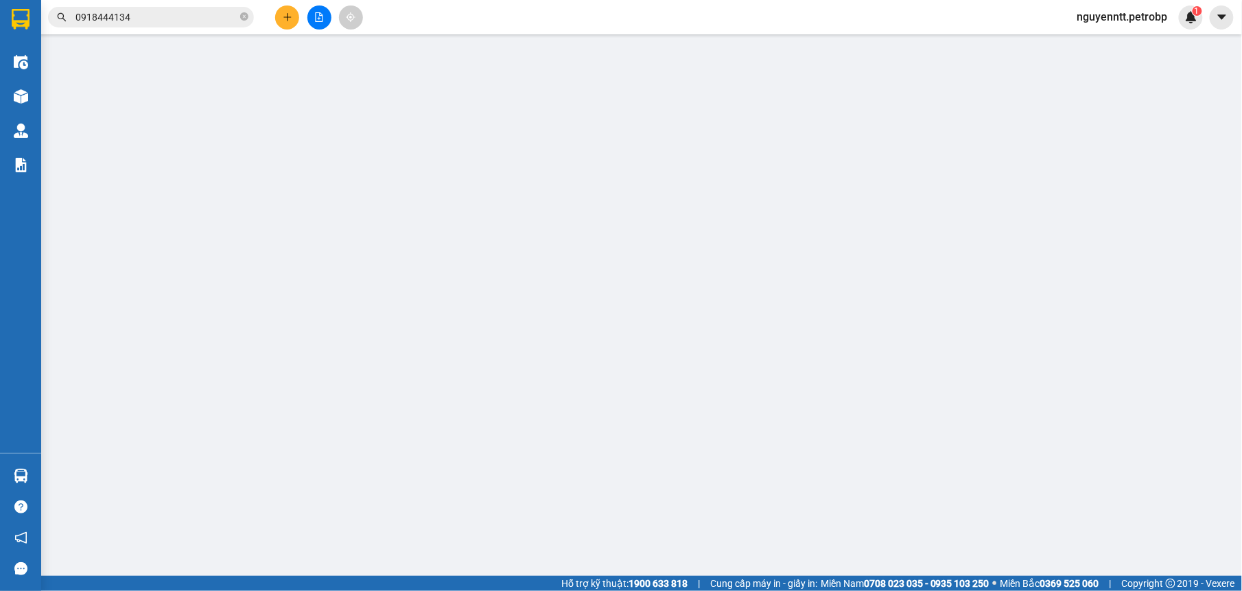
type input "0376440763"
type input "THANH"
type input "0944777738"
type input "TRUNG TÍN"
type input "40.000"
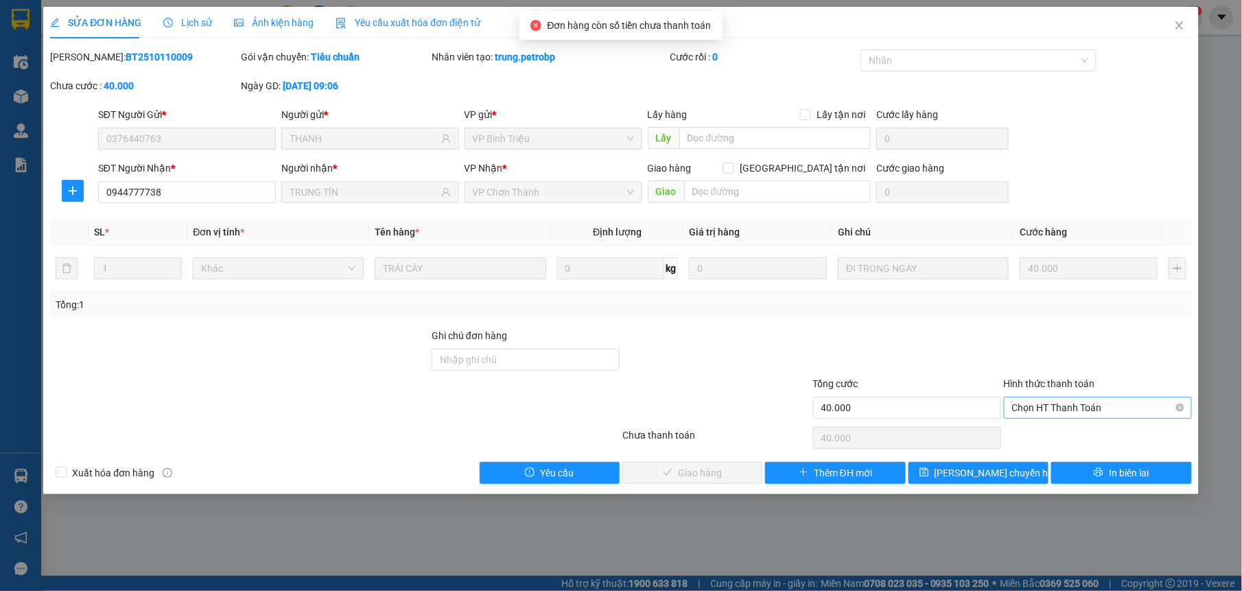
click at [1022, 407] on span "Chọn HT Thanh Toán" at bounding box center [1098, 407] width 172 height 21
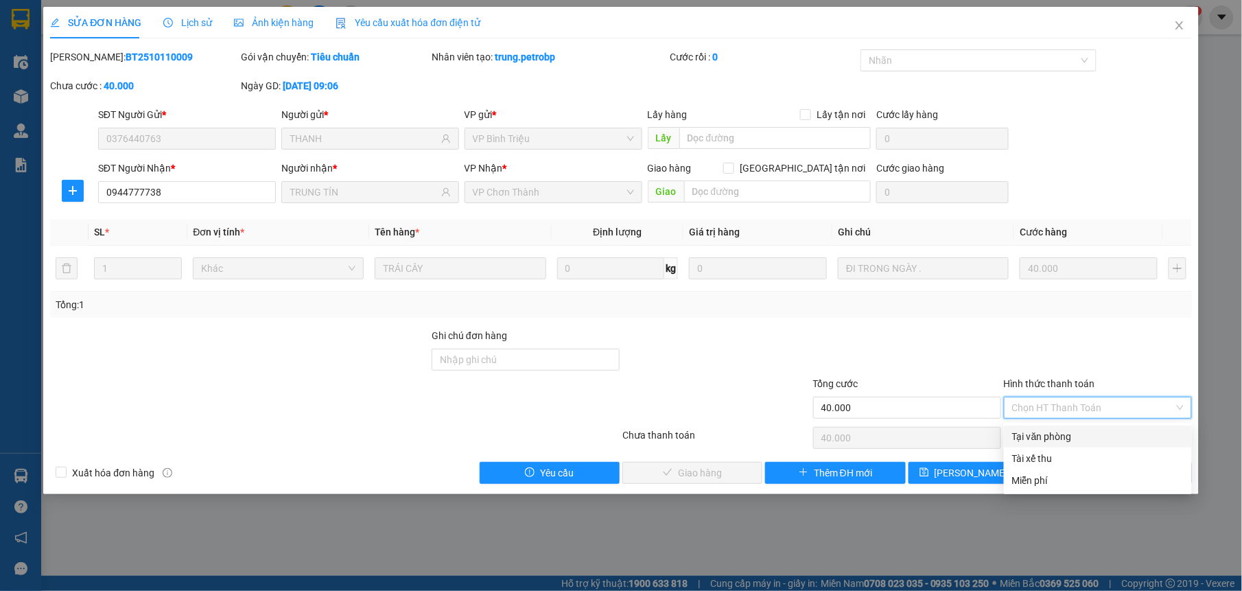
click at [1021, 441] on div "Tại văn phòng" at bounding box center [1098, 436] width 172 height 15
type input "0"
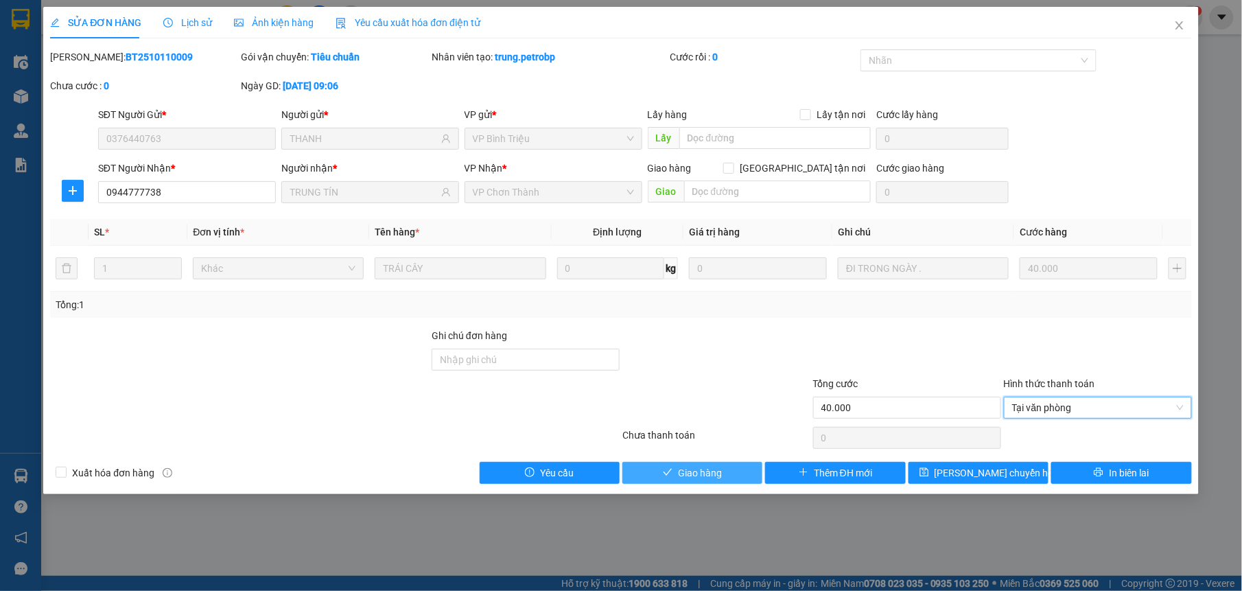
click at [734, 481] on button "Giao hàng" at bounding box center [692, 473] width 140 height 22
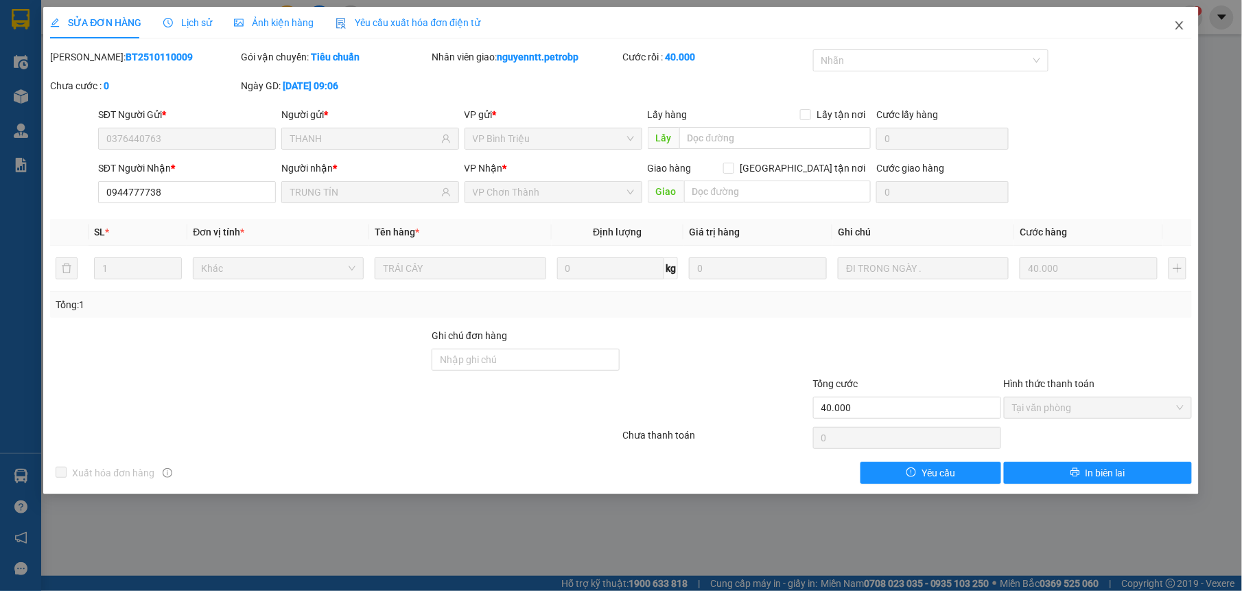
click at [1178, 25] on icon "close" at bounding box center [1179, 25] width 8 height 8
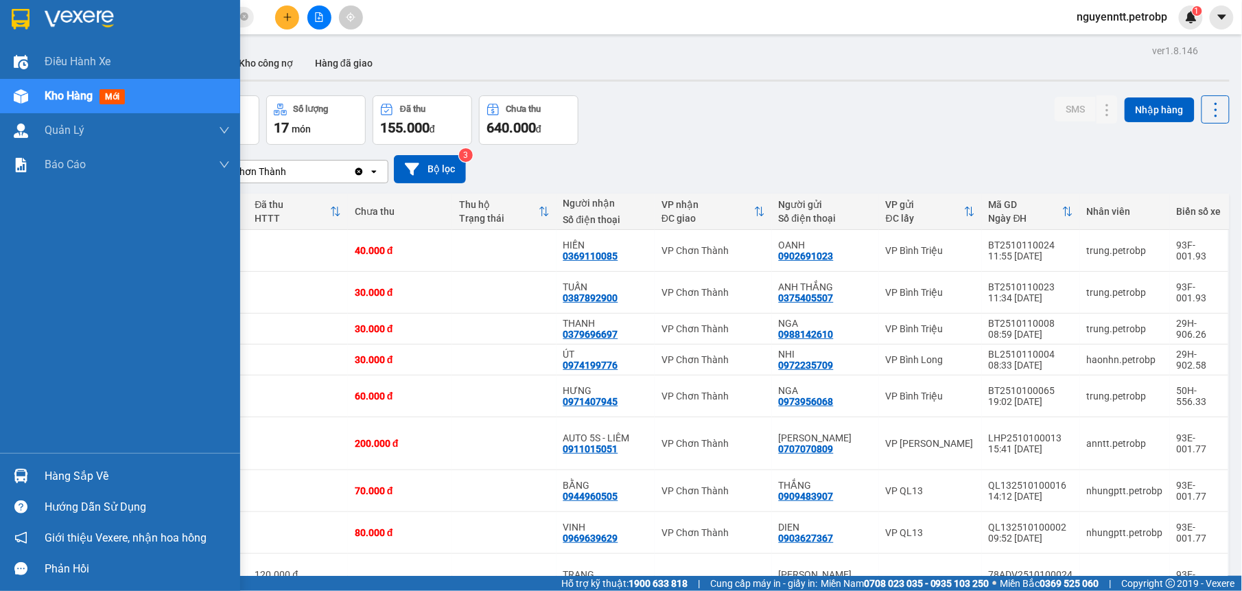
click at [74, 467] on div "Hàng sắp về" at bounding box center [137, 476] width 185 height 21
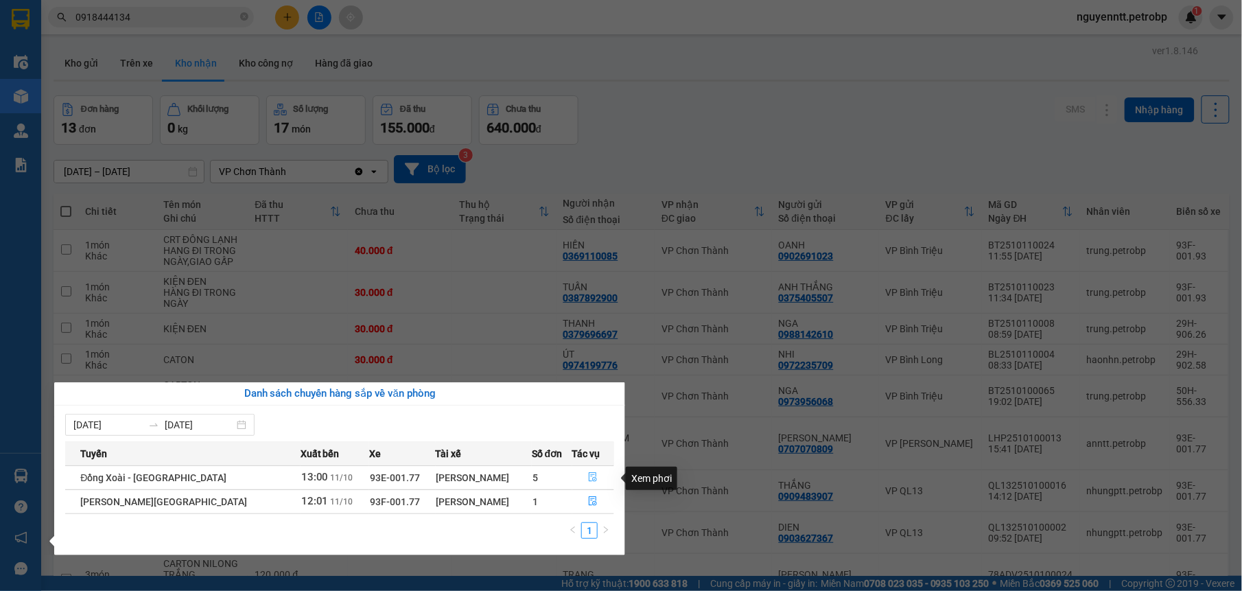
click at [591, 471] on button "button" at bounding box center [593, 478] width 41 height 22
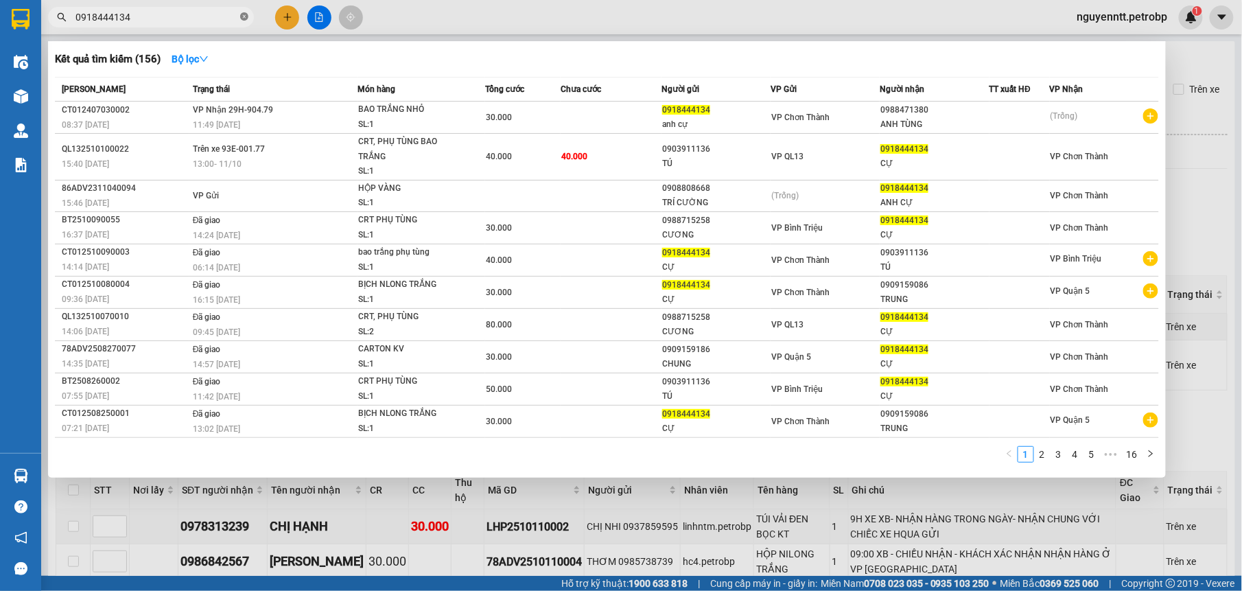
click at [240, 20] on icon "close-circle" at bounding box center [244, 16] width 8 height 8
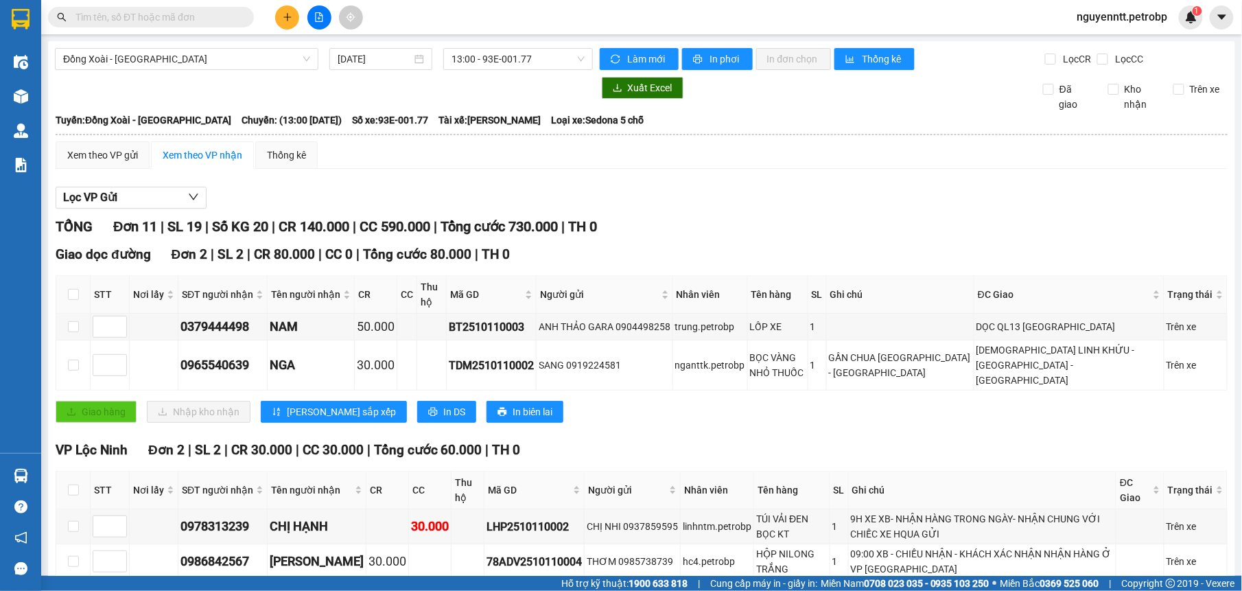
click at [202, 15] on input "text" at bounding box center [156, 17] width 162 height 15
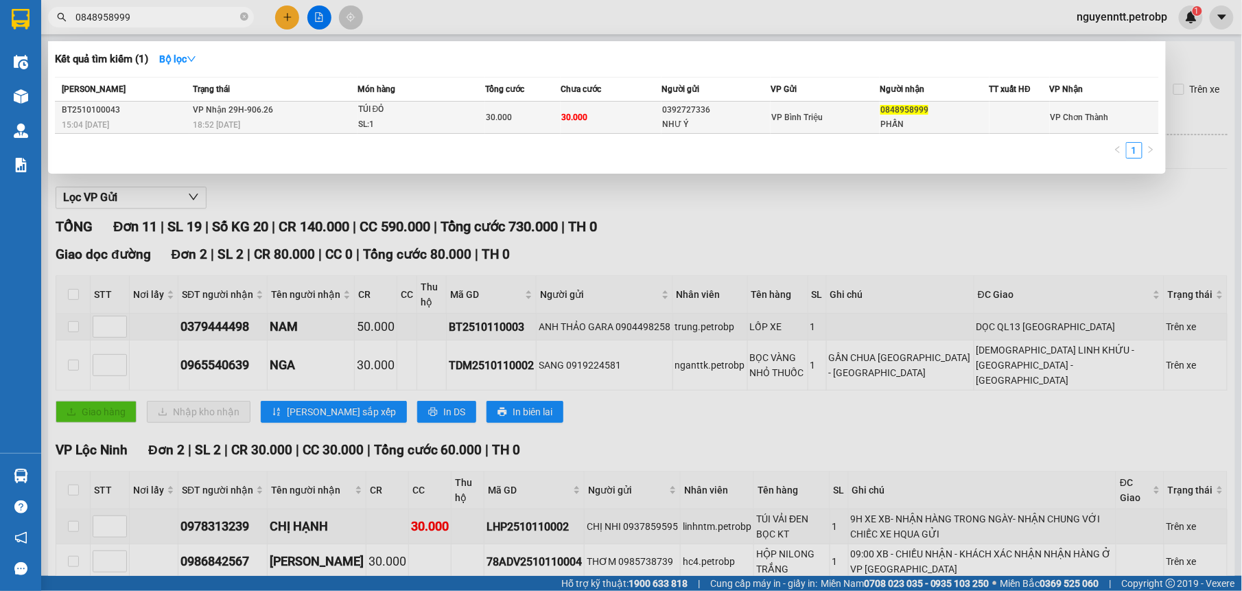
type input "0848958999"
click at [429, 127] on div "SL: 1" at bounding box center [409, 124] width 103 height 15
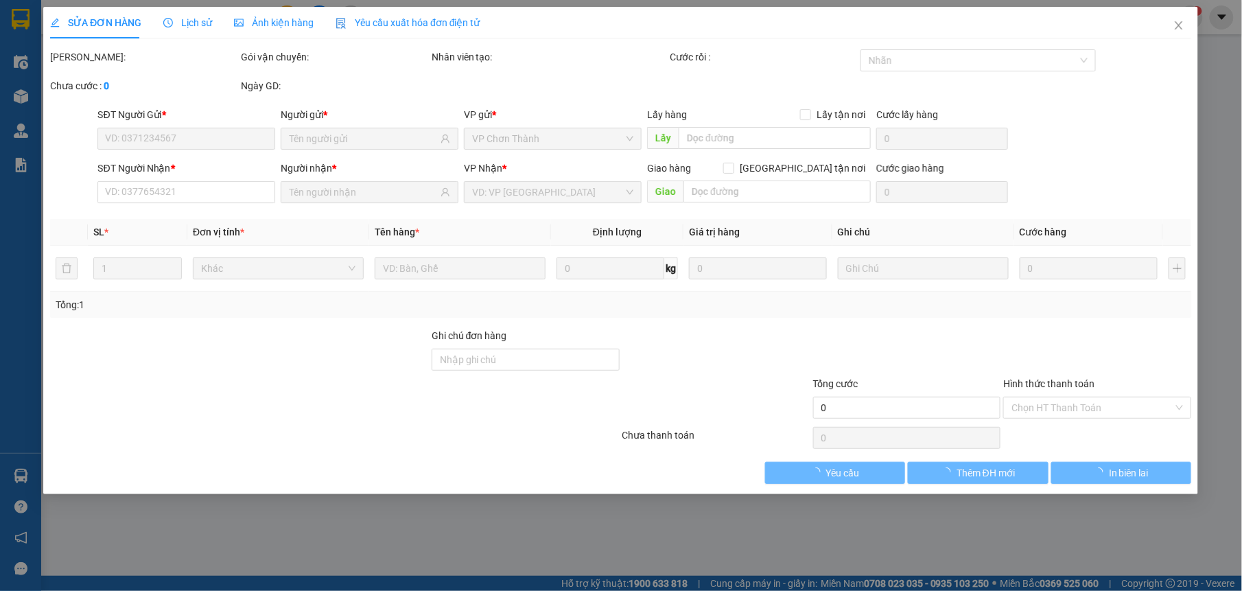
type input "0392727336"
type input "NHƯ Ý"
type input "0848958999"
type input "PHẤN"
type input "30.000"
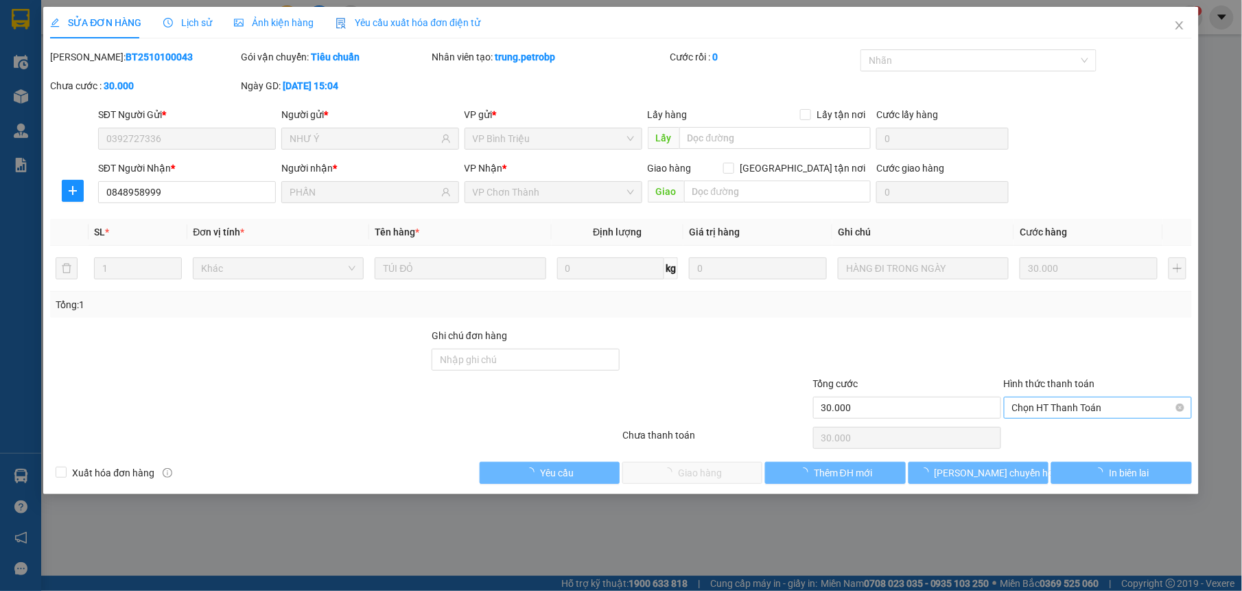
click at [1108, 417] on span "Chọn HT Thanh Toán" at bounding box center [1098, 407] width 172 height 21
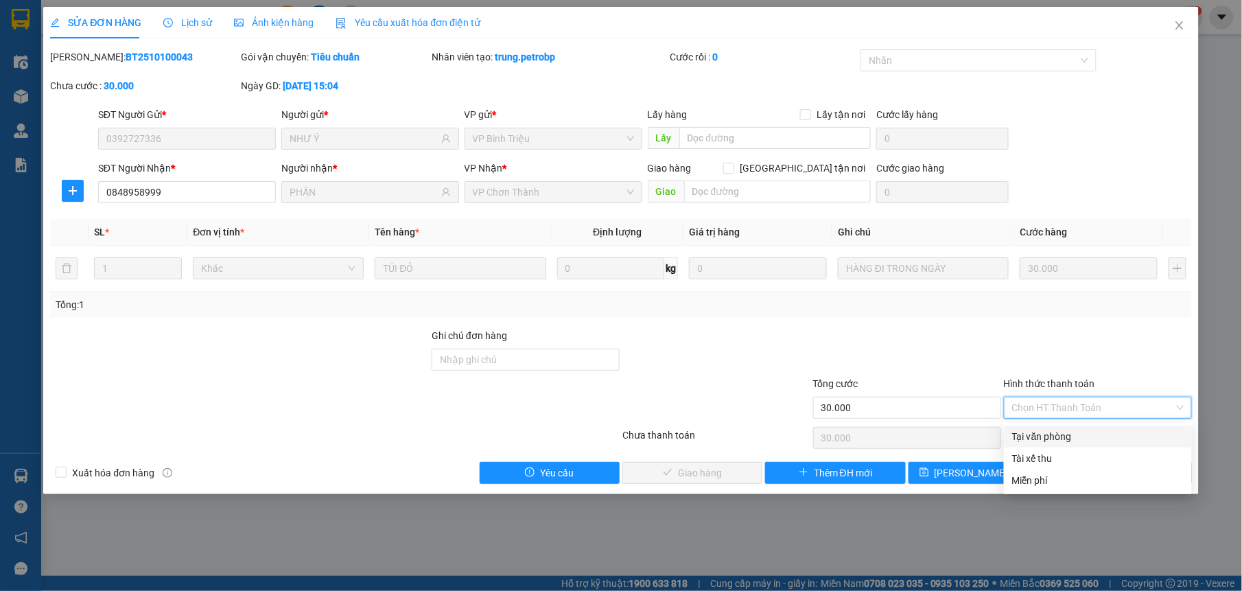
click at [1087, 441] on div "Tại văn phòng" at bounding box center [1098, 436] width 172 height 15
type input "0"
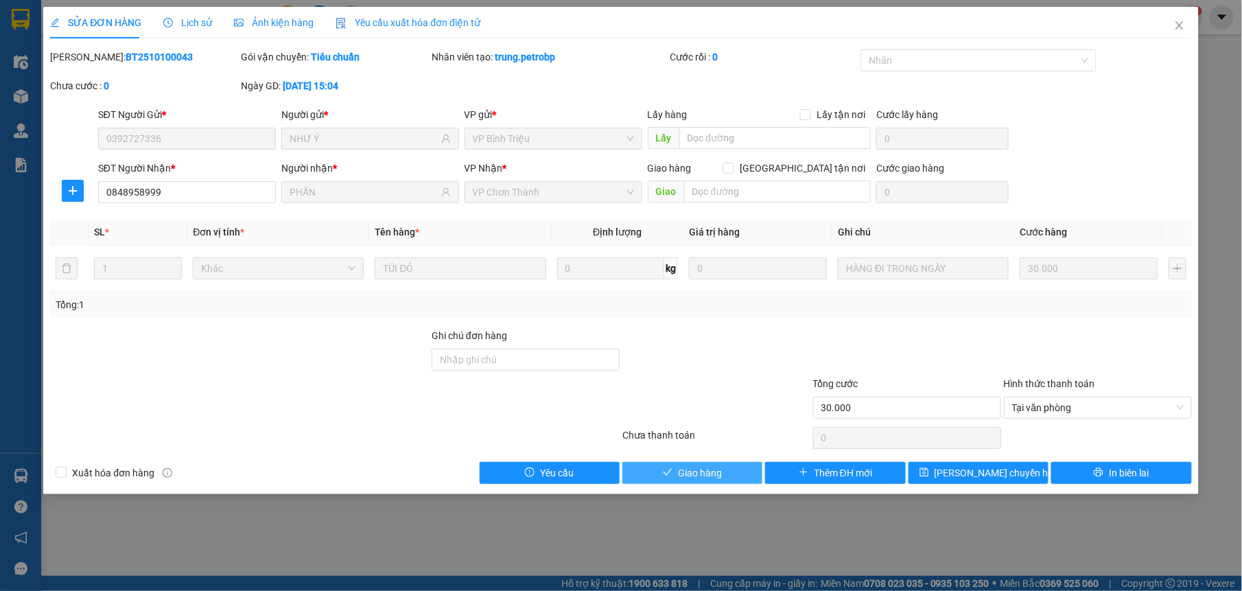
click at [712, 476] on span "Giao hàng" at bounding box center [700, 472] width 44 height 15
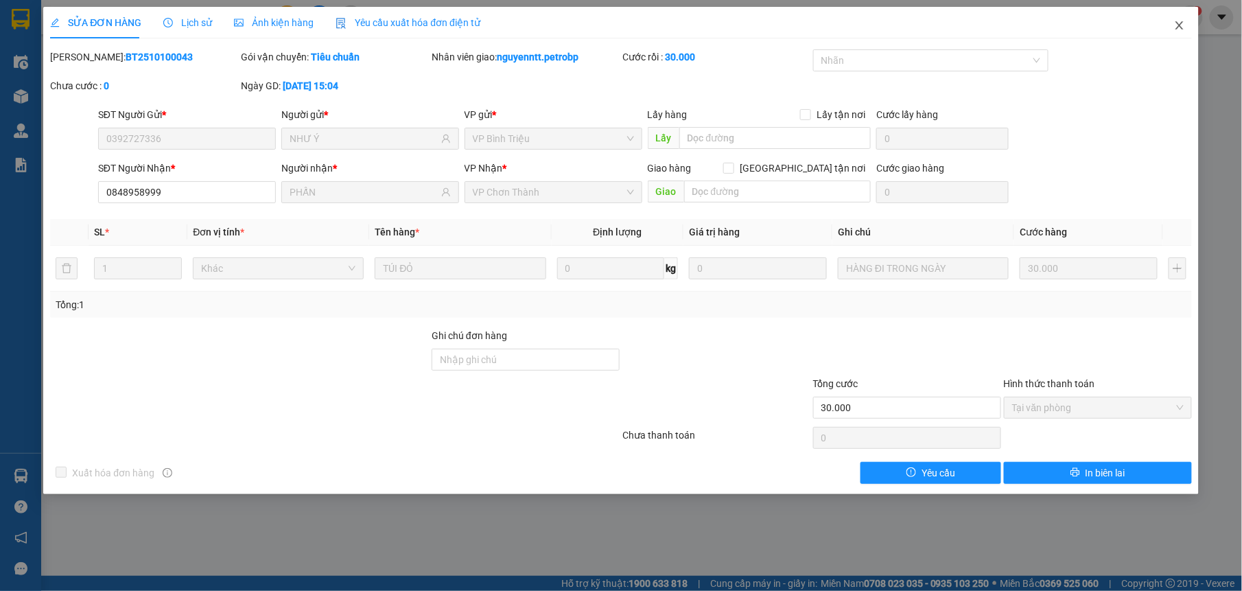
click at [1179, 26] on icon "close" at bounding box center [1179, 25] width 8 height 8
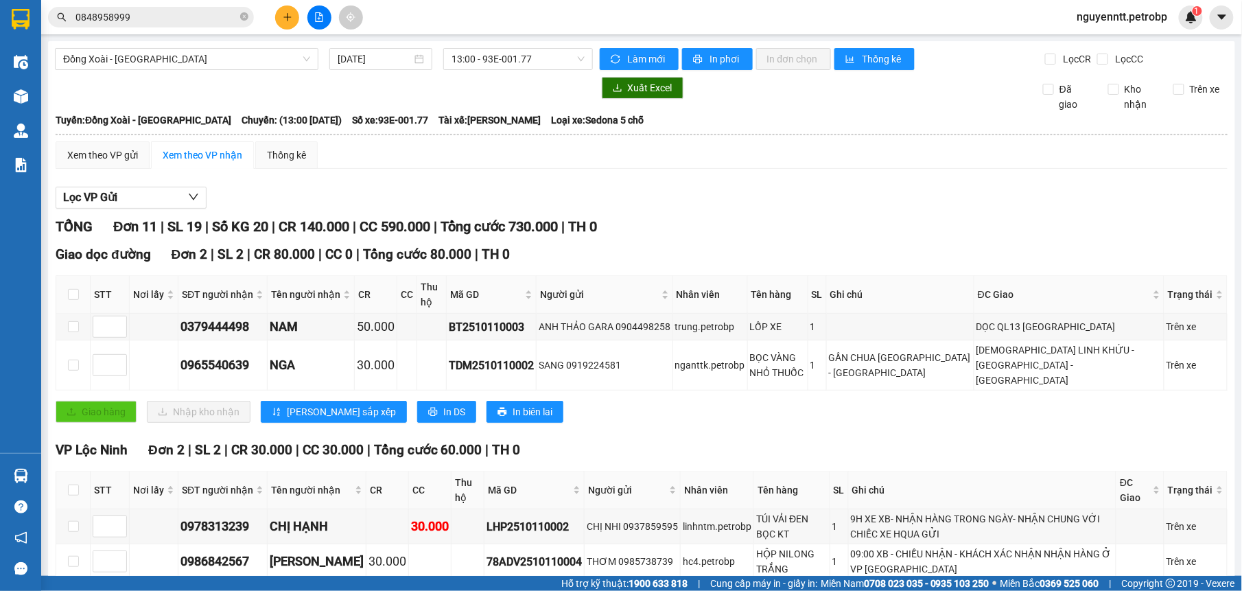
checkbox input "true"
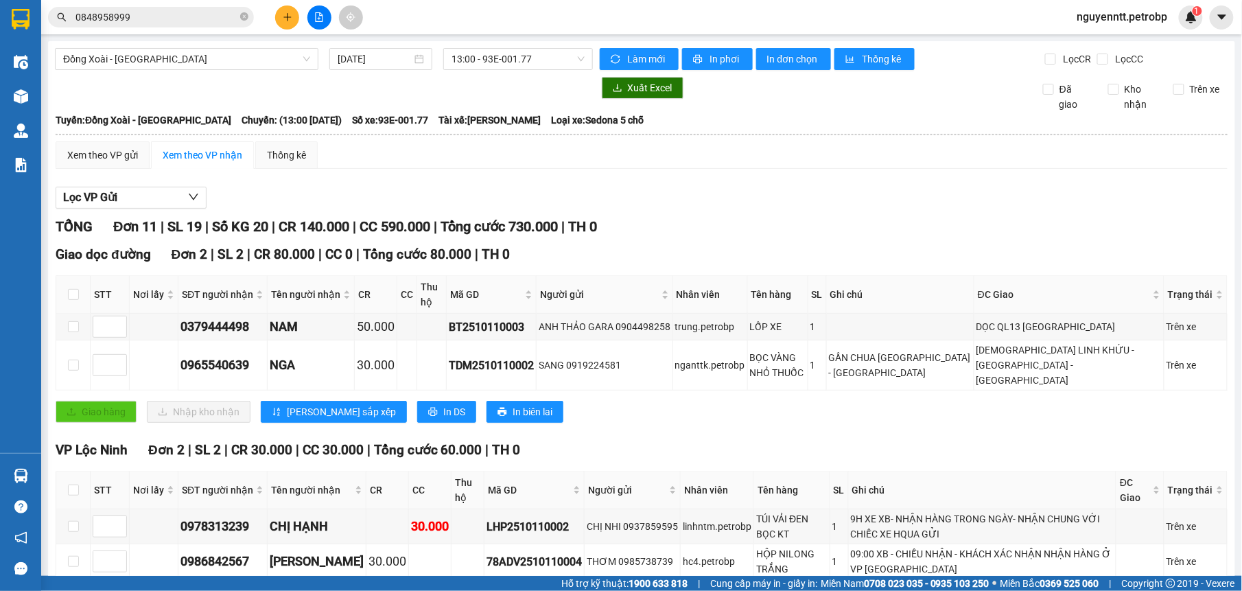
checkbox input "true"
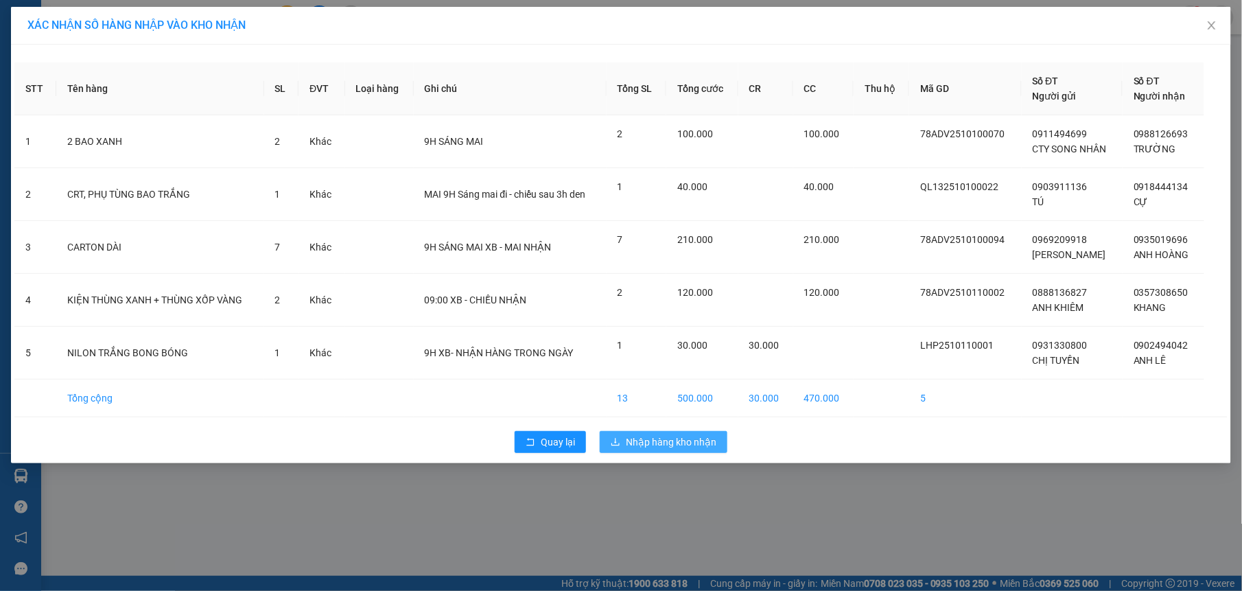
click at [670, 443] on span "Nhập hàng kho nhận" at bounding box center [671, 441] width 91 height 15
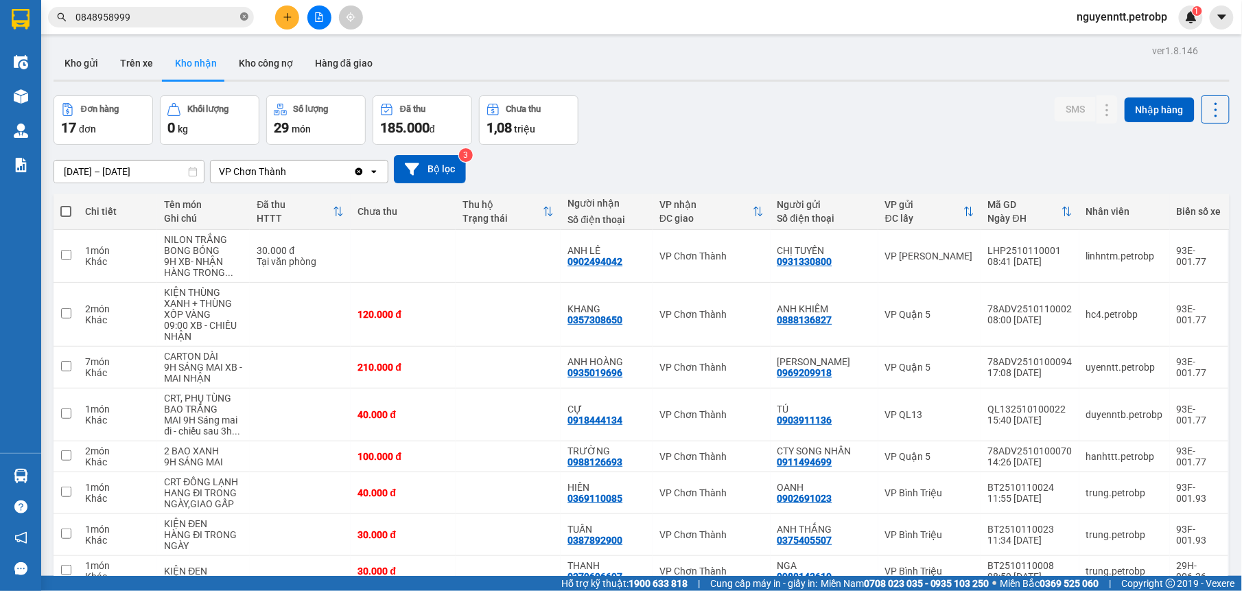
click at [244, 21] on icon "close-circle" at bounding box center [244, 16] width 8 height 8
click at [223, 21] on input "text" at bounding box center [156, 17] width 162 height 15
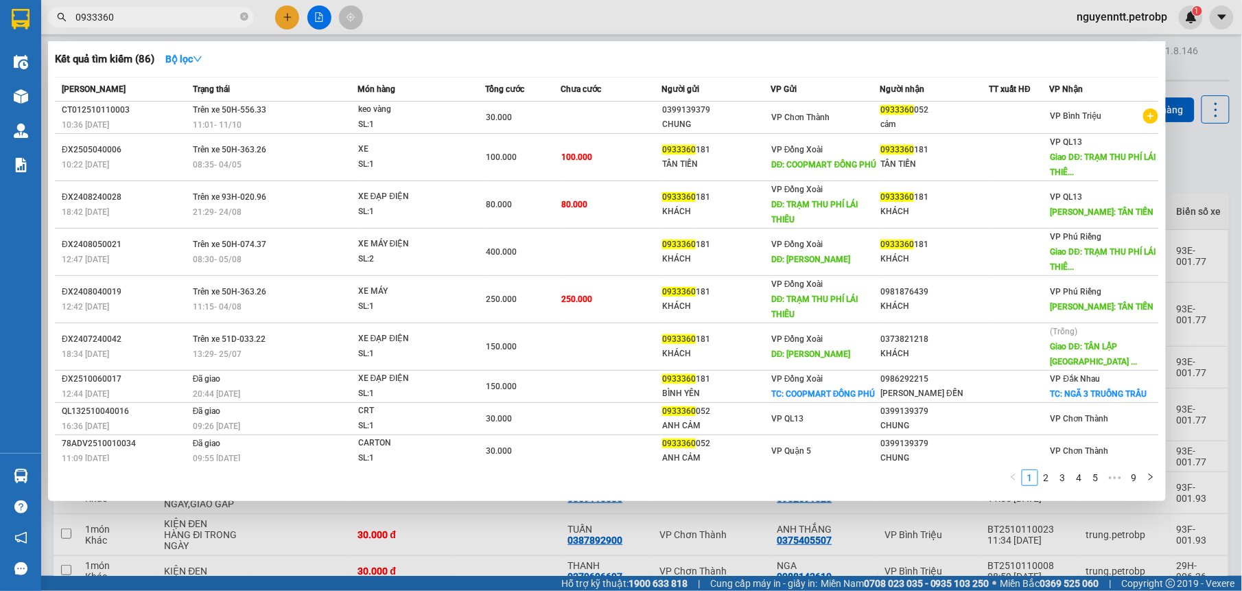
type input "0933360"
click at [1184, 127] on div at bounding box center [621, 295] width 1242 height 591
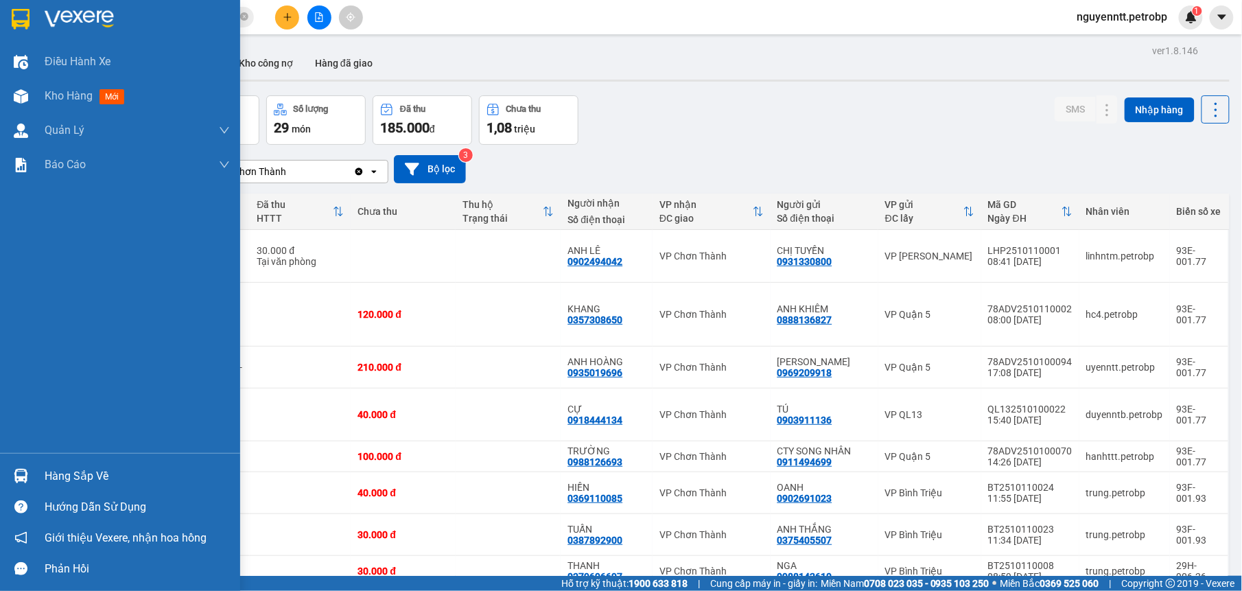
click at [28, 470] on div at bounding box center [21, 476] width 24 height 24
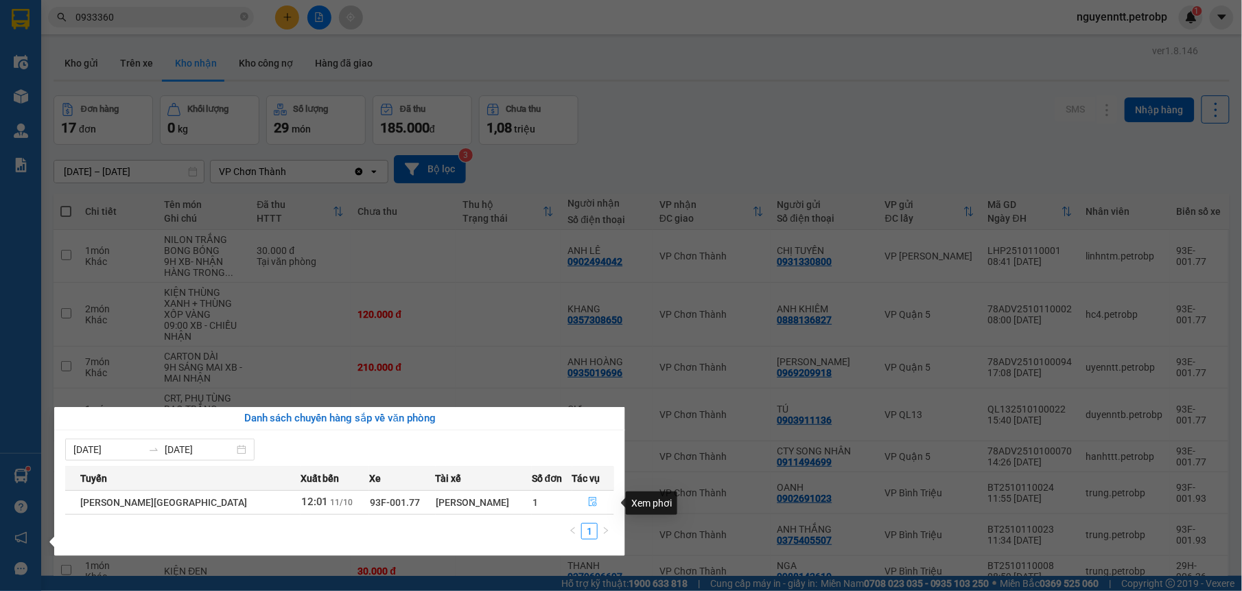
click at [593, 502] on button "button" at bounding box center [593, 502] width 41 height 22
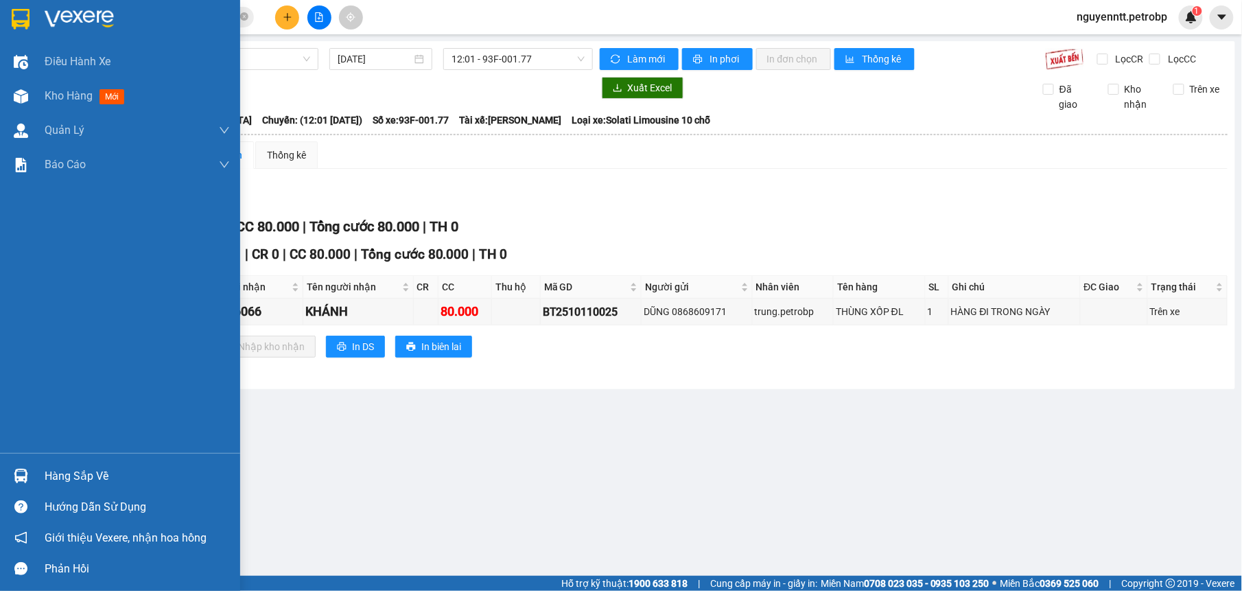
click at [25, 467] on div at bounding box center [21, 476] width 24 height 24
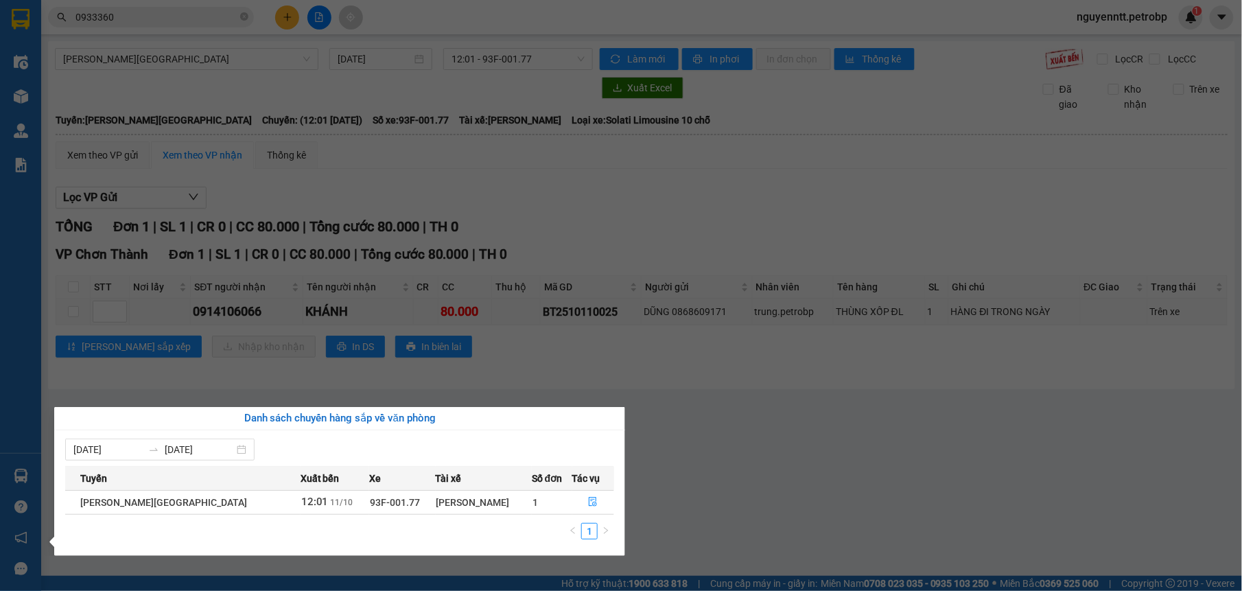
click at [342, 200] on section "Kết quả tìm kiếm ( 86 ) Bộ lọc Mã ĐH Trạng thái Món hàng Tổng cước Chưa cước Ng…" at bounding box center [621, 295] width 1242 height 591
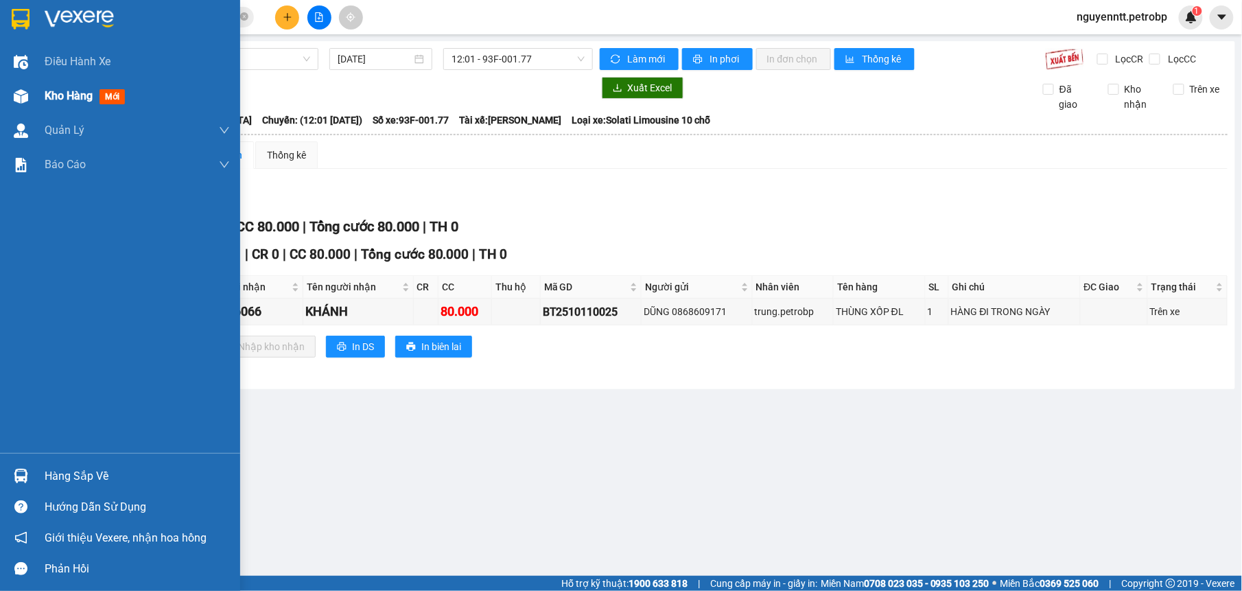
click at [34, 91] on div "Kho hàng mới" at bounding box center [120, 96] width 240 height 34
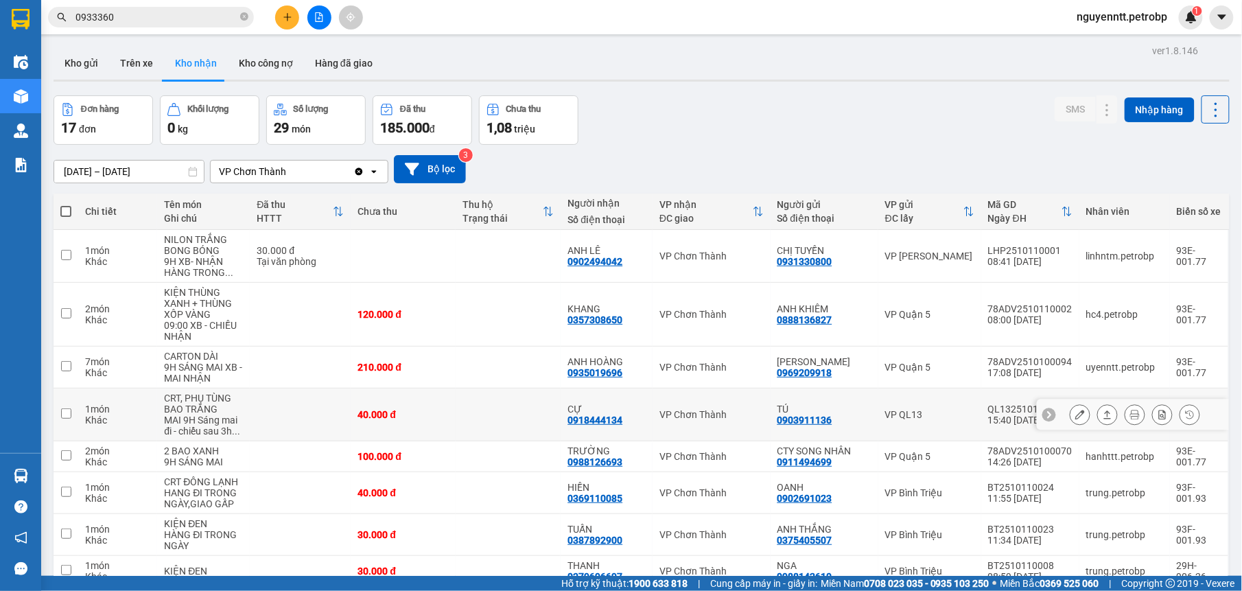
click at [547, 423] on td at bounding box center [508, 414] width 105 height 53
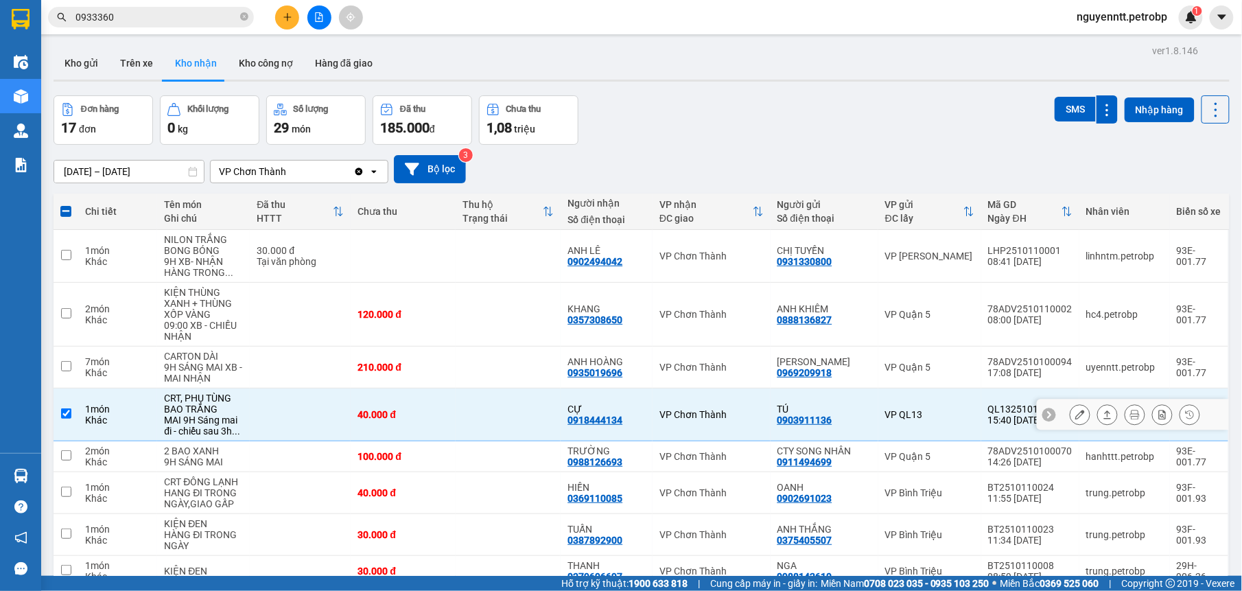
click at [1103, 415] on icon at bounding box center [1108, 415] width 10 height 10
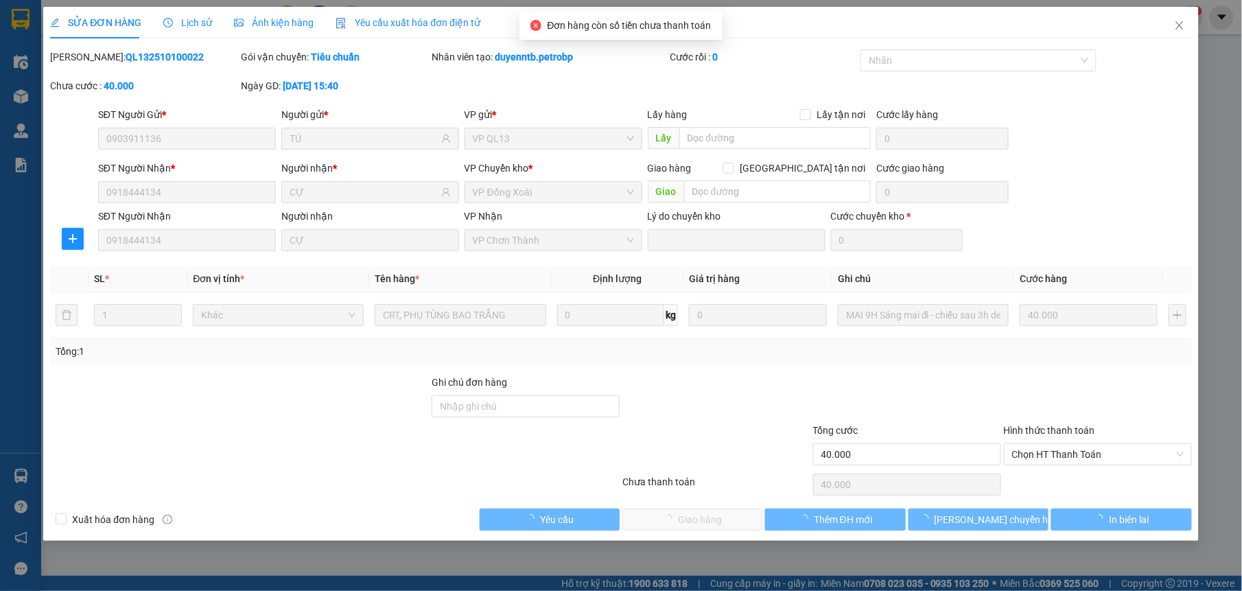
type input "0903911136"
type input "TÚ"
type input "0918444134"
type input "CỰ"
type input "40.000"
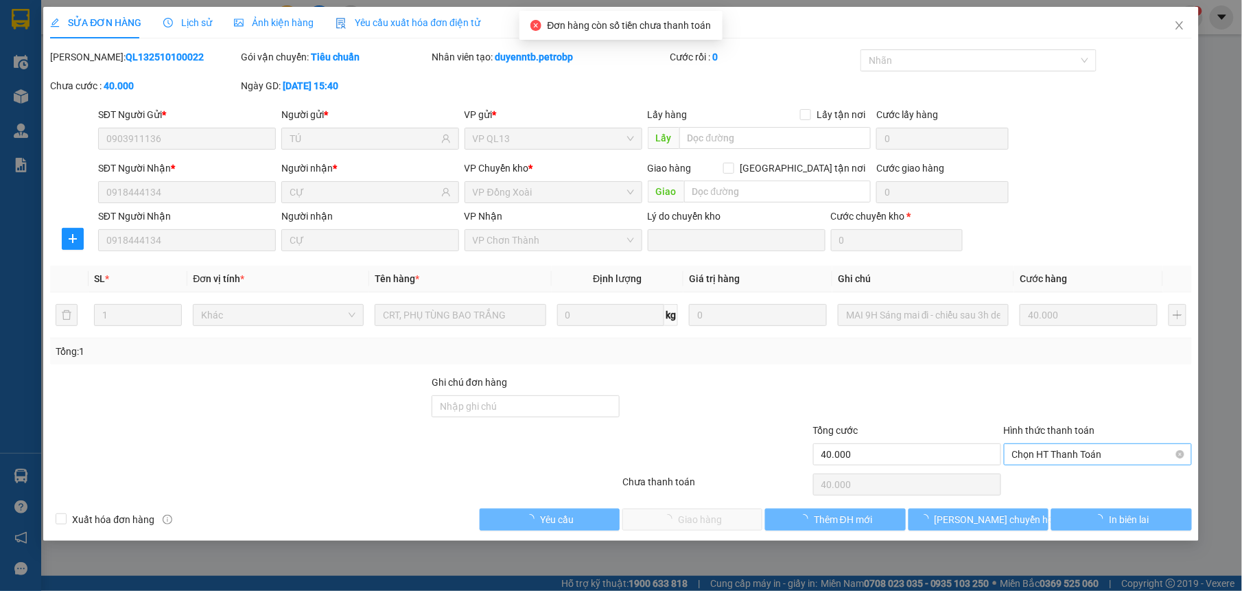
click at [1022, 453] on span "Chọn HT Thanh Toán" at bounding box center [1098, 454] width 172 height 21
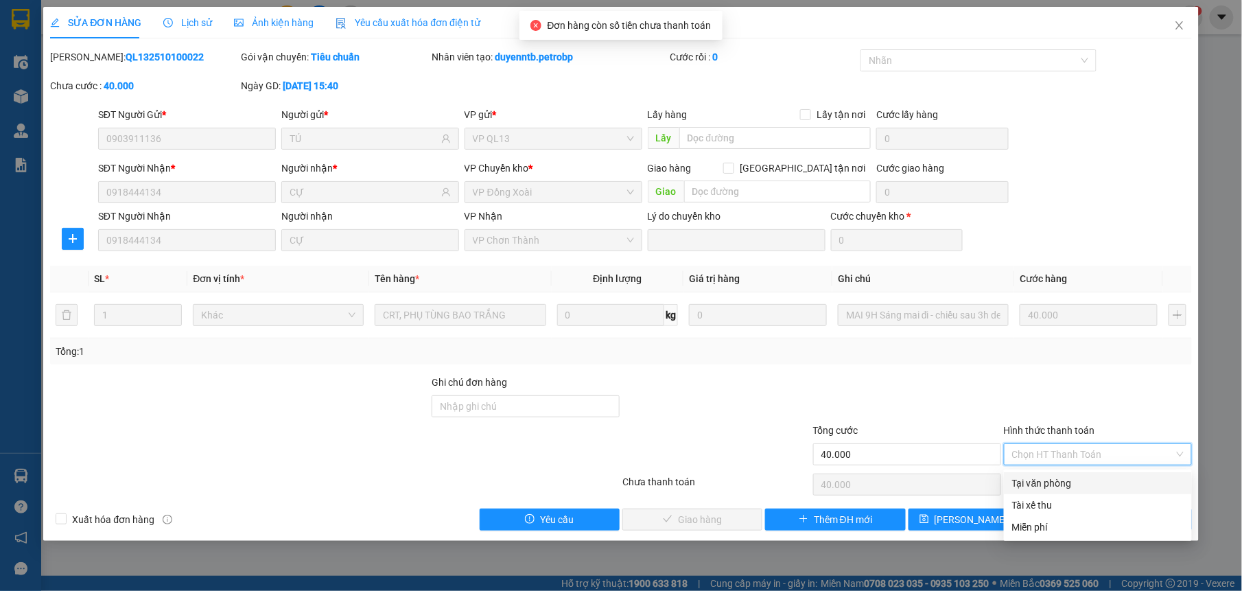
click at [1033, 481] on div "Tại văn phòng" at bounding box center [1098, 483] width 172 height 15
type input "0"
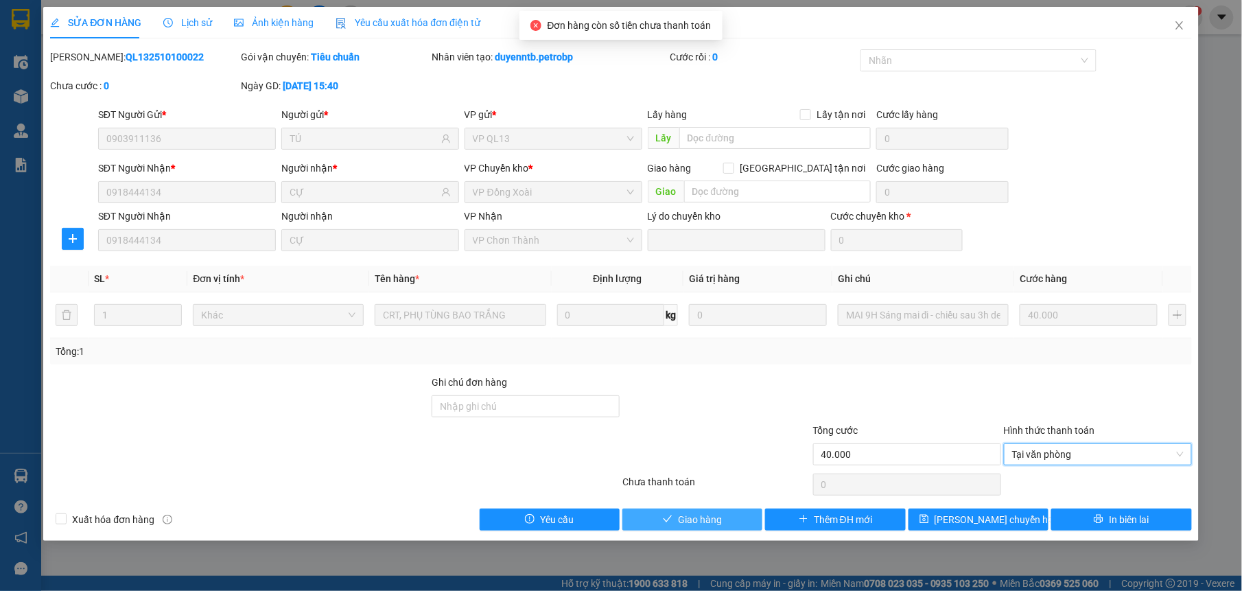
click at [701, 524] on span "Giao hàng" at bounding box center [700, 519] width 44 height 15
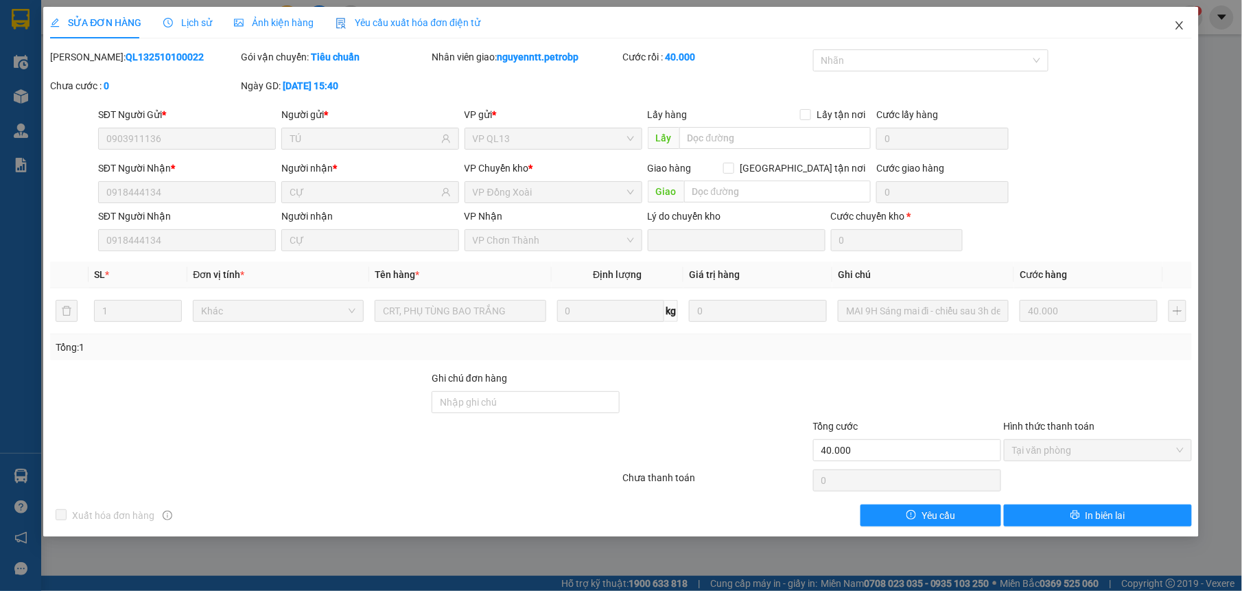
click at [1167, 28] on span "Close" at bounding box center [1179, 26] width 38 height 38
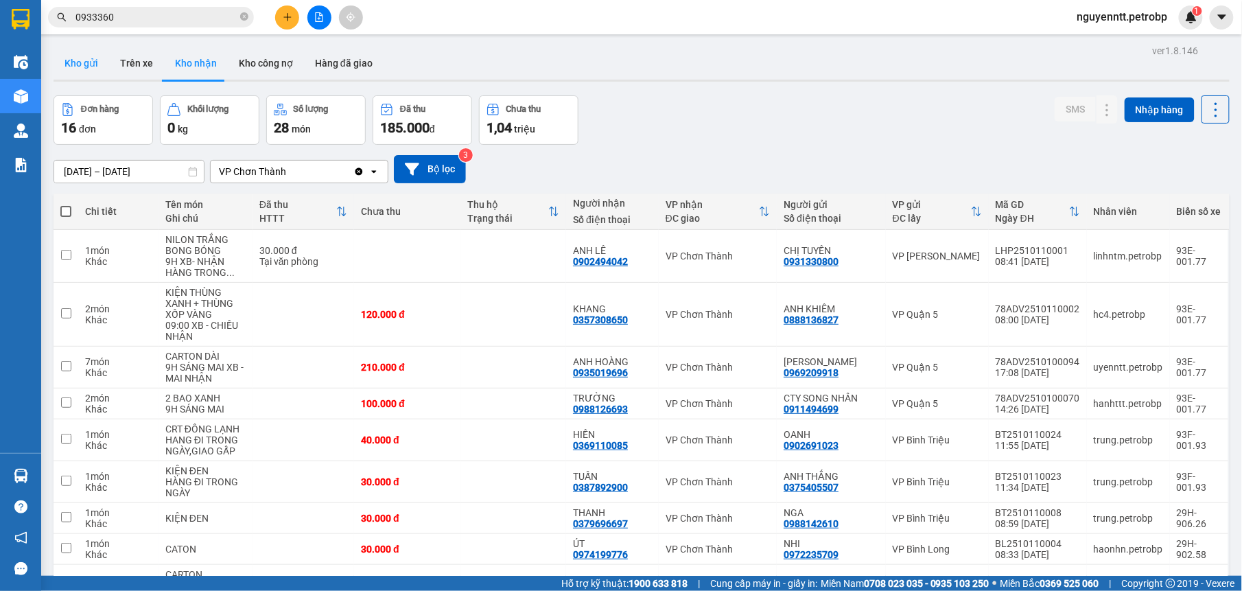
click at [78, 69] on button "Kho gửi" at bounding box center [82, 63] width 56 height 33
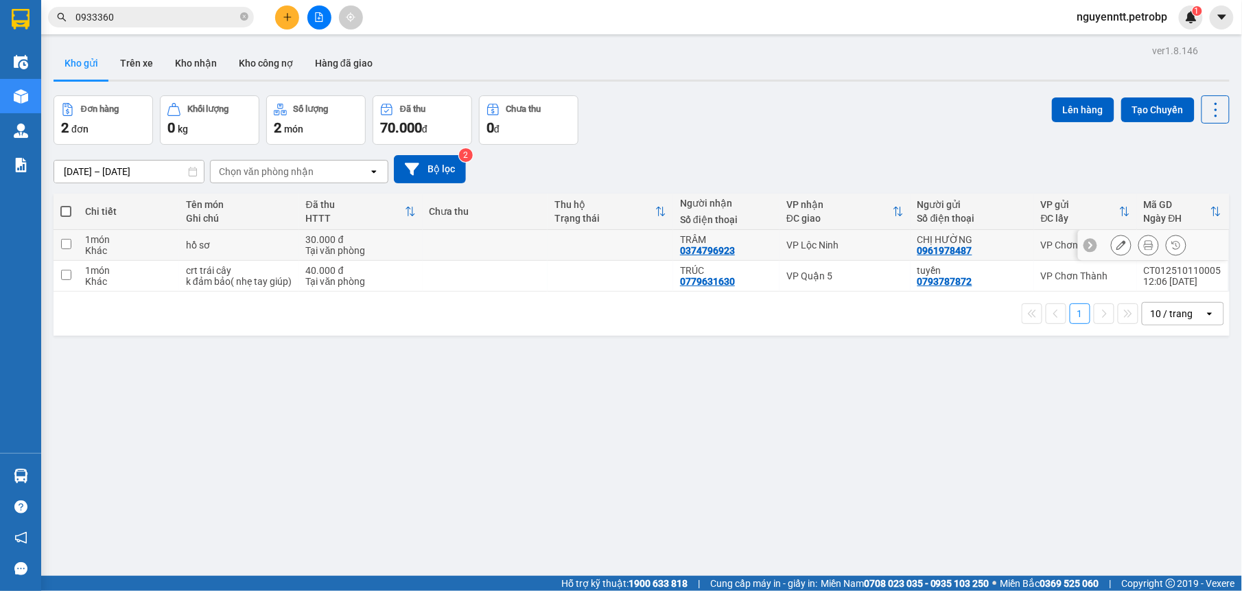
click at [622, 244] on td at bounding box center [611, 245] width 126 height 31
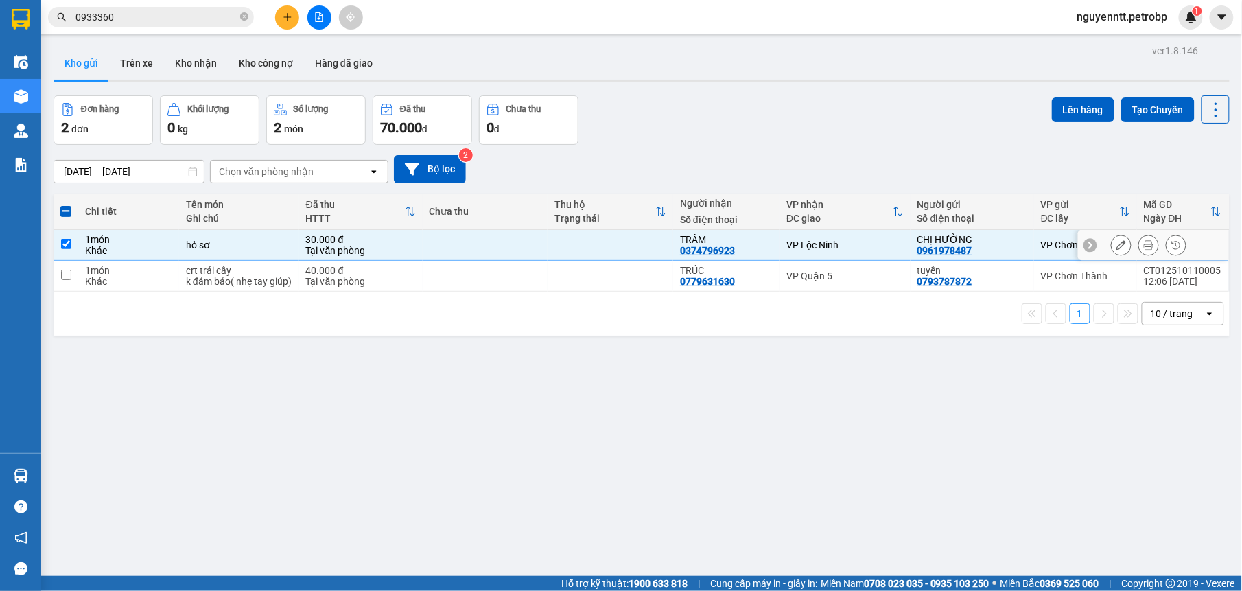
click at [619, 239] on td at bounding box center [611, 245] width 126 height 31
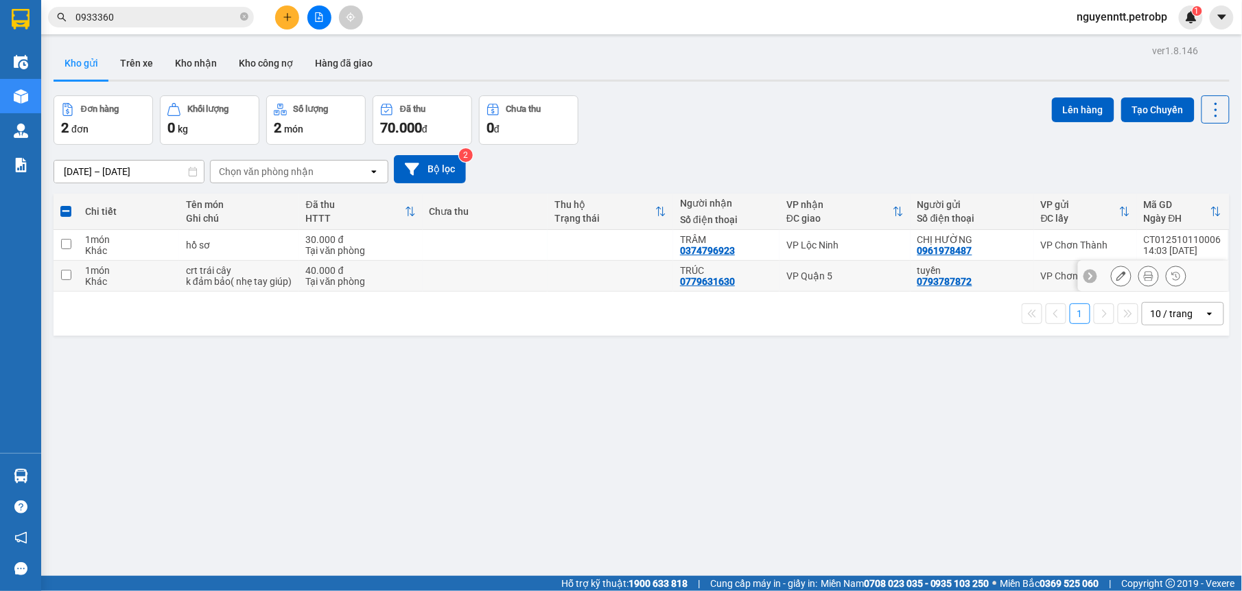
click at [600, 280] on td at bounding box center [611, 276] width 126 height 31
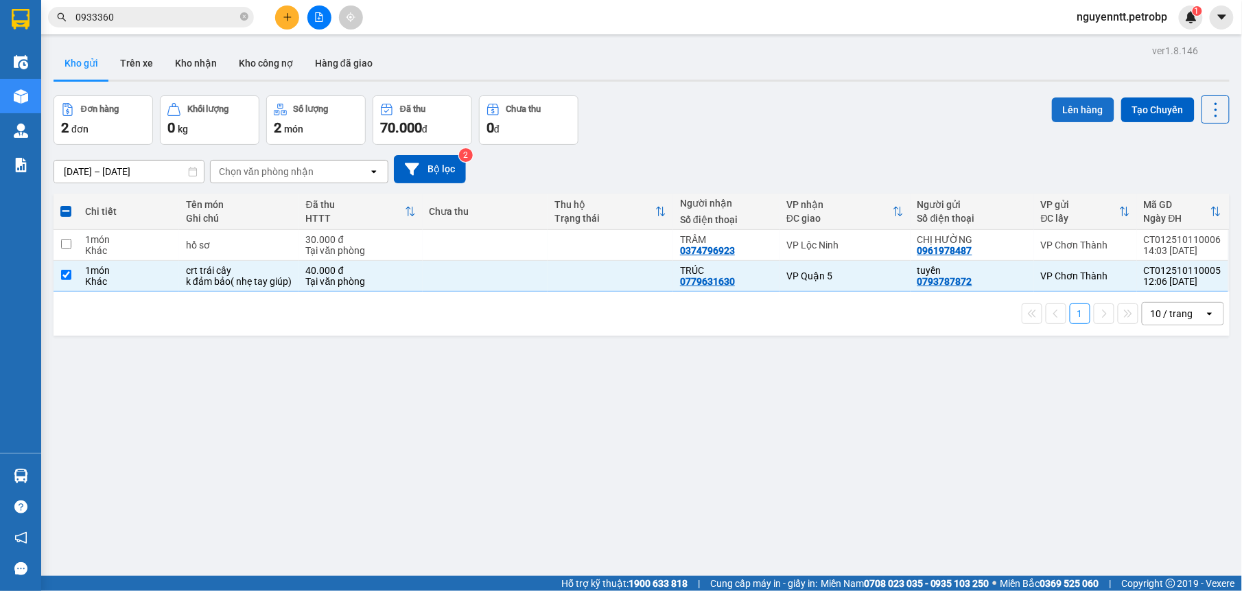
click at [1052, 102] on button "Lên hàng" at bounding box center [1083, 109] width 62 height 25
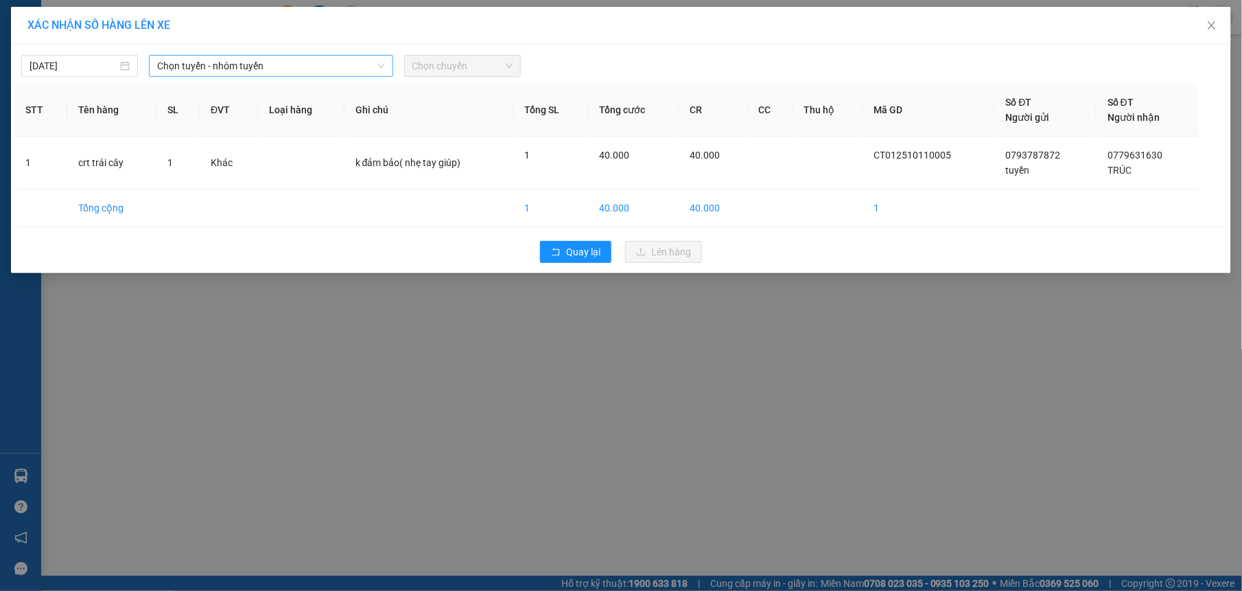
click at [196, 72] on span "Chọn tuyến - nhóm tuyến" at bounding box center [271, 66] width 228 height 21
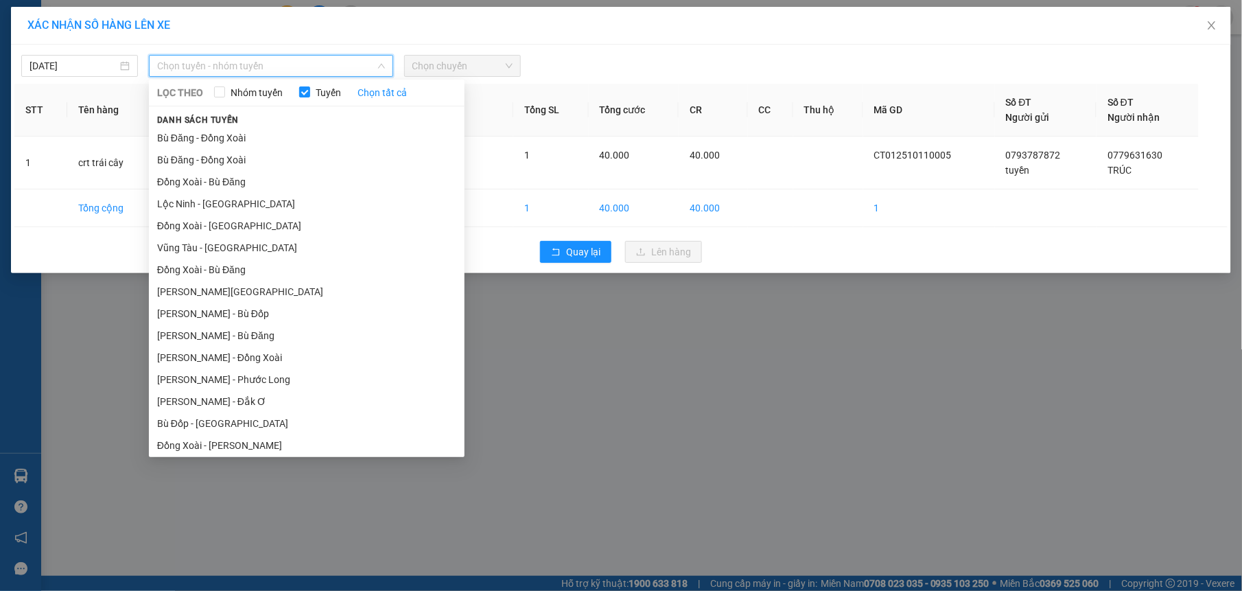
click at [215, 522] on li "[PERSON_NAME][GEOGRAPHIC_DATA]" at bounding box center [307, 533] width 316 height 22
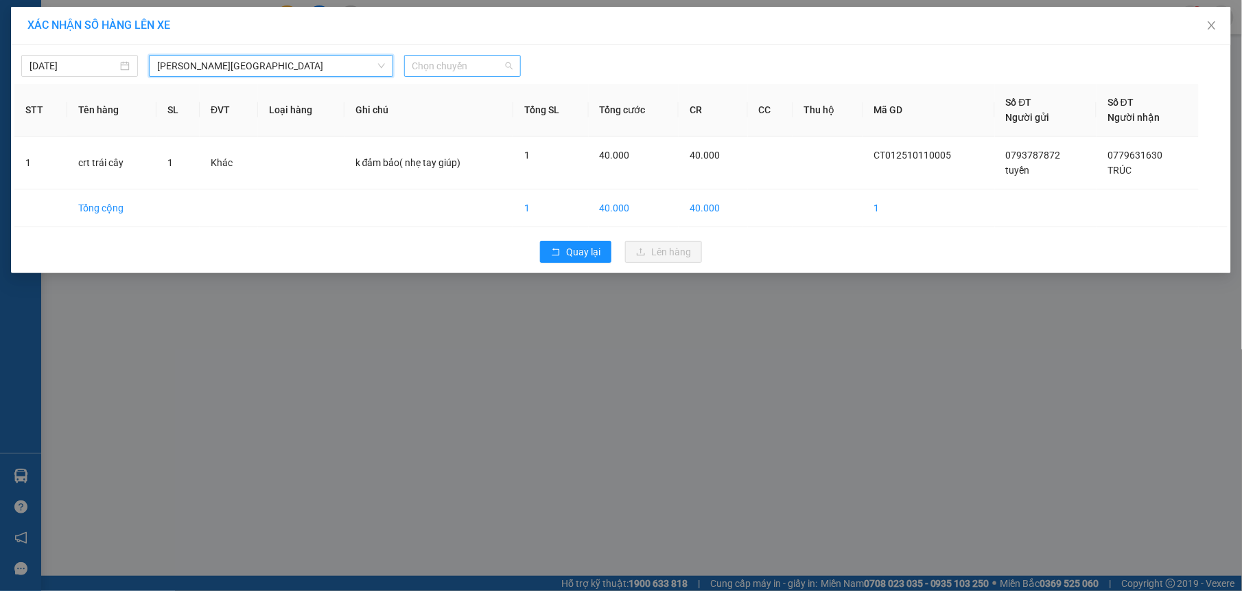
click at [490, 69] on span "Chọn chuyến" at bounding box center [462, 66] width 100 height 21
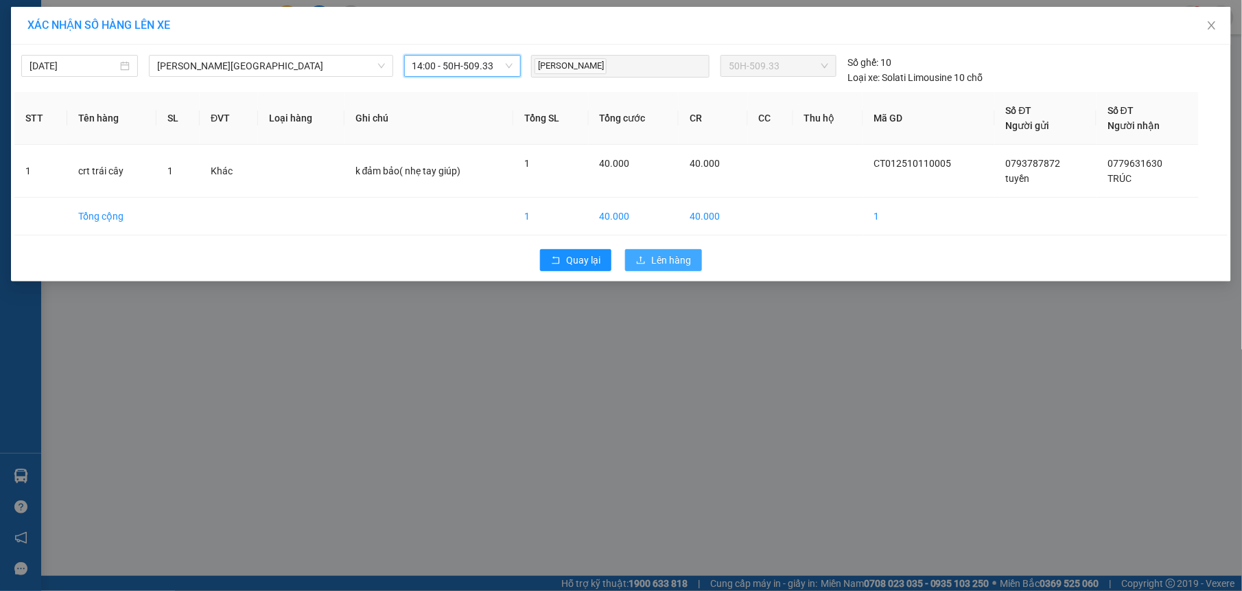
click at [648, 253] on button "Lên hàng" at bounding box center [663, 260] width 77 height 22
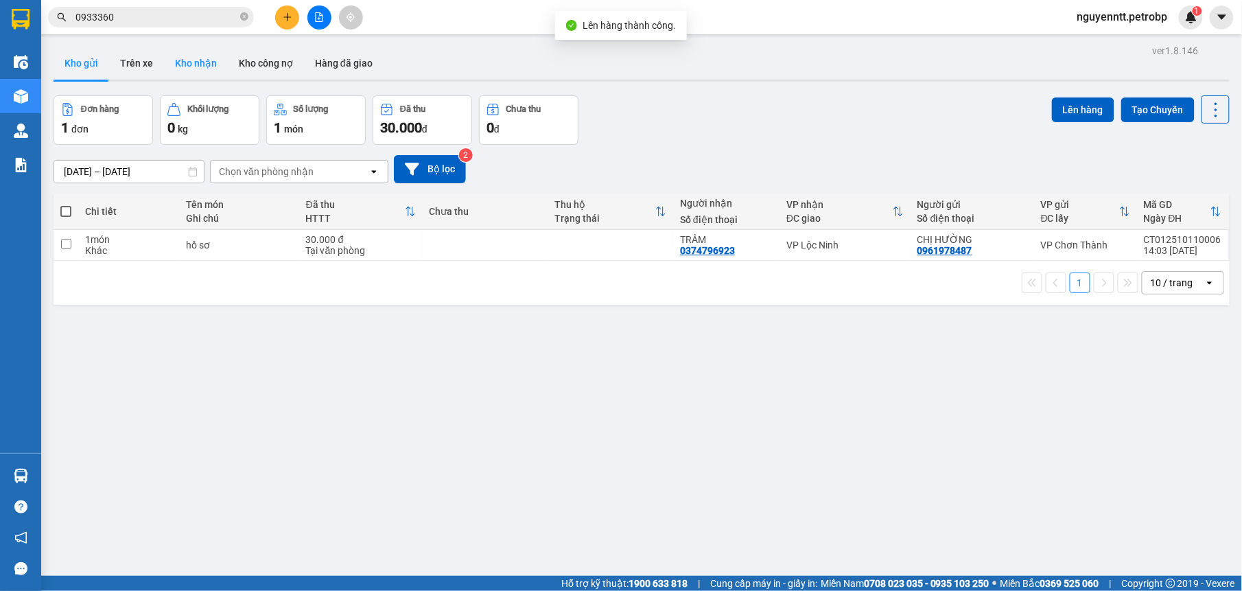
click at [188, 69] on button "Kho nhận" at bounding box center [196, 63] width 64 height 33
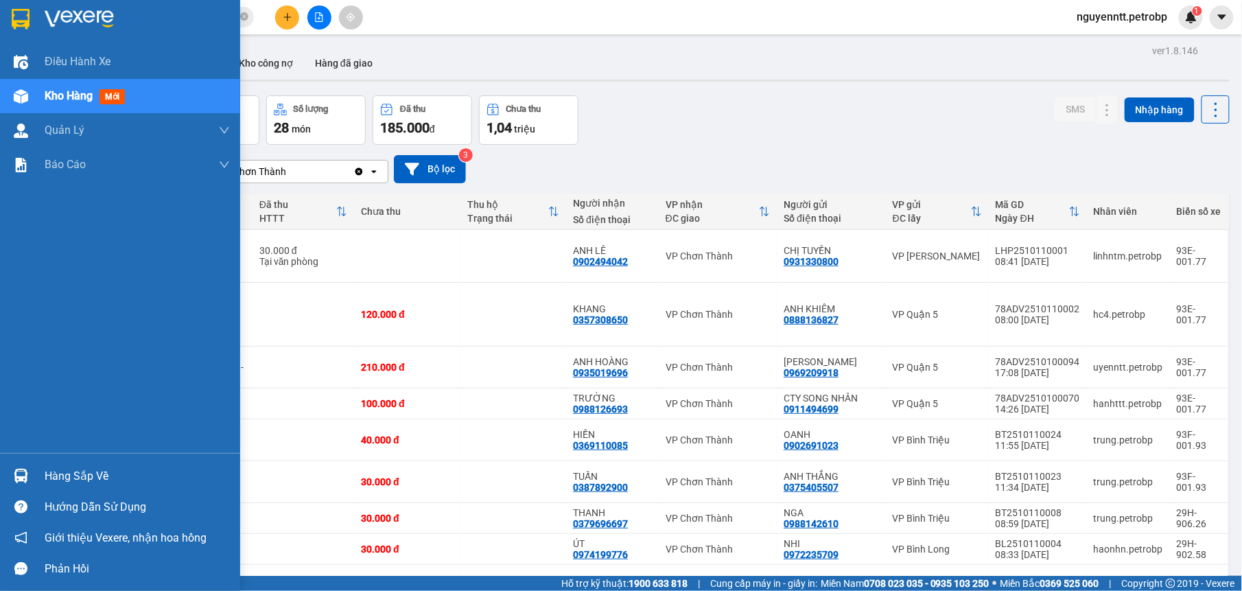
click at [34, 467] on div "Hàng sắp về" at bounding box center [120, 475] width 240 height 31
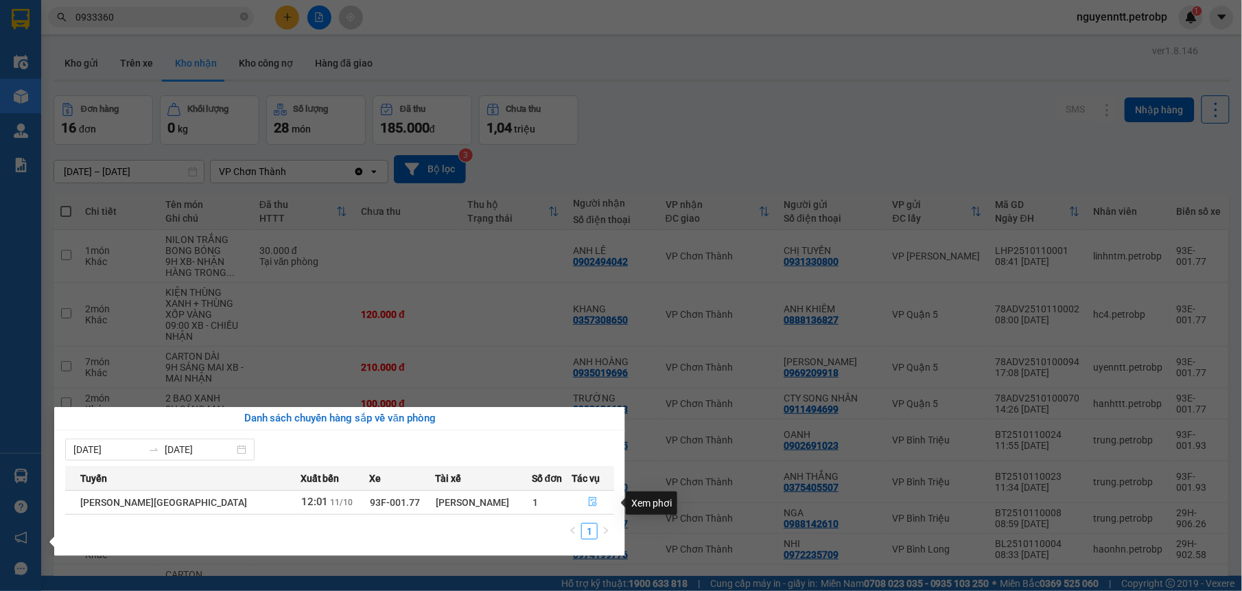
click at [589, 500] on icon "file-done" at bounding box center [593, 502] width 8 height 10
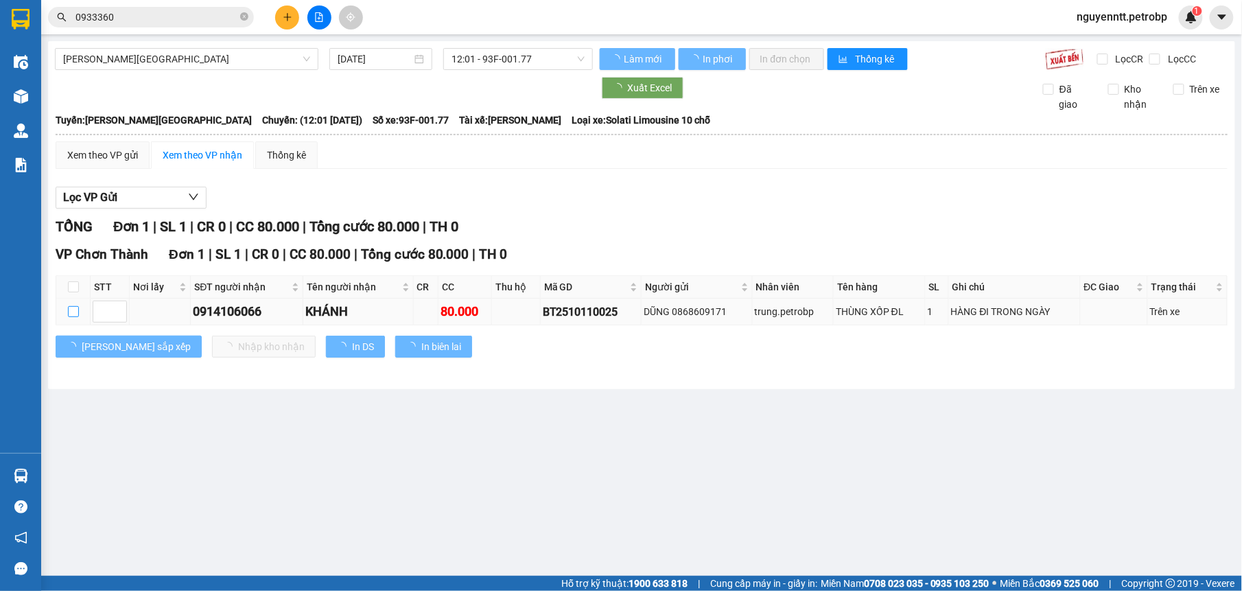
click at [69, 308] on input "checkbox" at bounding box center [73, 311] width 11 height 11
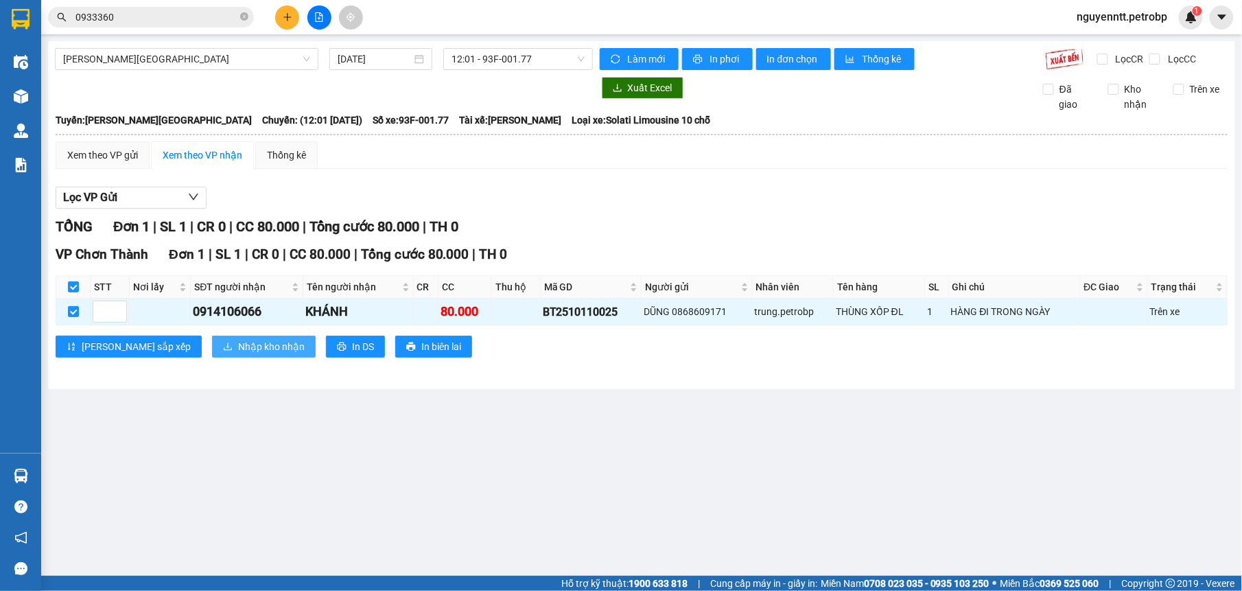
click at [238, 349] on span "Nhập kho nhận" at bounding box center [271, 346] width 67 height 15
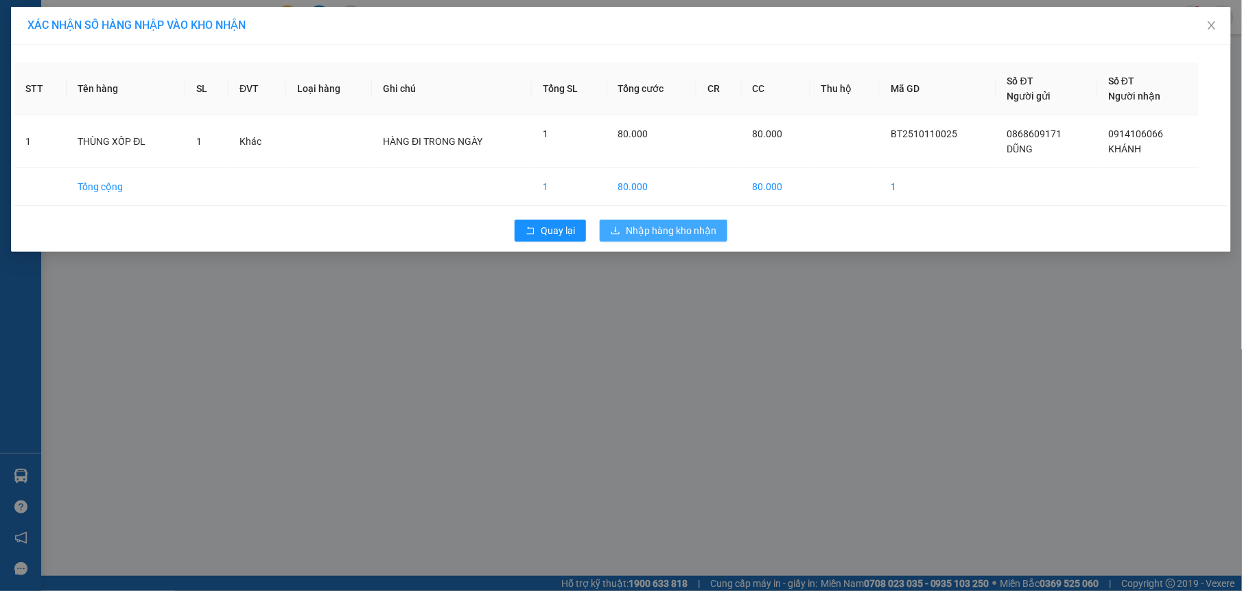
click at [705, 226] on span "Nhập hàng kho nhận" at bounding box center [671, 230] width 91 height 15
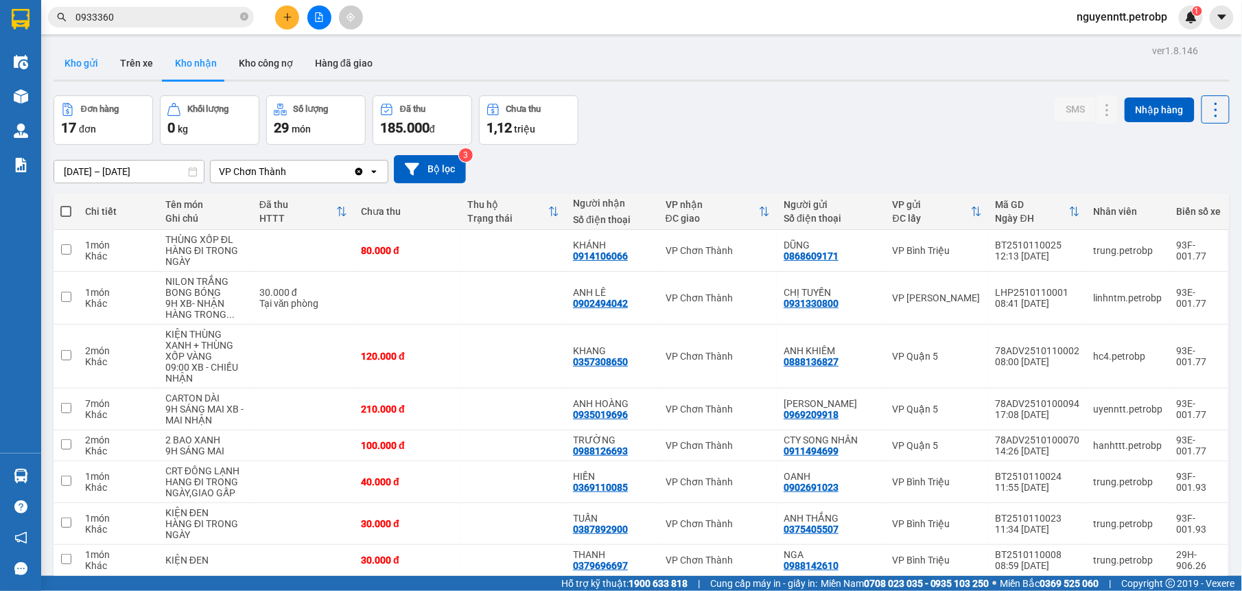
click at [85, 67] on button "Kho gửi" at bounding box center [82, 63] width 56 height 33
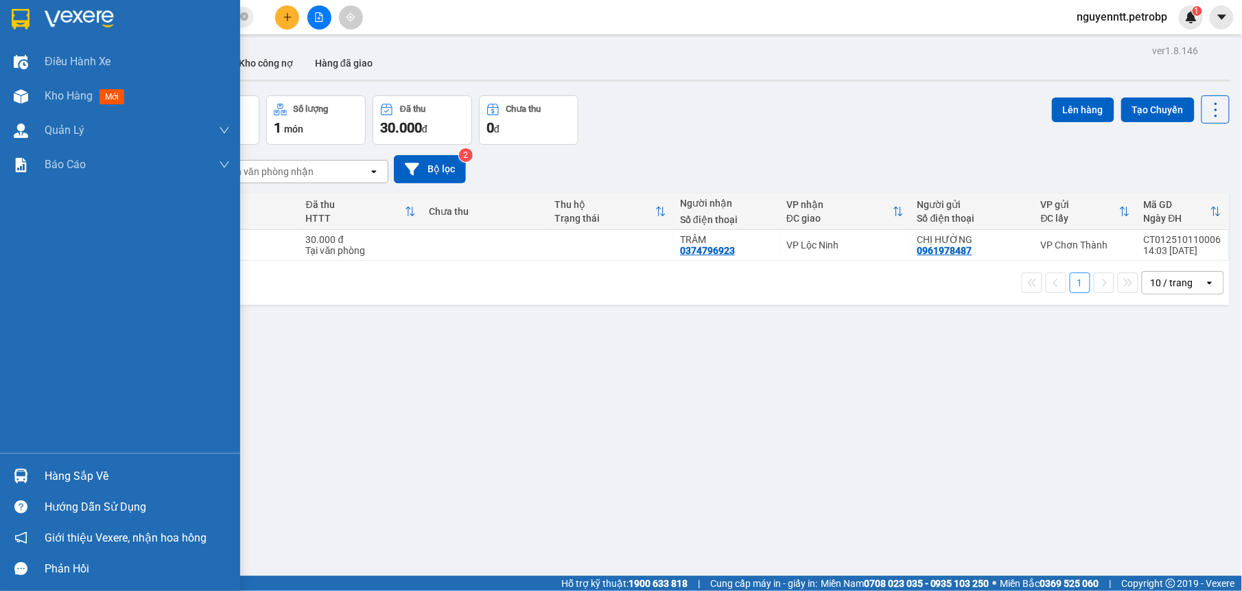
click at [22, 486] on div at bounding box center [21, 476] width 24 height 24
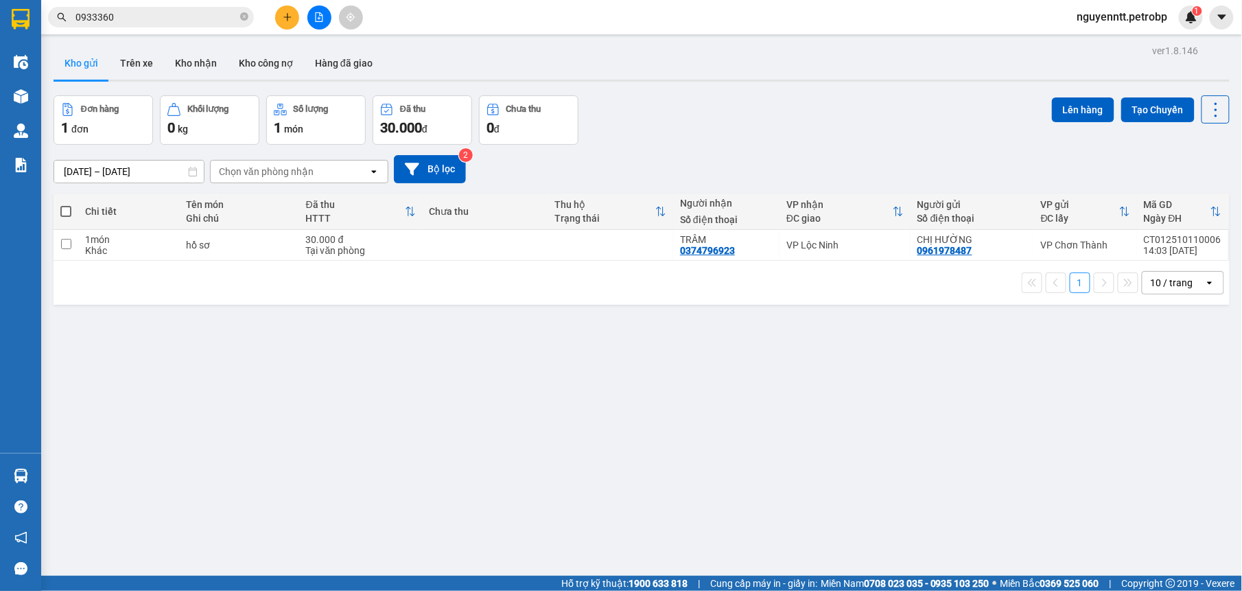
click at [670, 429] on section "Kết quả tìm kiếm ( 86 ) Bộ lọc Mã ĐH Trạng thái Món hàng Tổng cước Chưa cước Ng…" at bounding box center [621, 295] width 1242 height 591
click at [199, 64] on button "Kho nhận" at bounding box center [196, 63] width 64 height 33
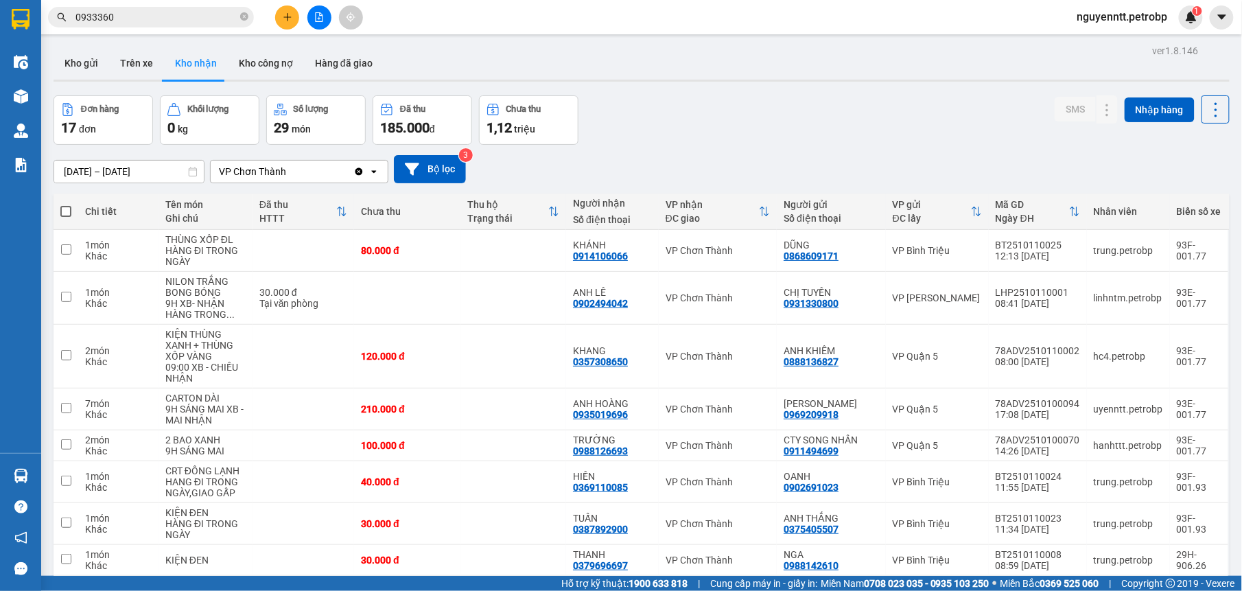
click at [316, 22] on button at bounding box center [319, 17] width 24 height 24
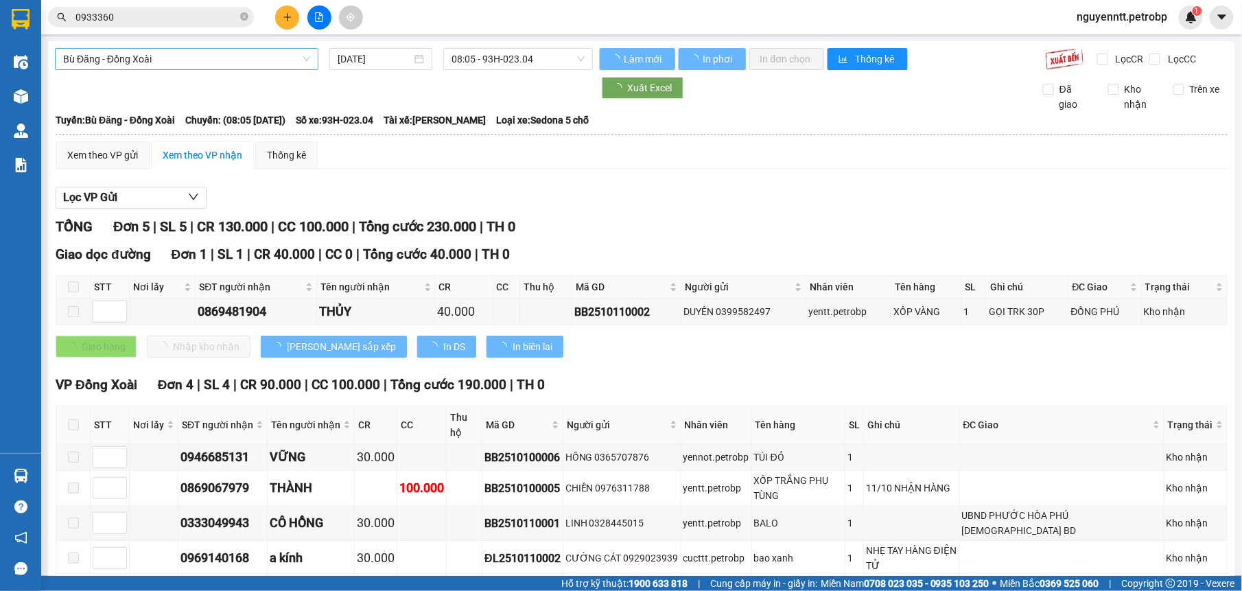
click at [150, 61] on span "Bù Đăng - Đồng Xoài" at bounding box center [186, 59] width 247 height 21
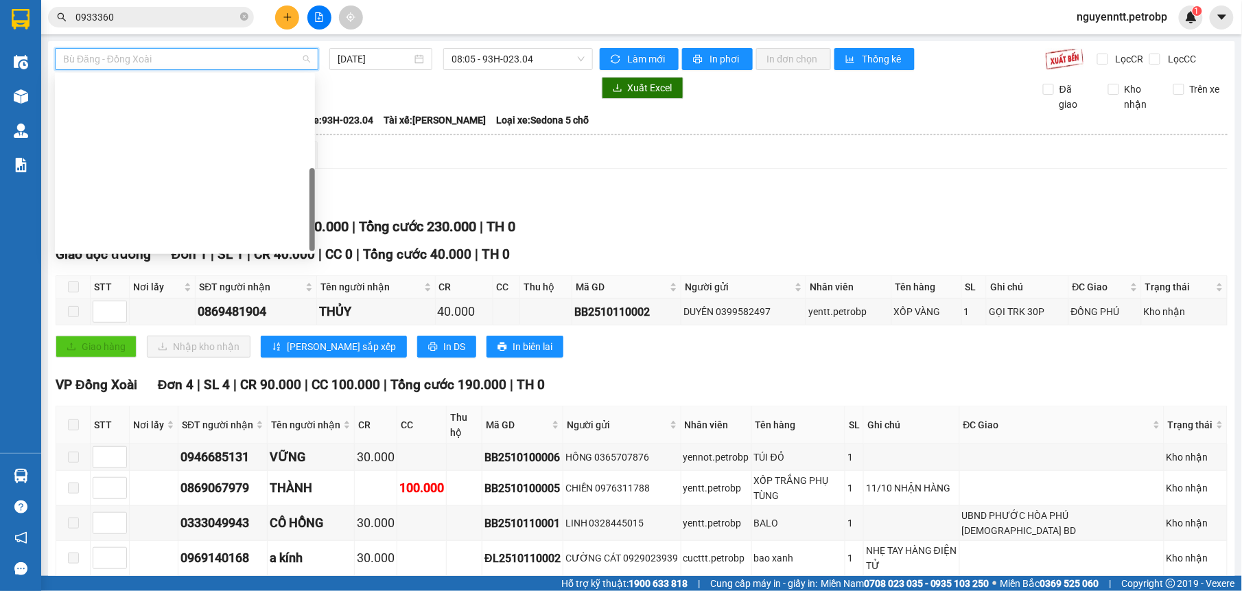
click at [150, 496] on div "[PERSON_NAME][GEOGRAPHIC_DATA]" at bounding box center [185, 503] width 244 height 15
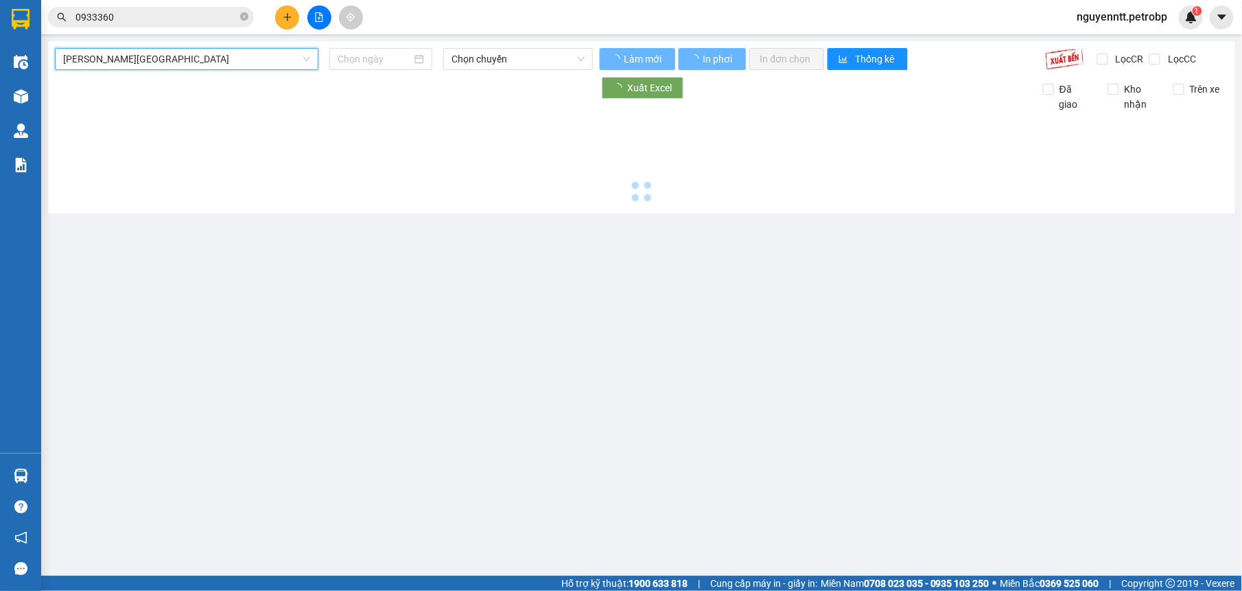
type input "[DATE]"
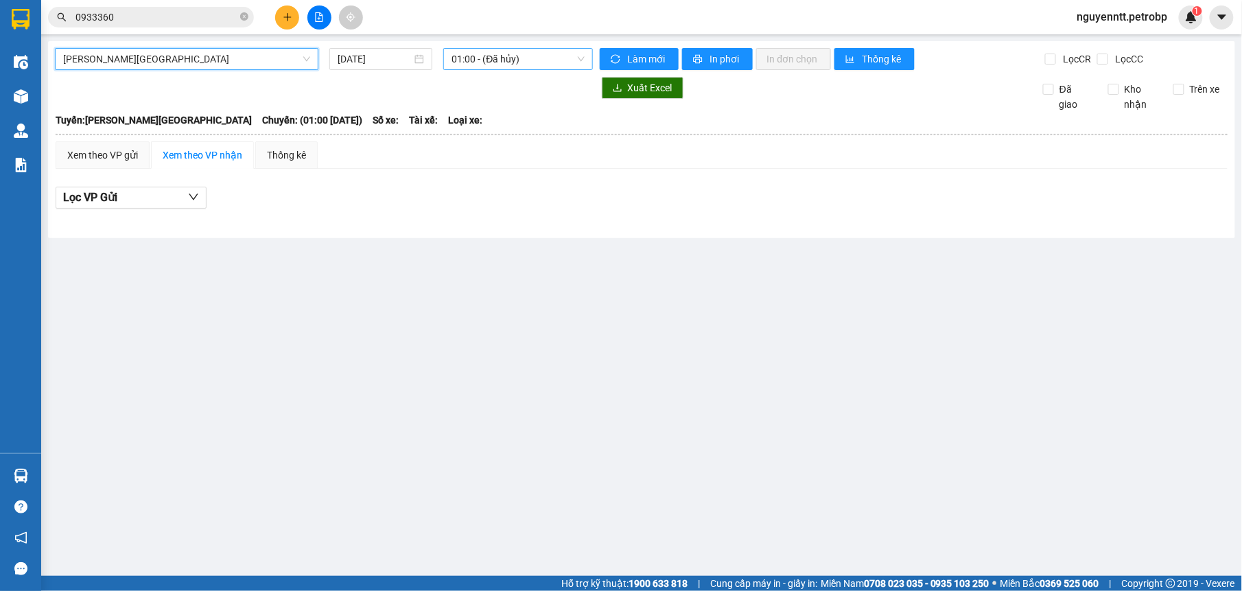
click at [503, 65] on span "01:00 - (Đã hủy)" at bounding box center [518, 59] width 132 height 21
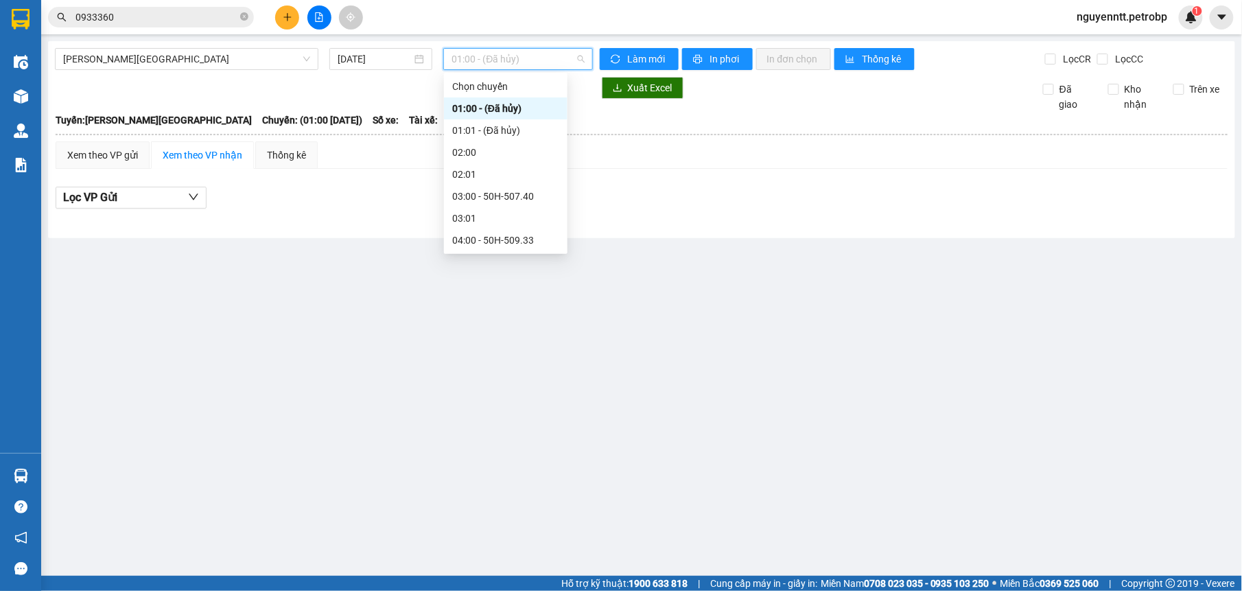
click at [528, 562] on div "11:01 - 50H-556.33" at bounding box center [505, 569] width 107 height 15
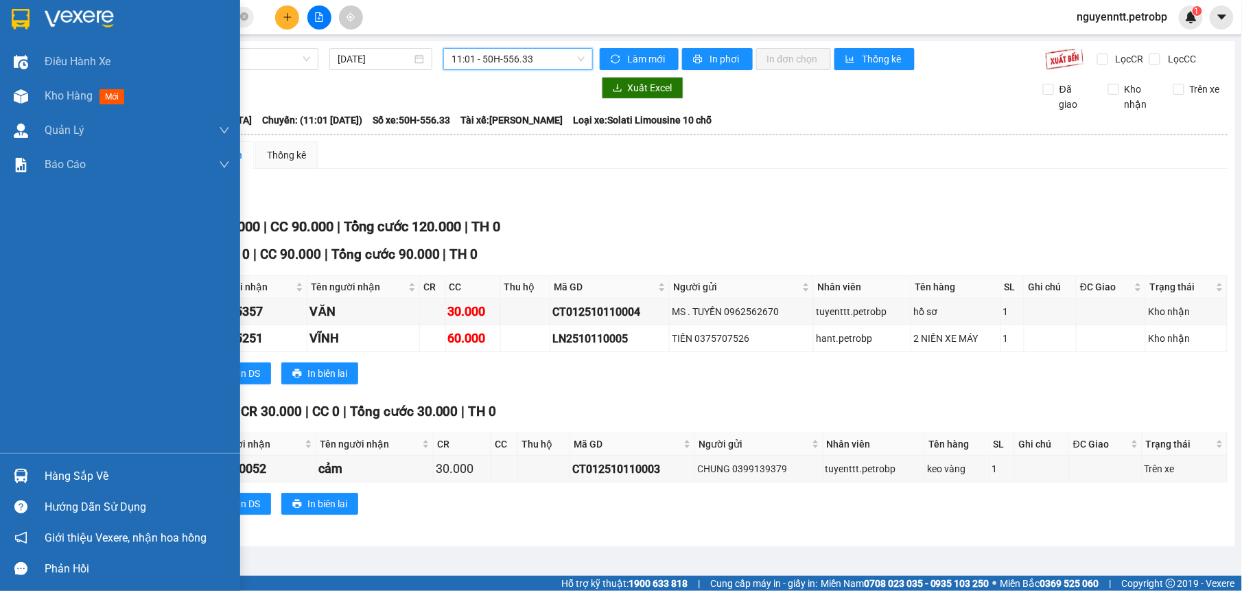
click at [34, 473] on div "Hàng sắp về" at bounding box center [120, 475] width 240 height 31
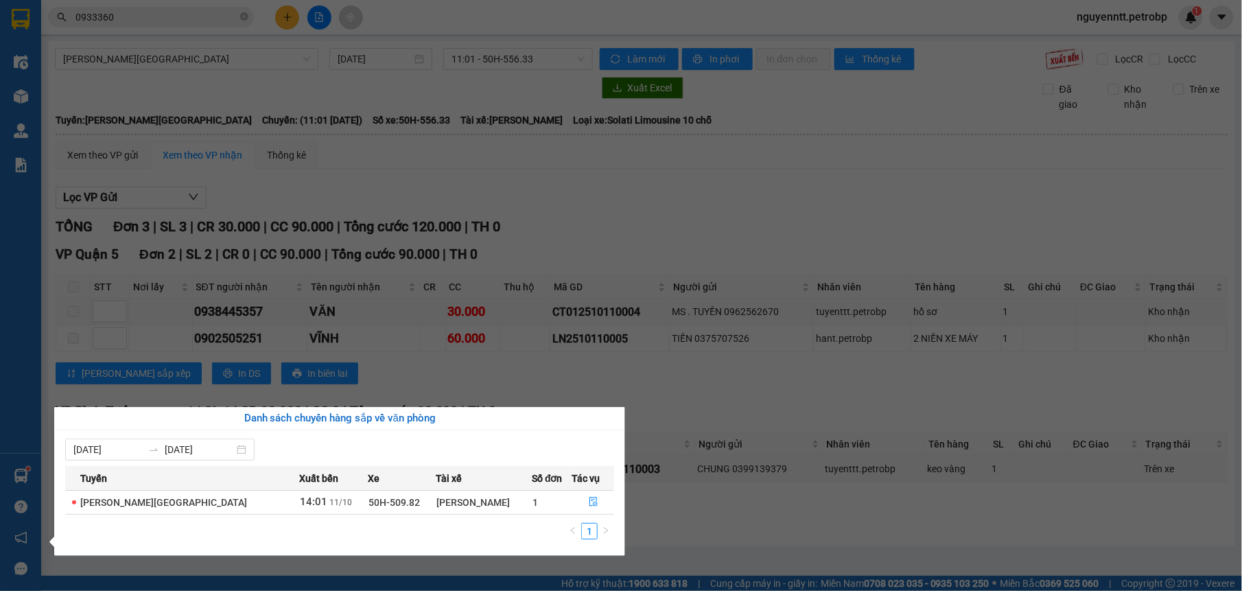
click at [401, 243] on section "Kết quả tìm kiếm ( 86 ) Bộ lọc Mã ĐH Trạng thái Món hàng Tổng cước Chưa cước Ng…" at bounding box center [621, 295] width 1242 height 591
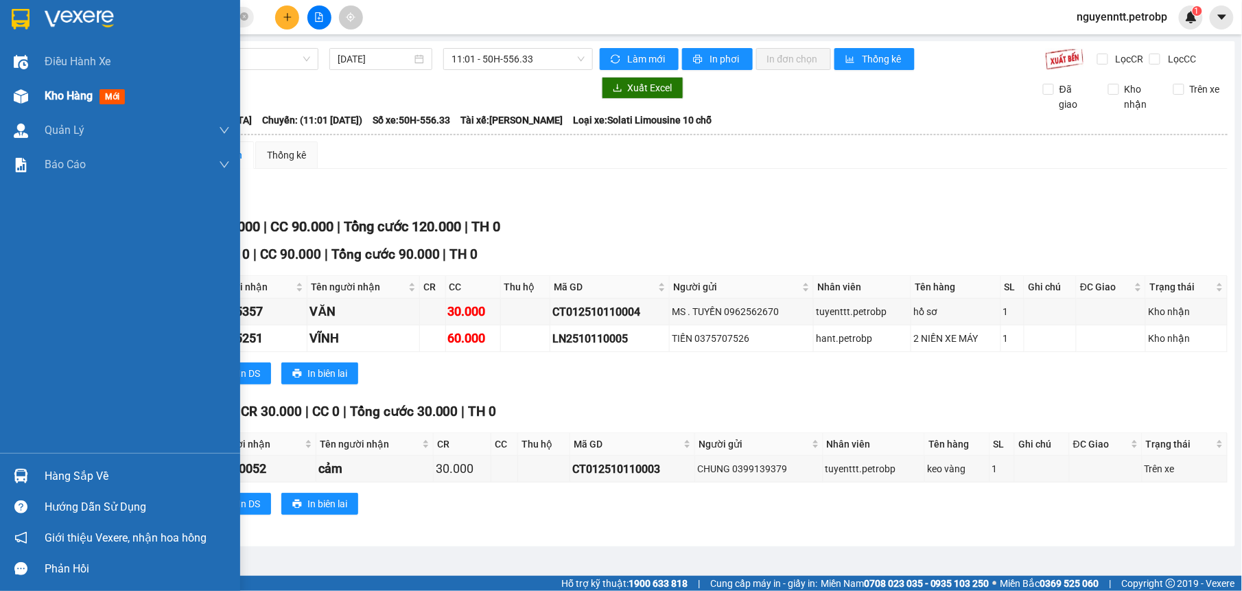
click at [22, 93] on img at bounding box center [21, 96] width 14 height 14
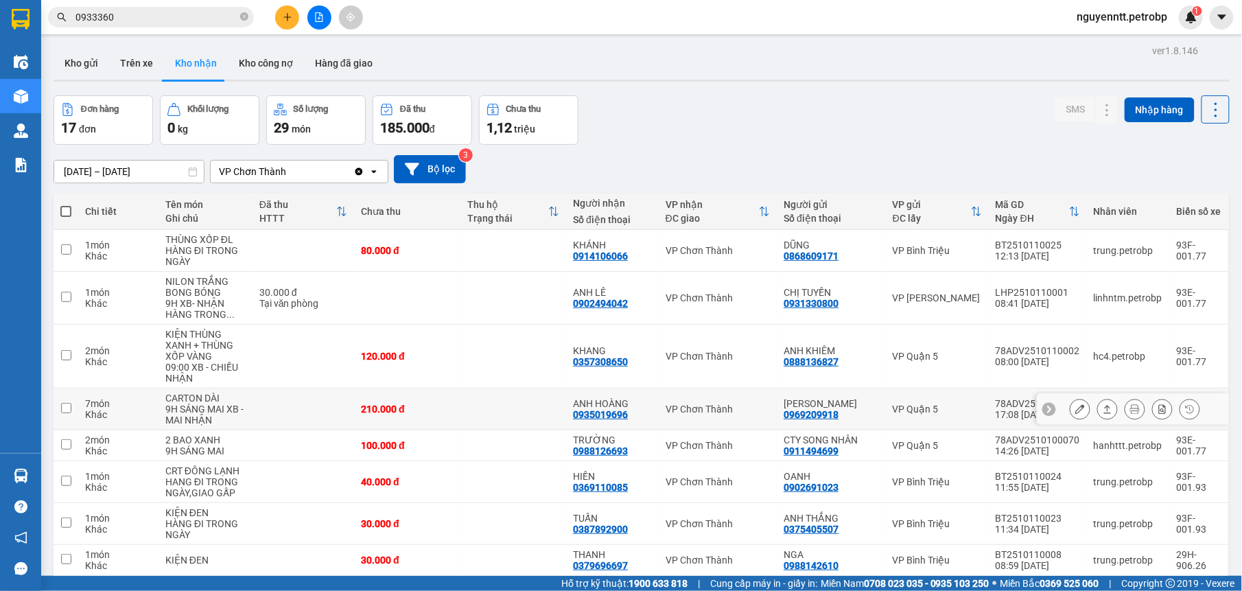
click at [464, 388] on td at bounding box center [513, 409] width 106 height 42
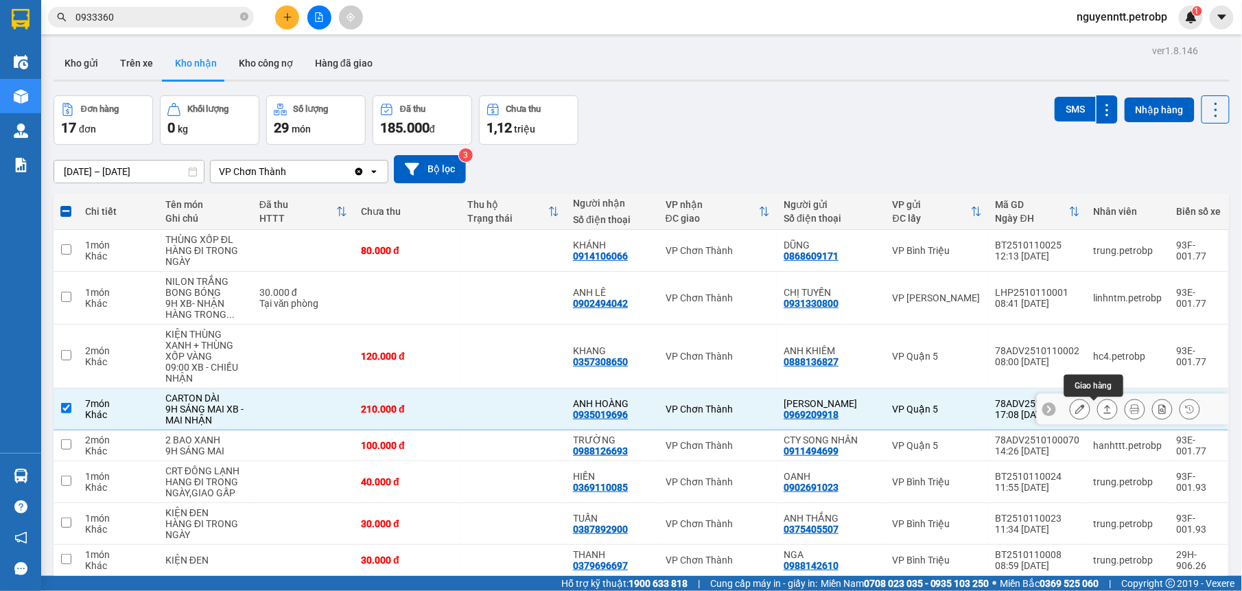
click at [1101, 397] on button at bounding box center [1107, 409] width 19 height 24
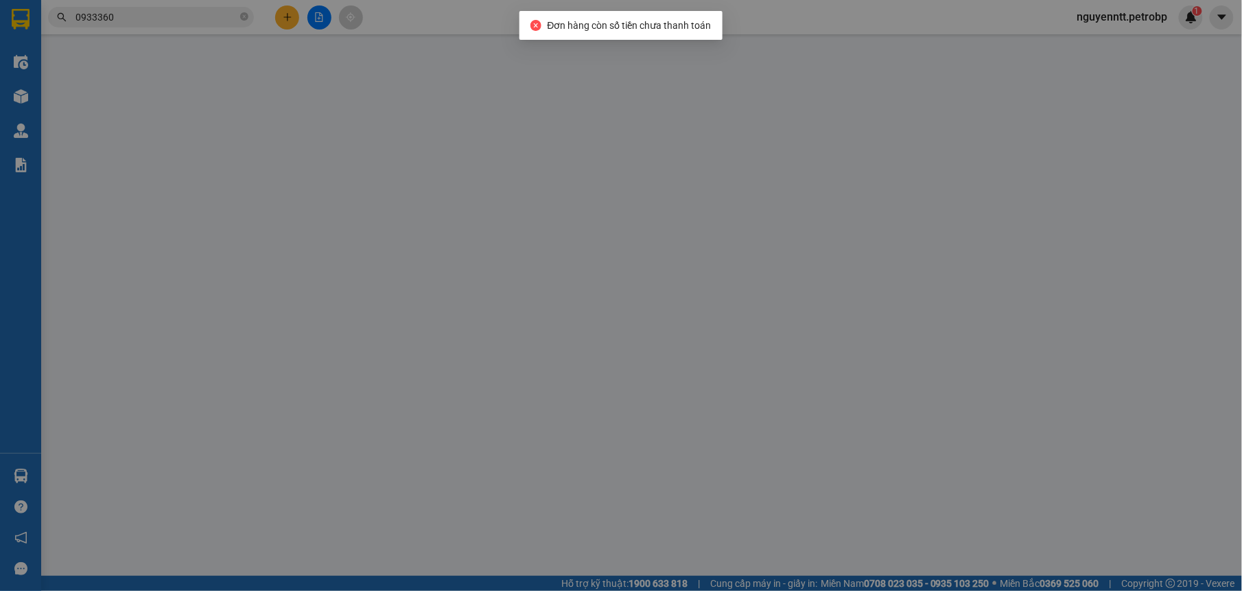
type input "0969209918"
type input "[PERSON_NAME]"
type input "0935019696"
type input "ANH HOÀNG"
type input "210.000"
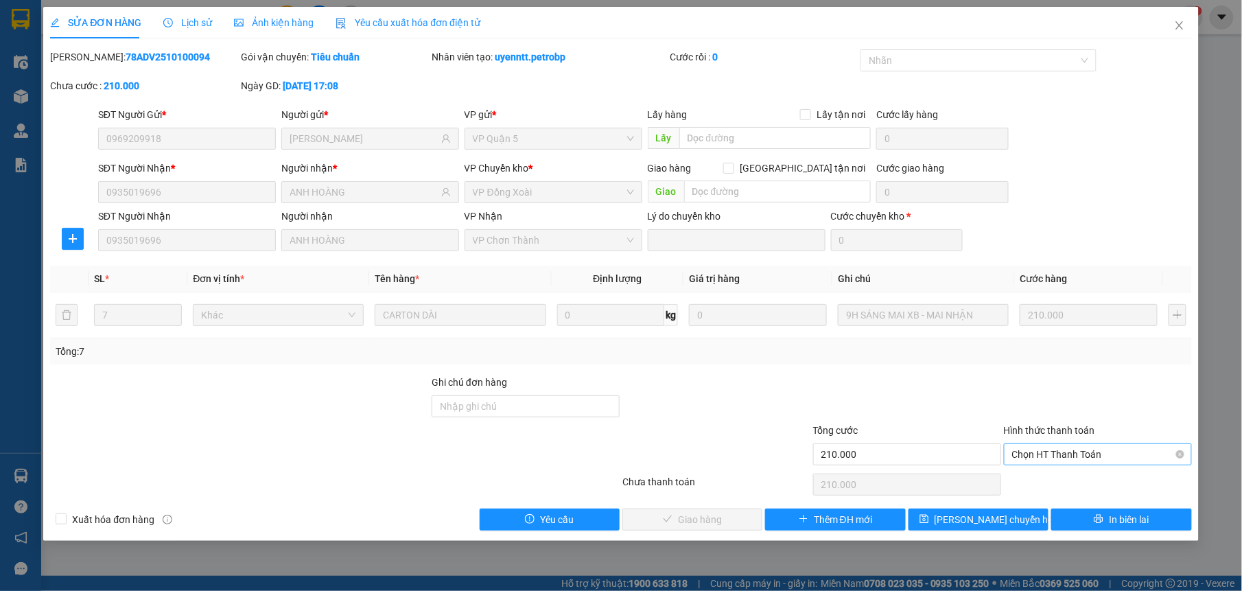
click at [1099, 450] on span "Chọn HT Thanh Toán" at bounding box center [1098, 454] width 172 height 21
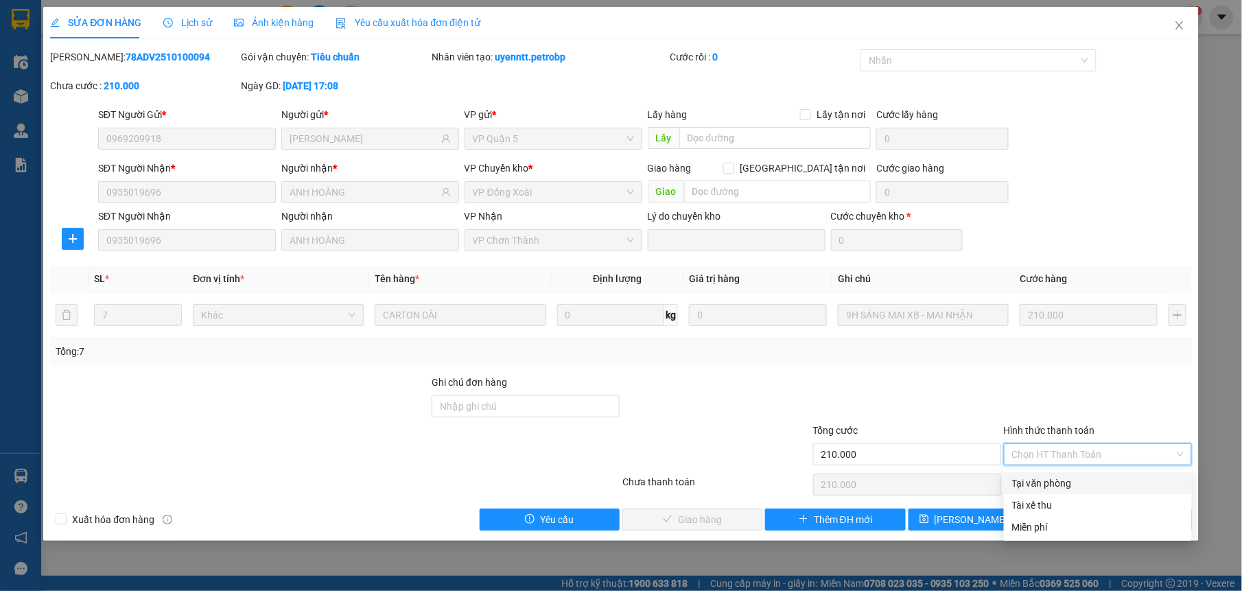
click at [1046, 476] on div "Tại văn phòng" at bounding box center [1098, 483] width 172 height 15
type input "0"
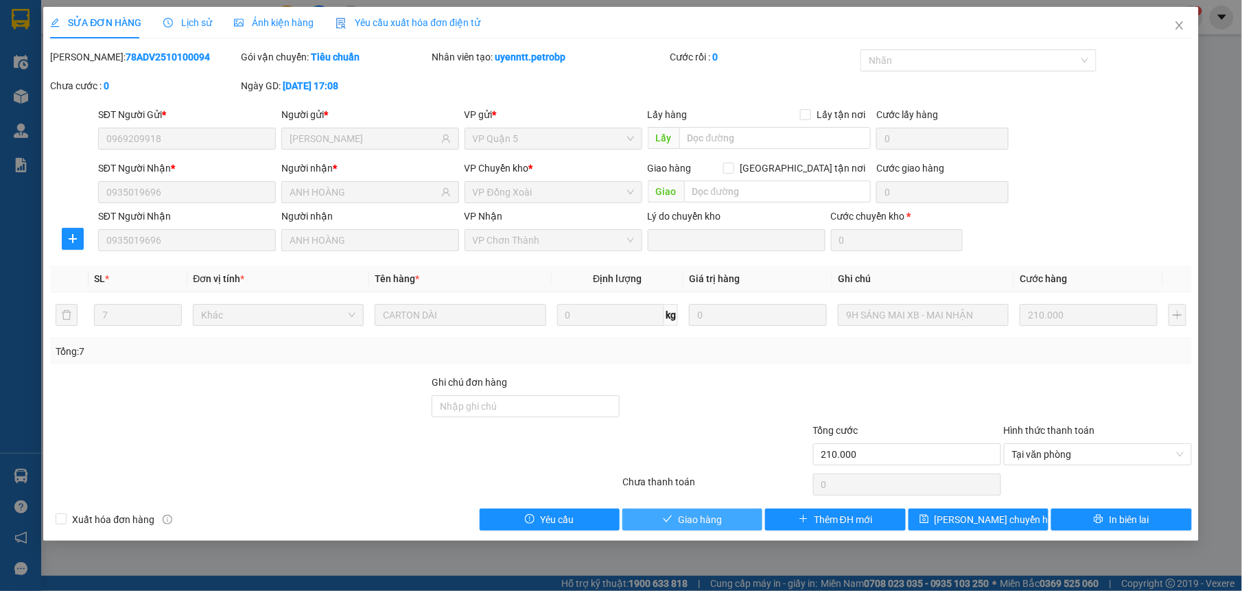
click at [725, 514] on button "Giao hàng" at bounding box center [692, 519] width 140 height 22
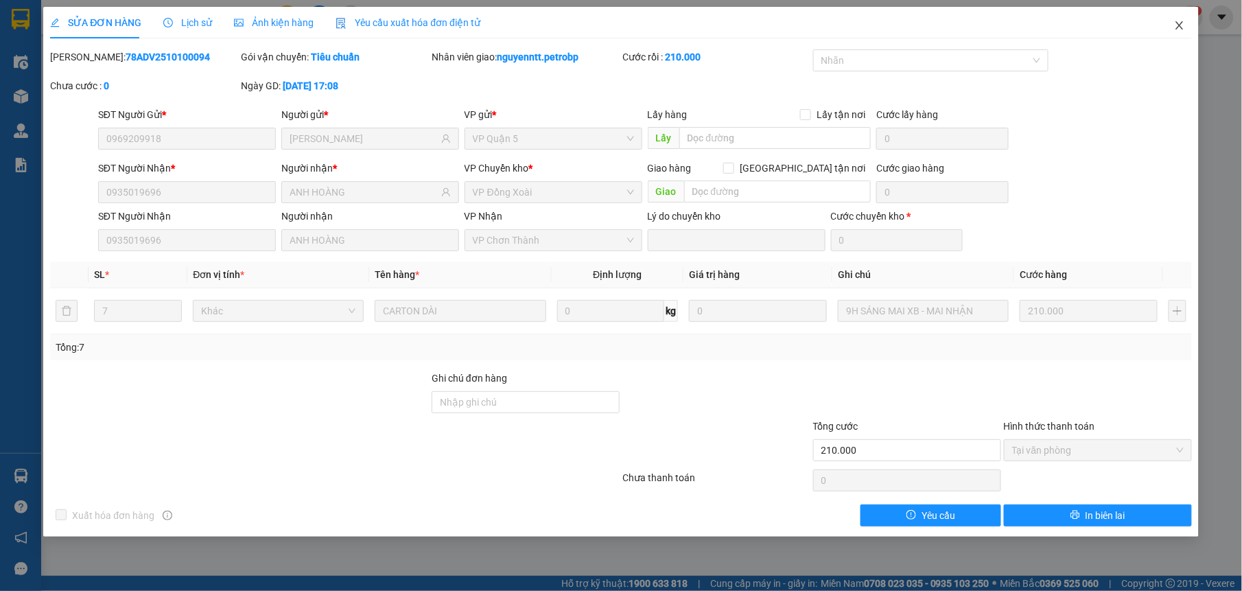
click at [1181, 30] on icon "close" at bounding box center [1179, 25] width 11 height 11
